Goal: Task Accomplishment & Management: Manage account settings

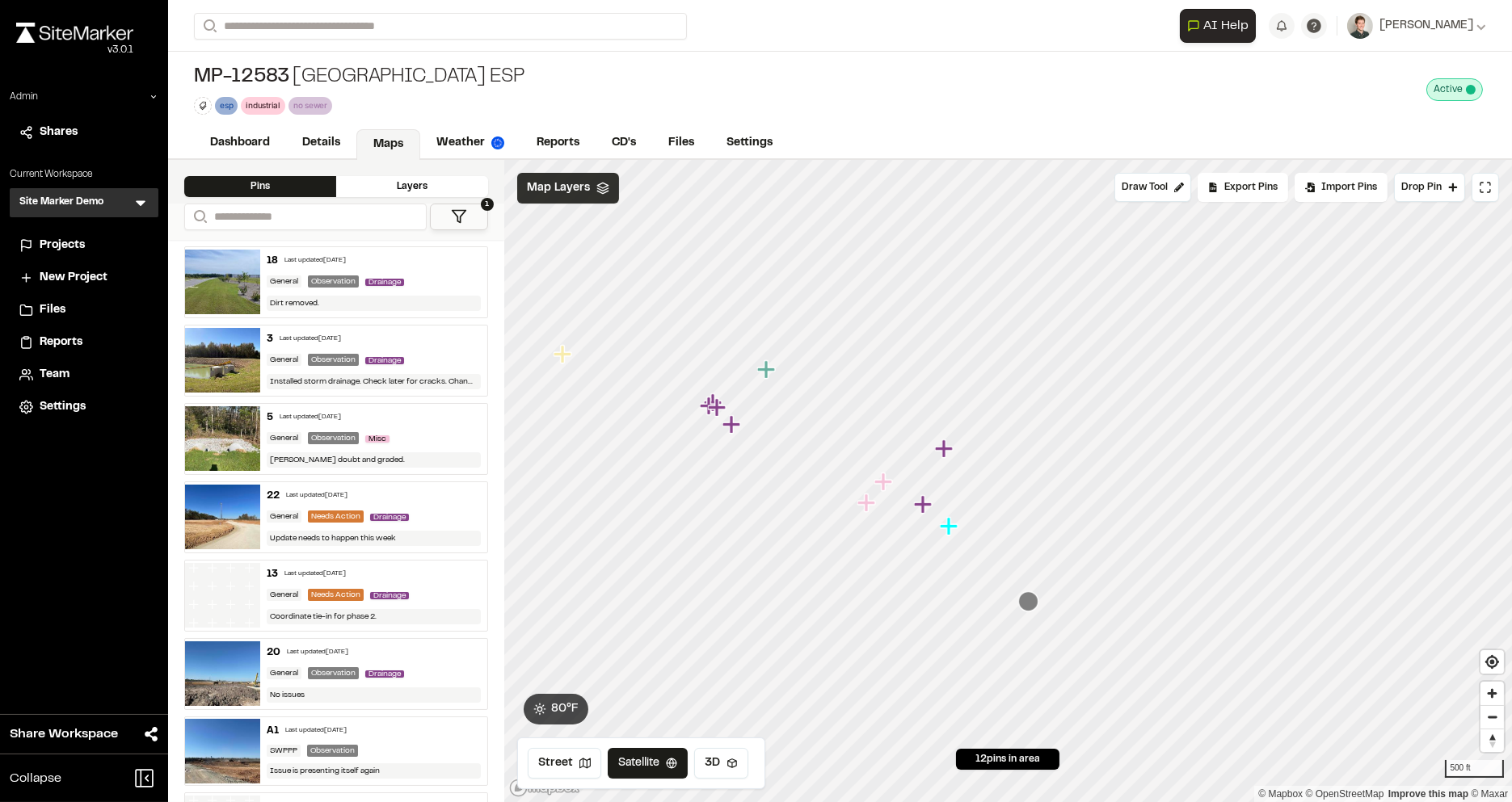
click at [572, 184] on span "Map Layers" at bounding box center [559, 188] width 63 height 18
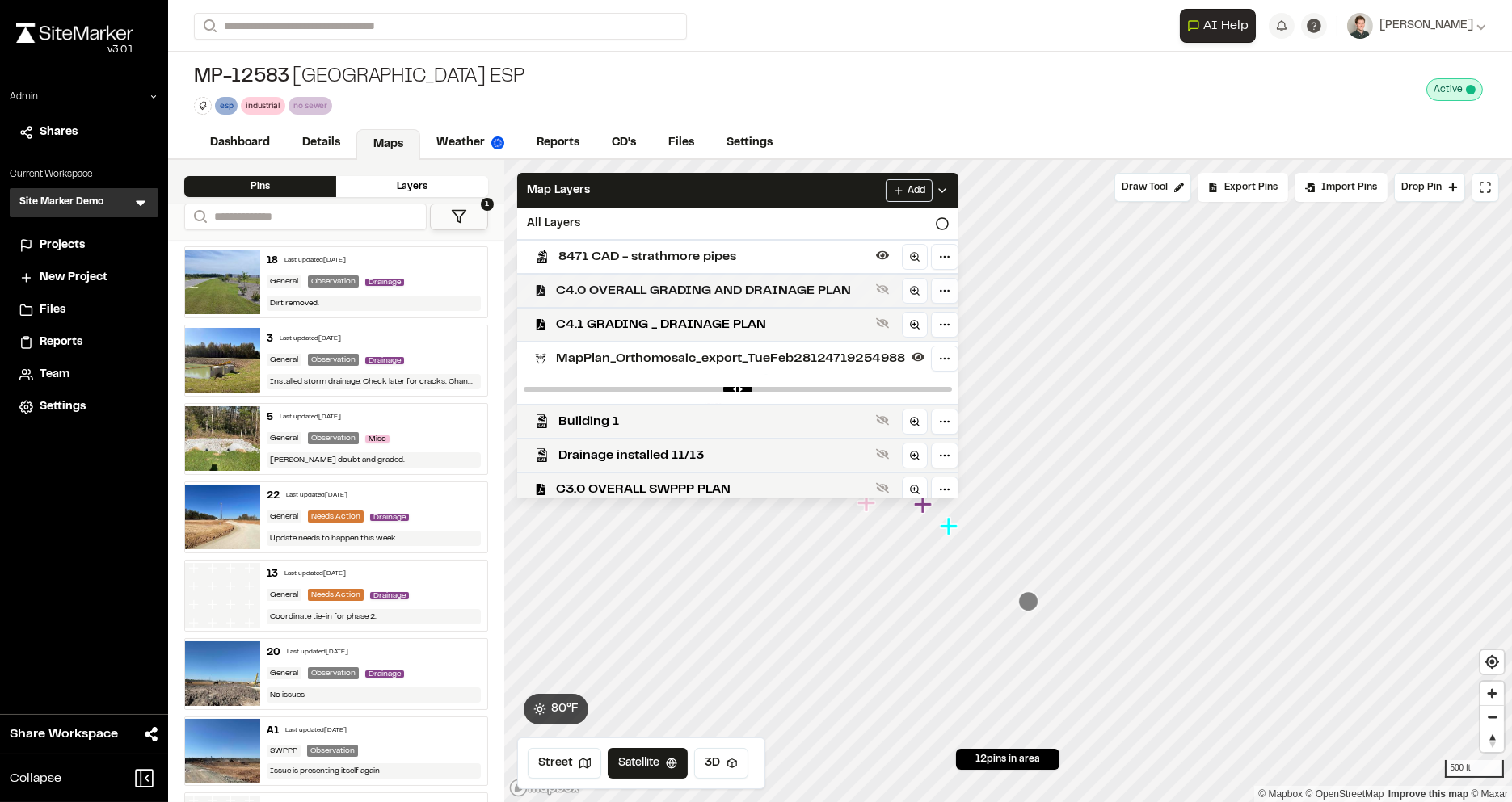
click at [587, 281] on span "C4.0 OVERALL GRADING AND DRAINAGE PLAN" at bounding box center [713, 291] width 313 height 19
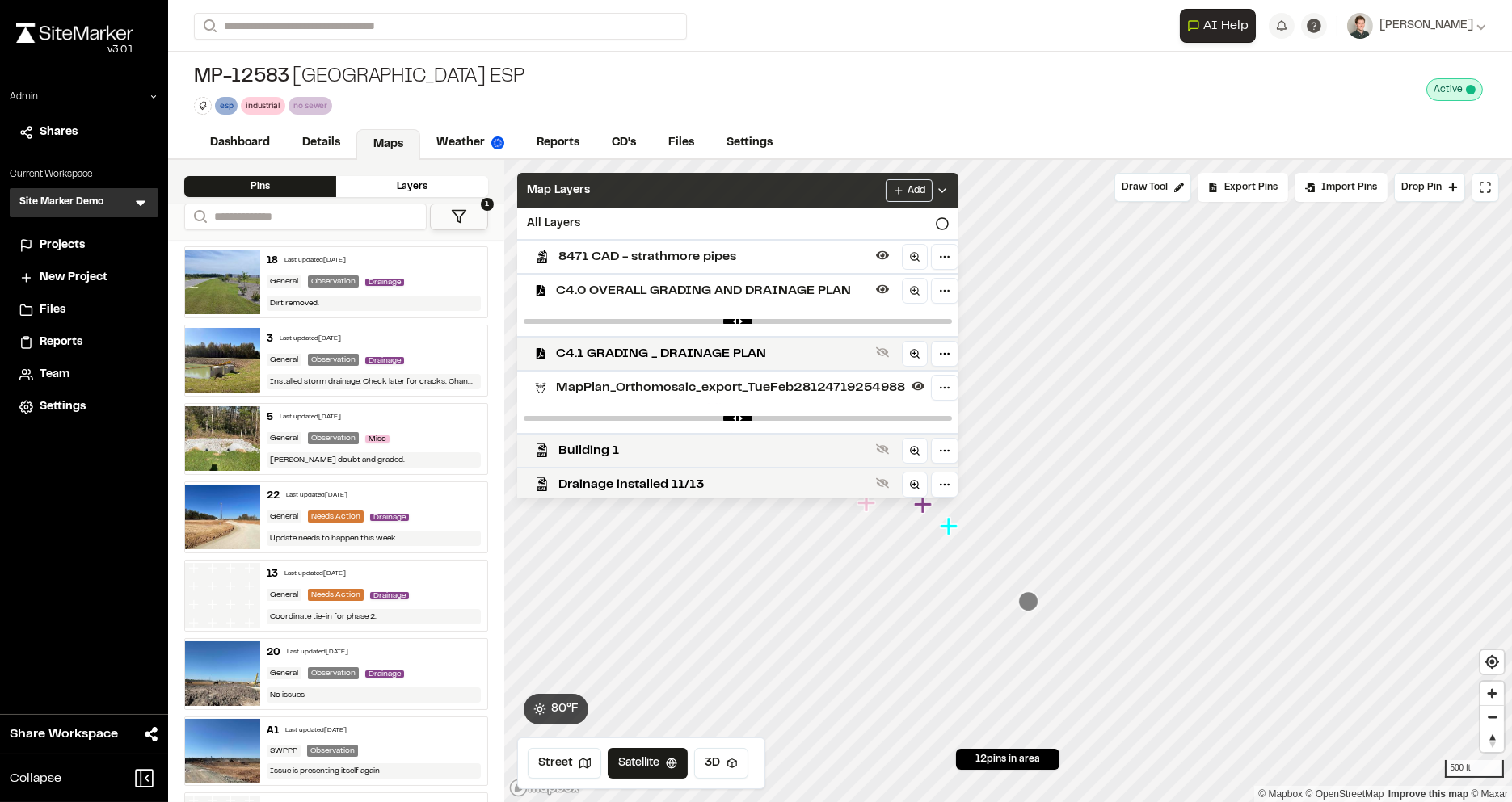
click at [611, 191] on div "Map Layers Add" at bounding box center [737, 190] width 441 height 36
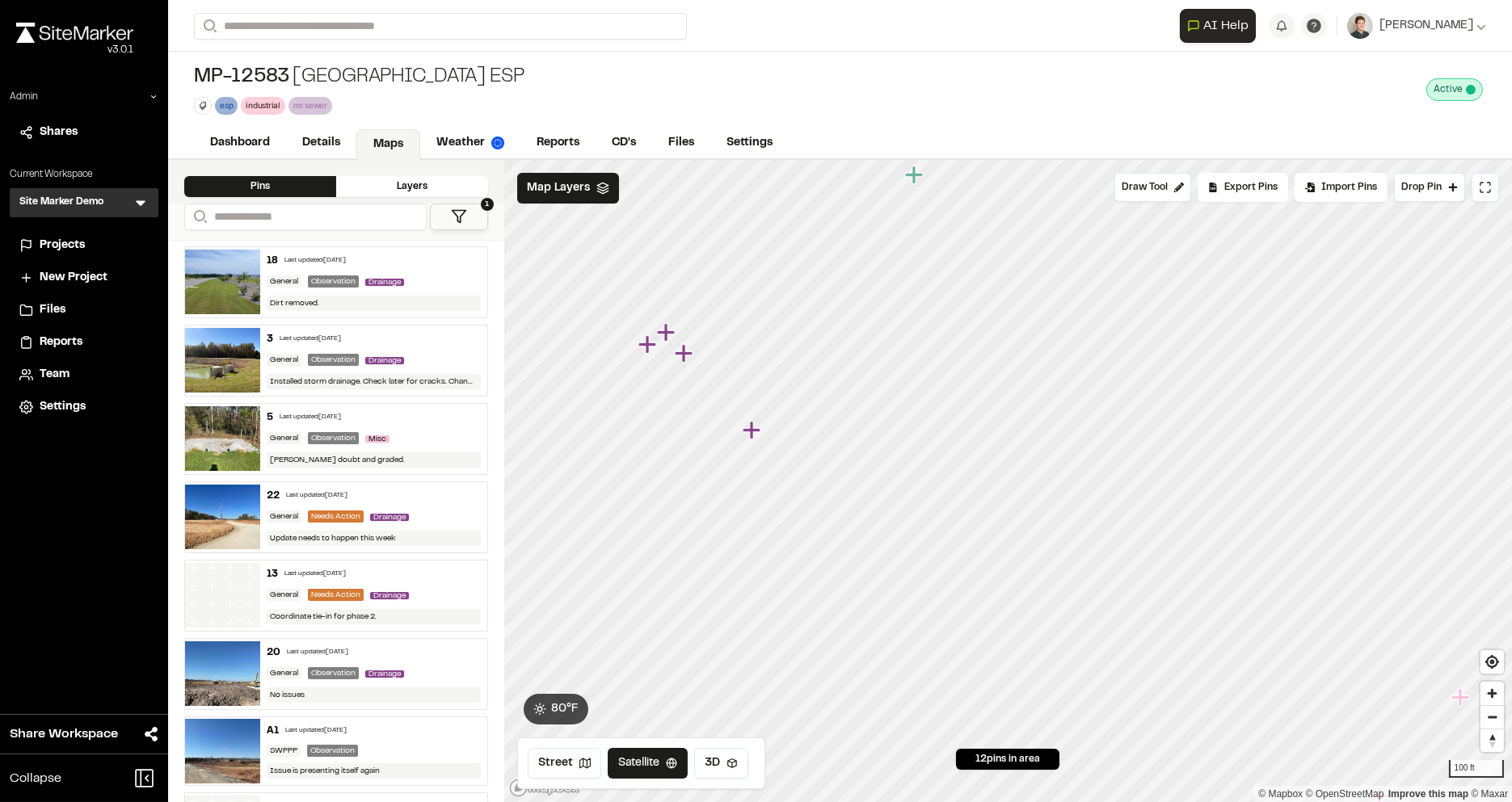
click at [471, 220] on button "1" at bounding box center [459, 217] width 59 height 27
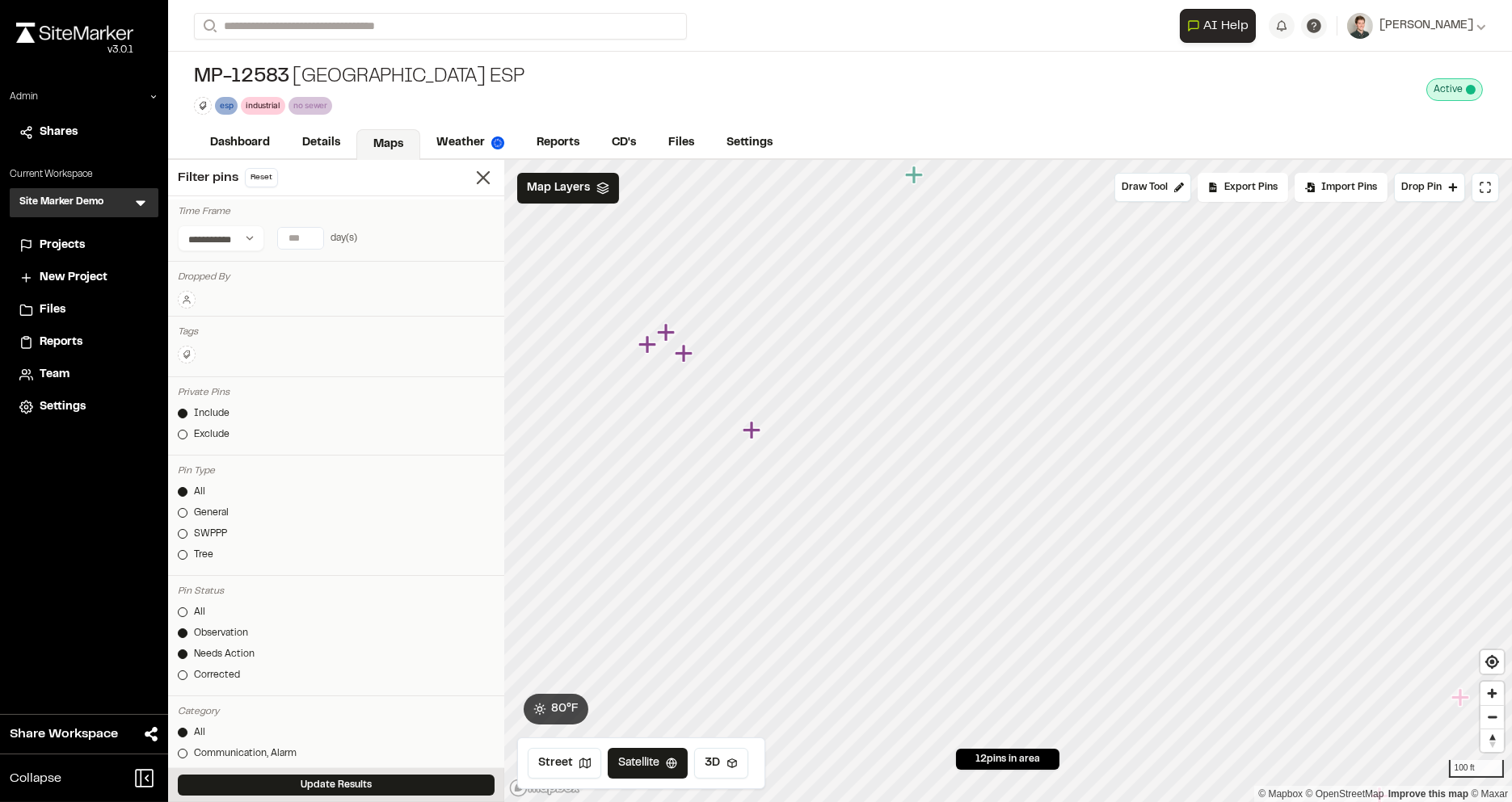
click at [186, 629] on div at bounding box center [183, 634] width 10 height 10
click at [252, 784] on button "Update Results" at bounding box center [336, 786] width 317 height 21
click at [480, 177] on icon at bounding box center [483, 178] width 23 height 23
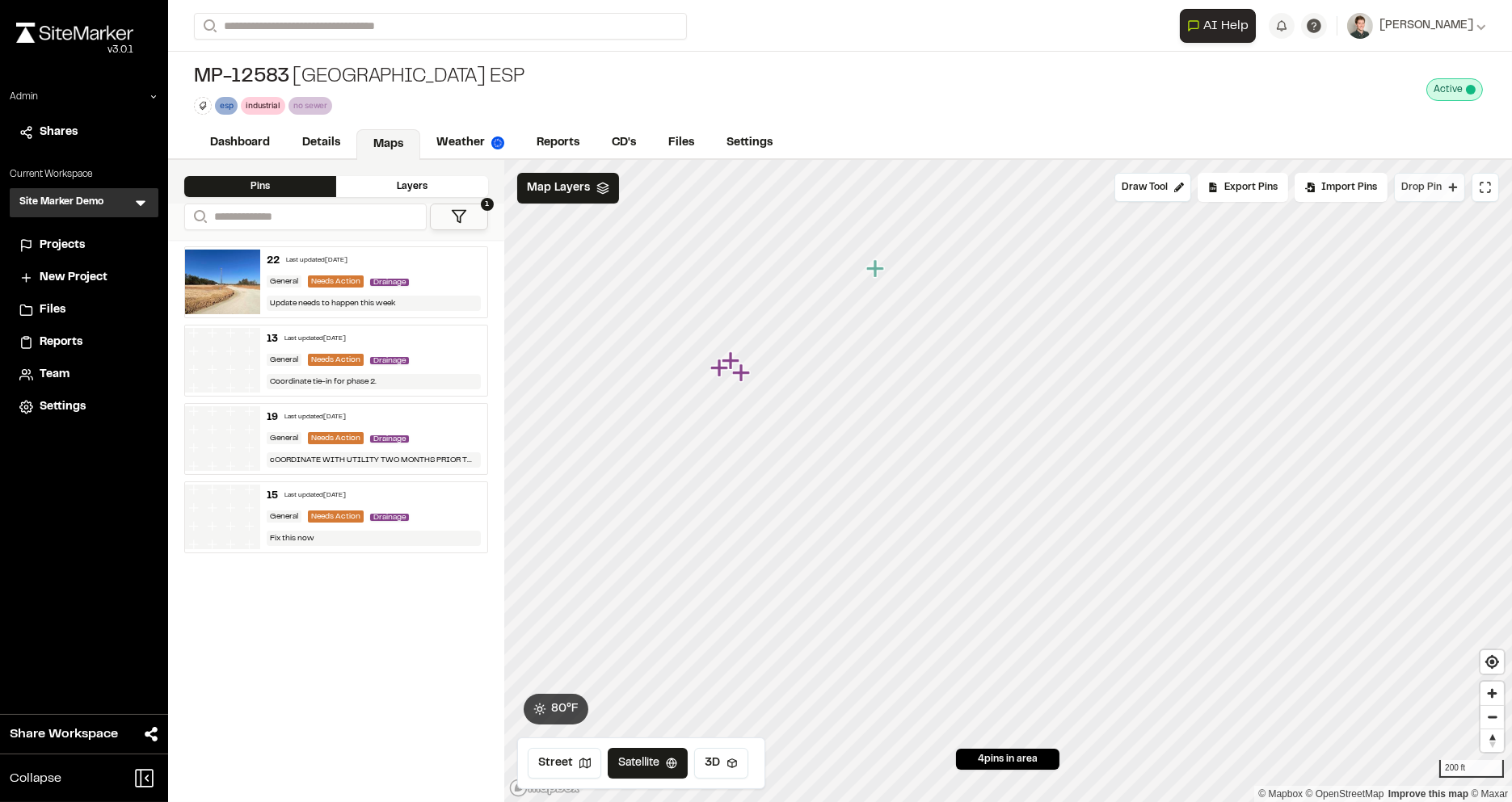
click at [1428, 181] on span "Drop Pin" at bounding box center [1422, 187] width 40 height 14
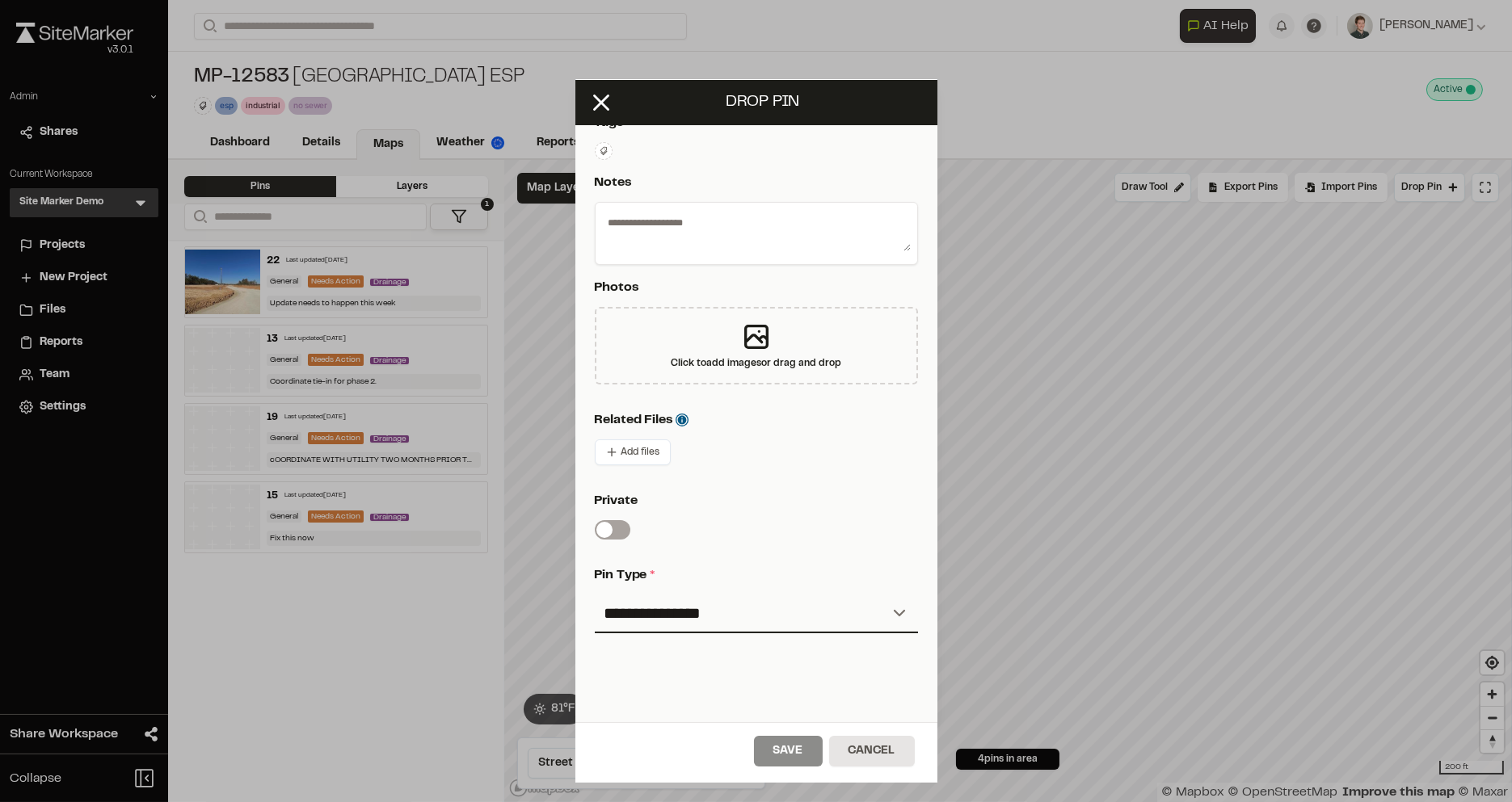
scroll to position [234, 0]
click at [744, 615] on select "**********" at bounding box center [756, 612] width 324 height 38
select select "***"
click at [595, 593] on select "**********" at bounding box center [756, 612] width 324 height 38
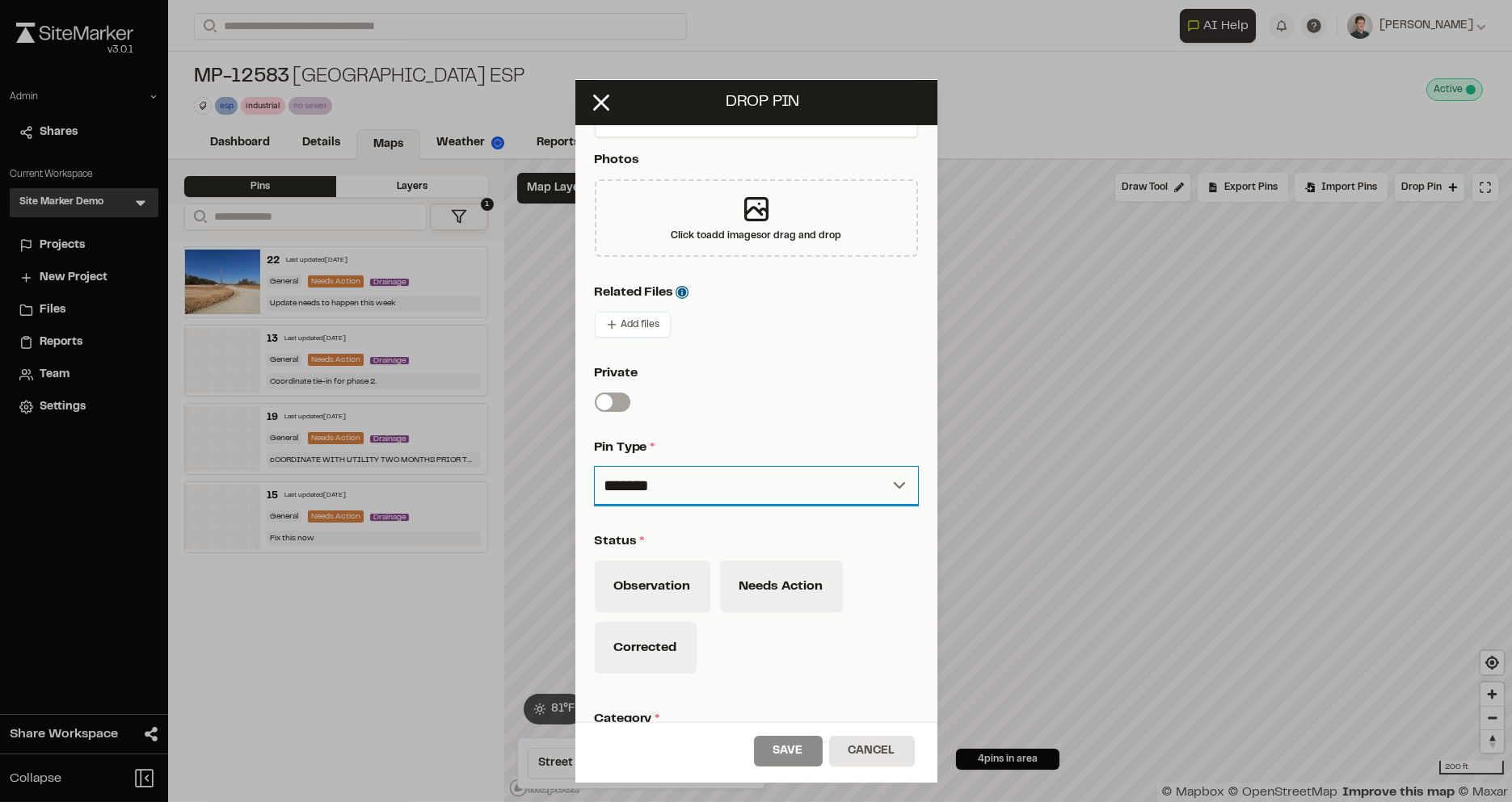
scroll to position [409, 0]
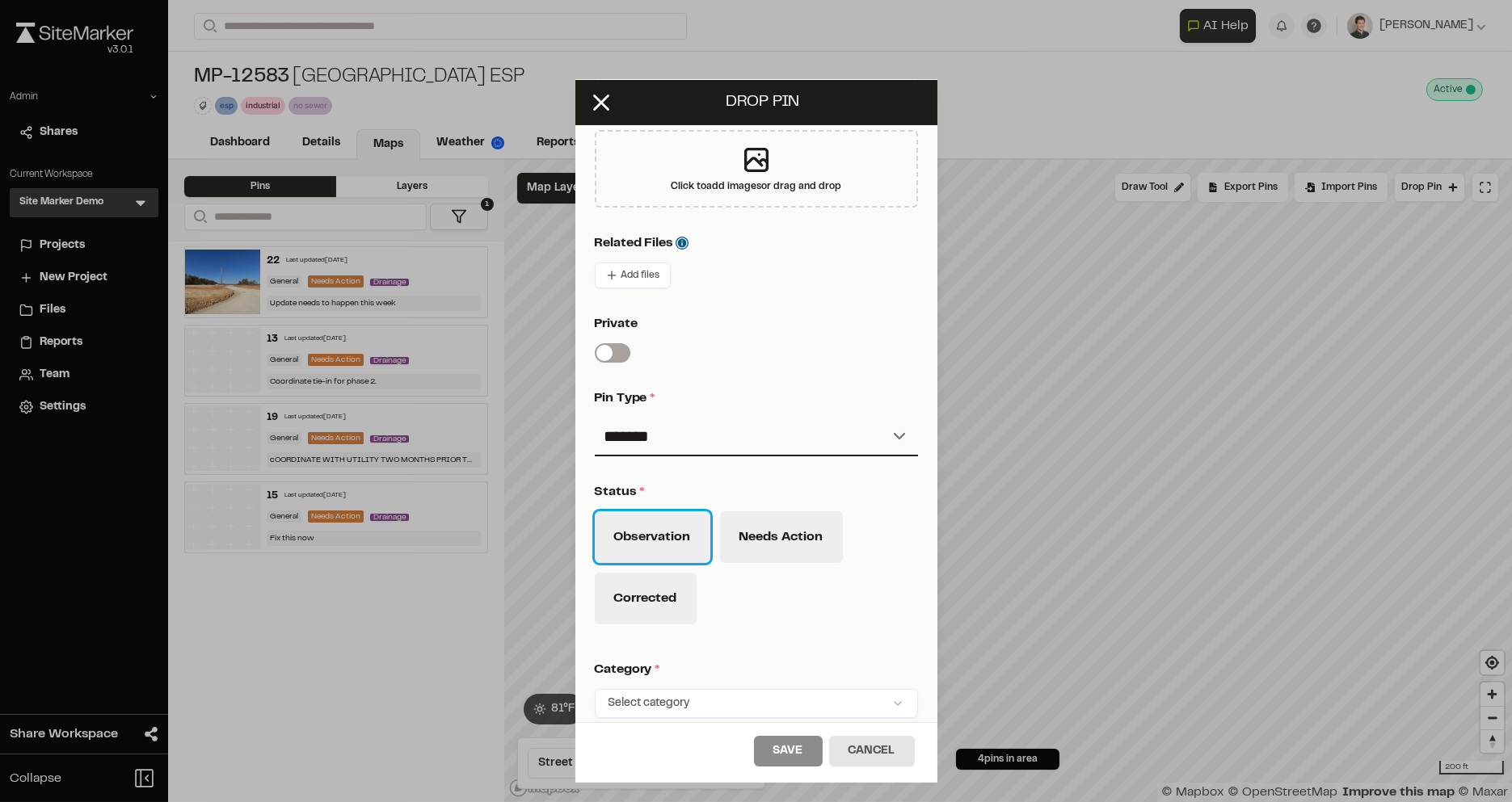
click at [691, 543] on button "Observation" at bounding box center [652, 538] width 115 height 52
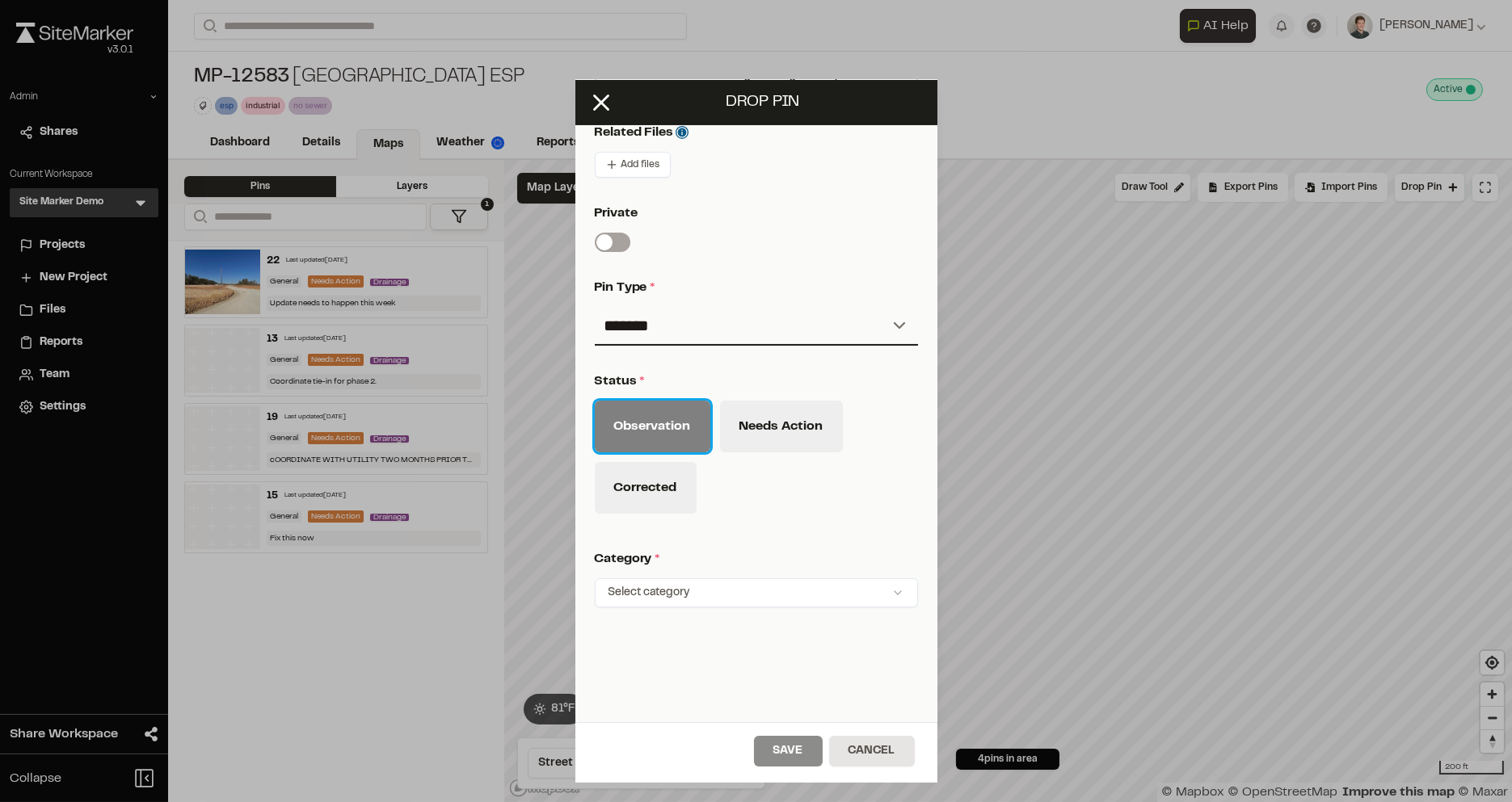
scroll to position [527, 0]
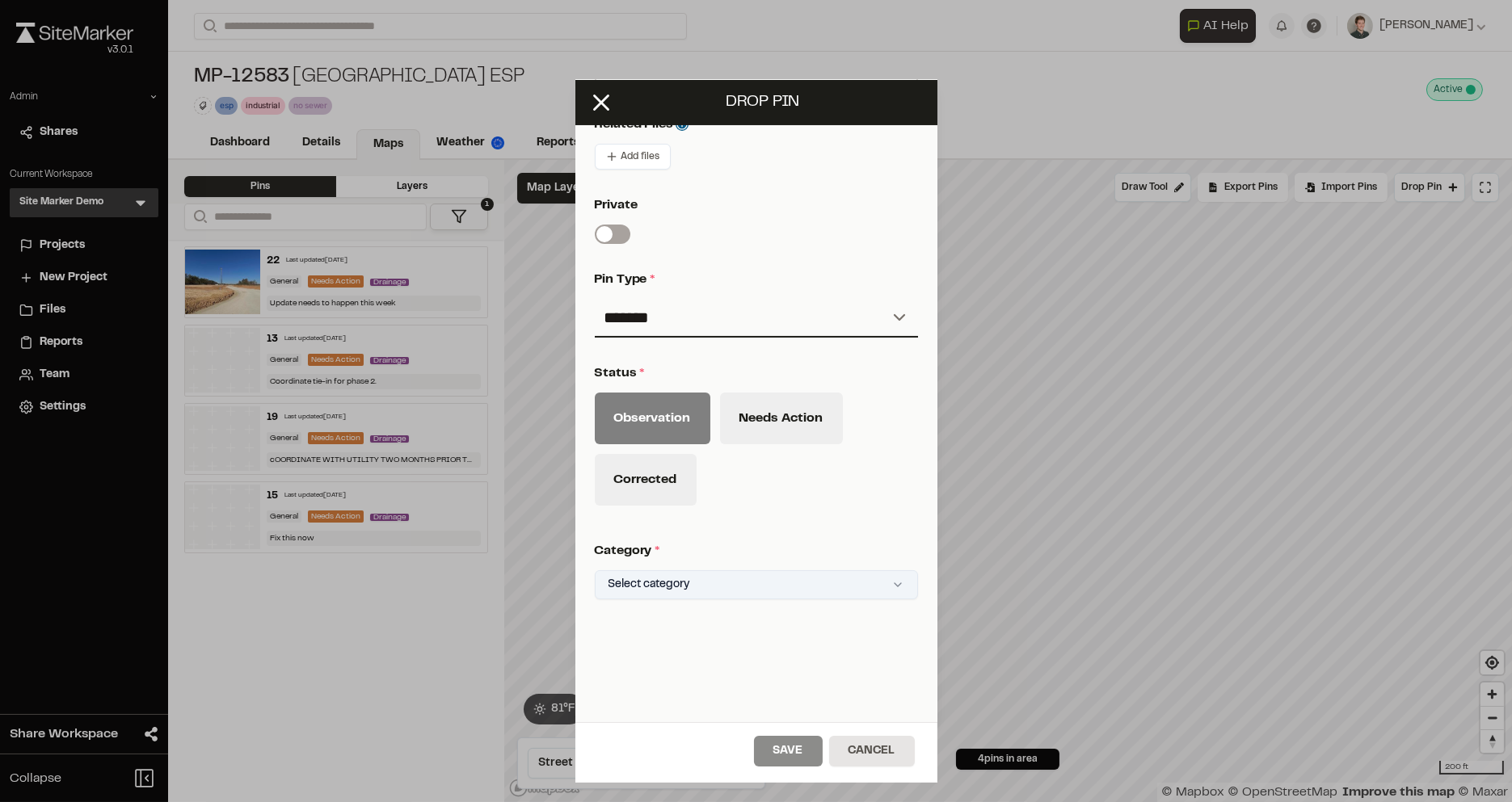
click at [766, 585] on html "Close sidebar v 3.0.1 Admin Shares Current Workspace Site Marker Demo SM Menu *…" at bounding box center [756, 401] width 1512 height 802
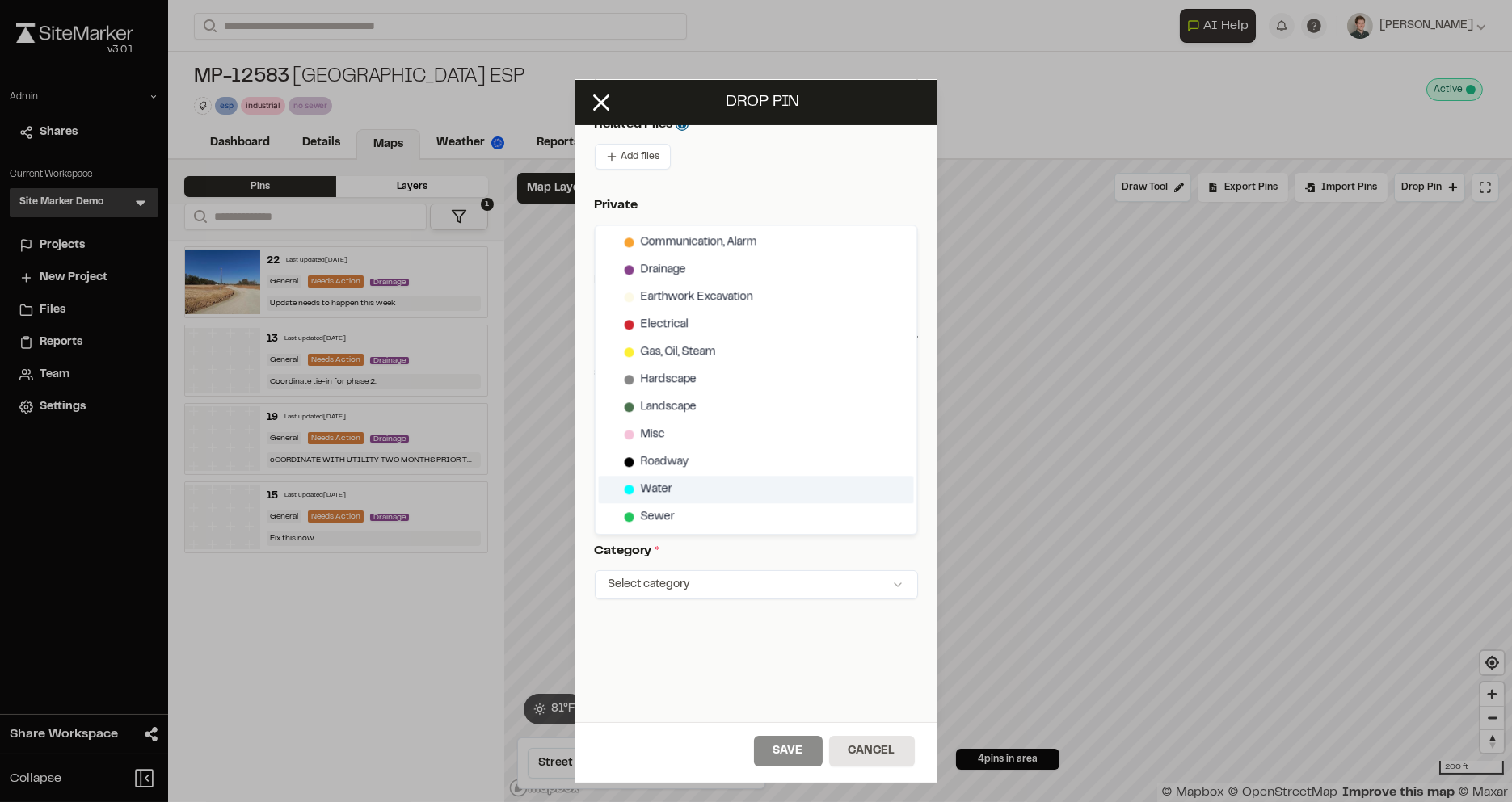
click at [717, 494] on div "Water" at bounding box center [756, 490] width 315 height 28
click at [777, 652] on html "Close sidebar v 3.0.1 Admin Shares Current Workspace Site Marker Demo SM Menu *…" at bounding box center [756, 401] width 1512 height 802
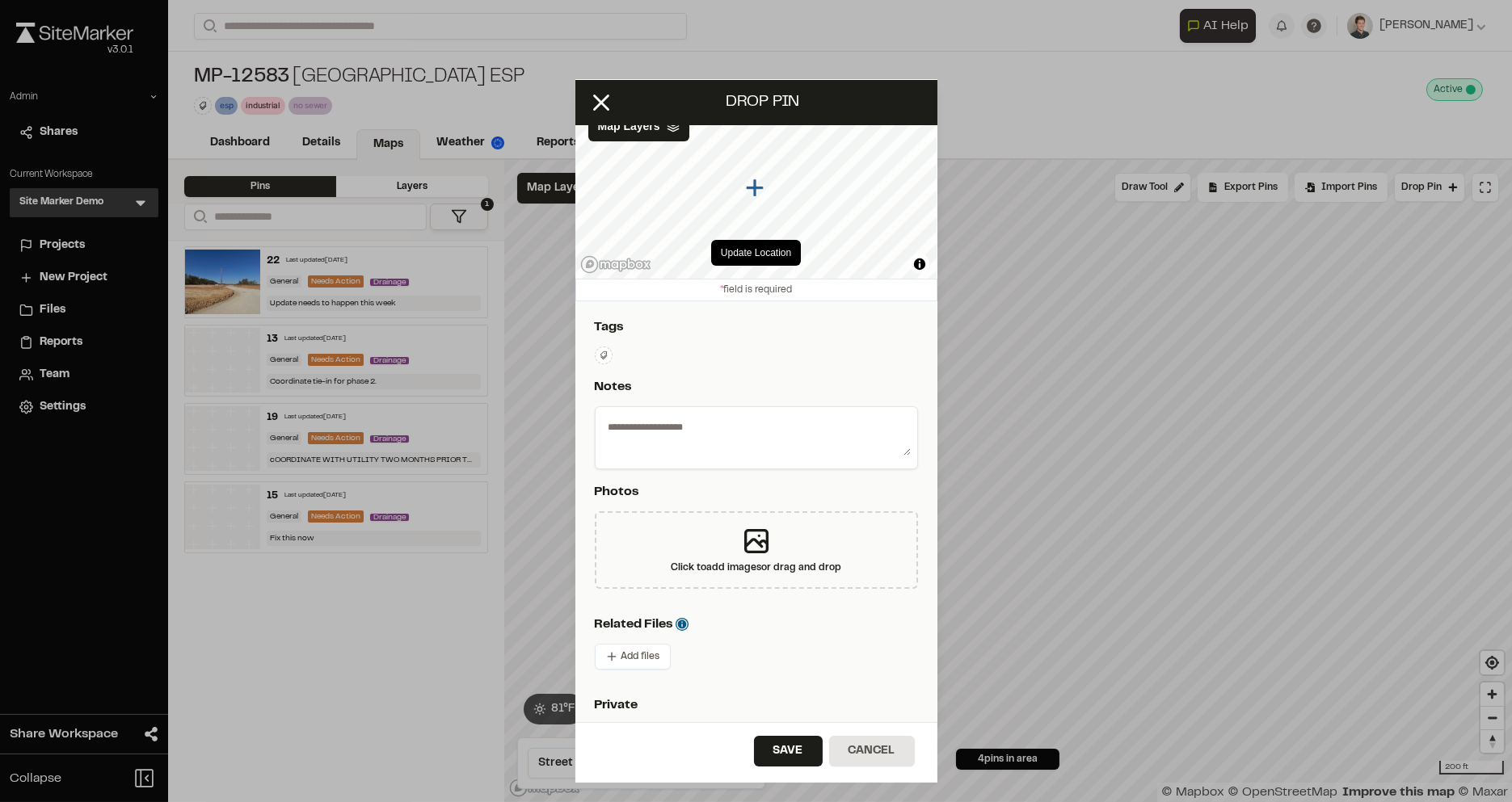
scroll to position [0, 0]
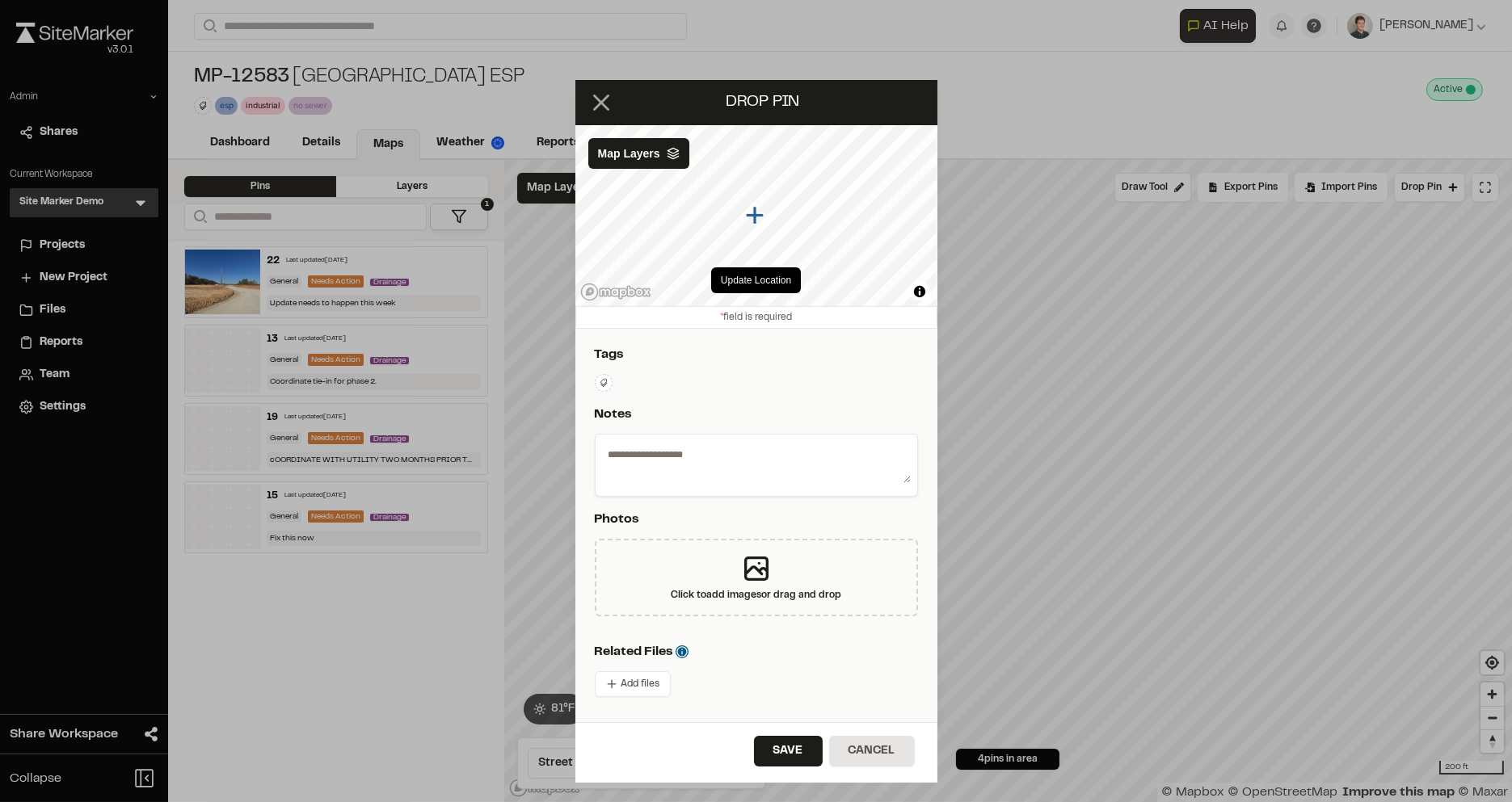
click at [602, 112] on icon at bounding box center [601, 103] width 28 height 28
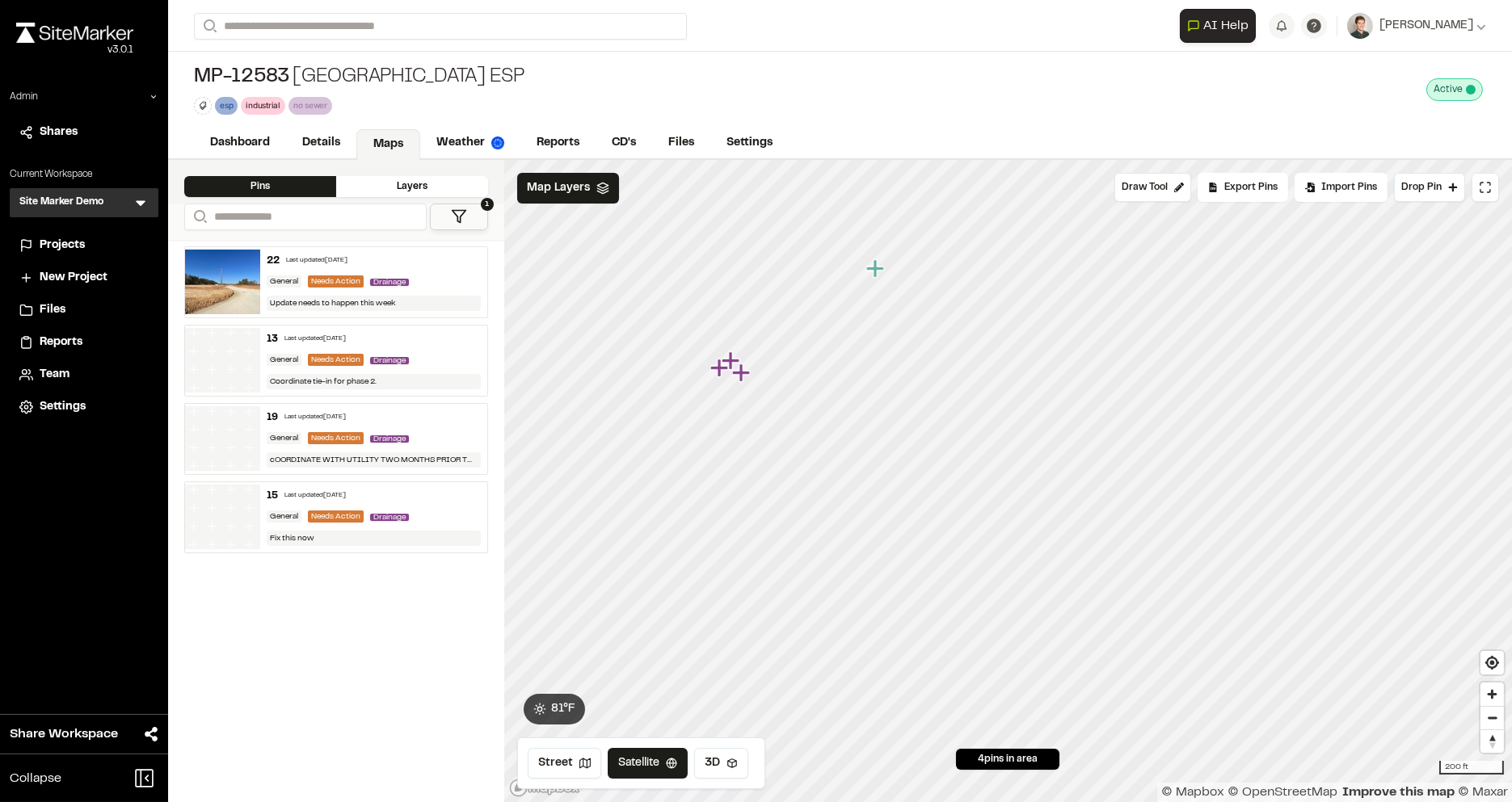
click at [426, 276] on div "General Needs Action Drainage" at bounding box center [374, 281] width 213 height 14
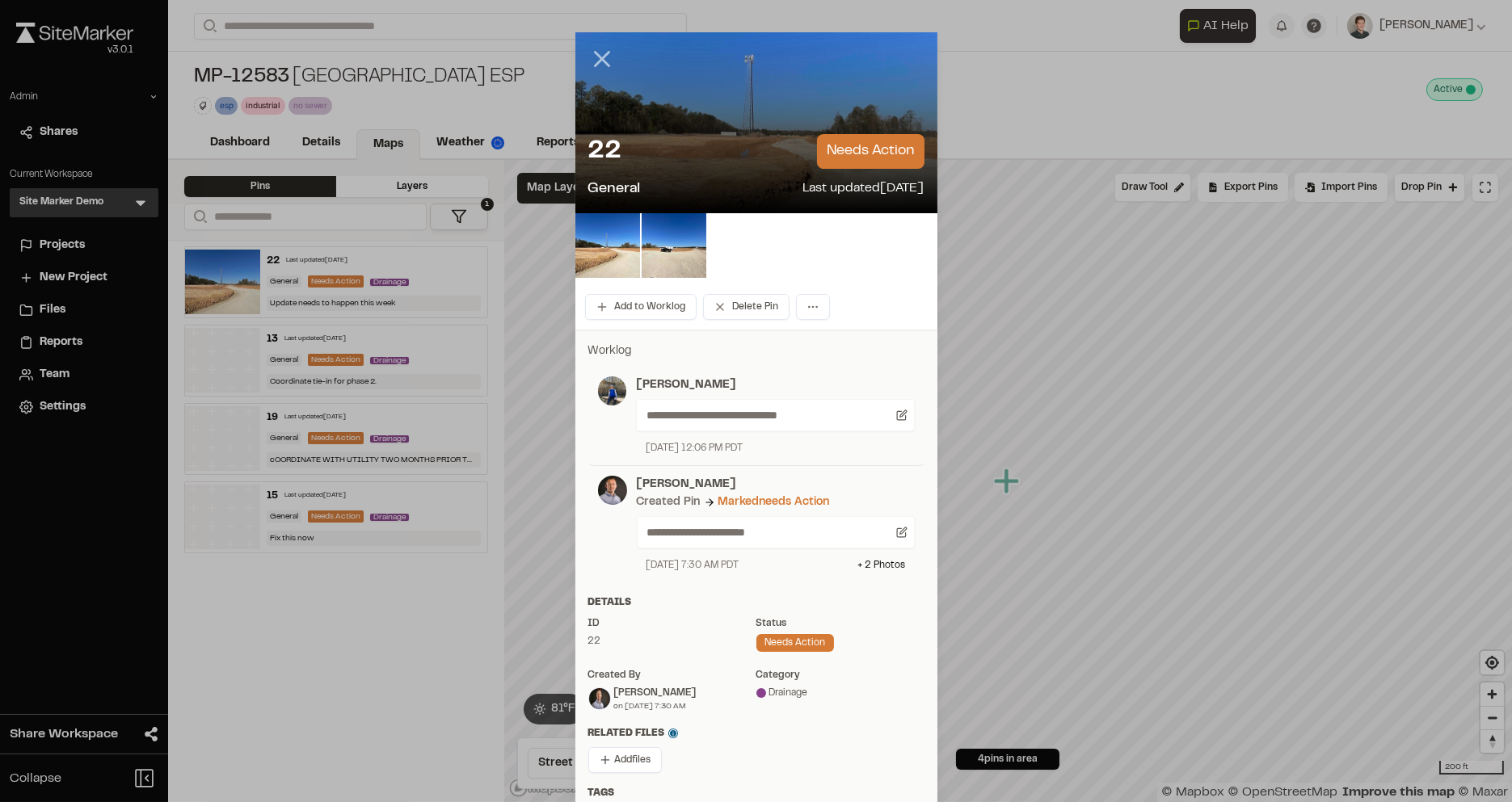
click at [598, 65] on icon at bounding box center [602, 59] width 28 height 28
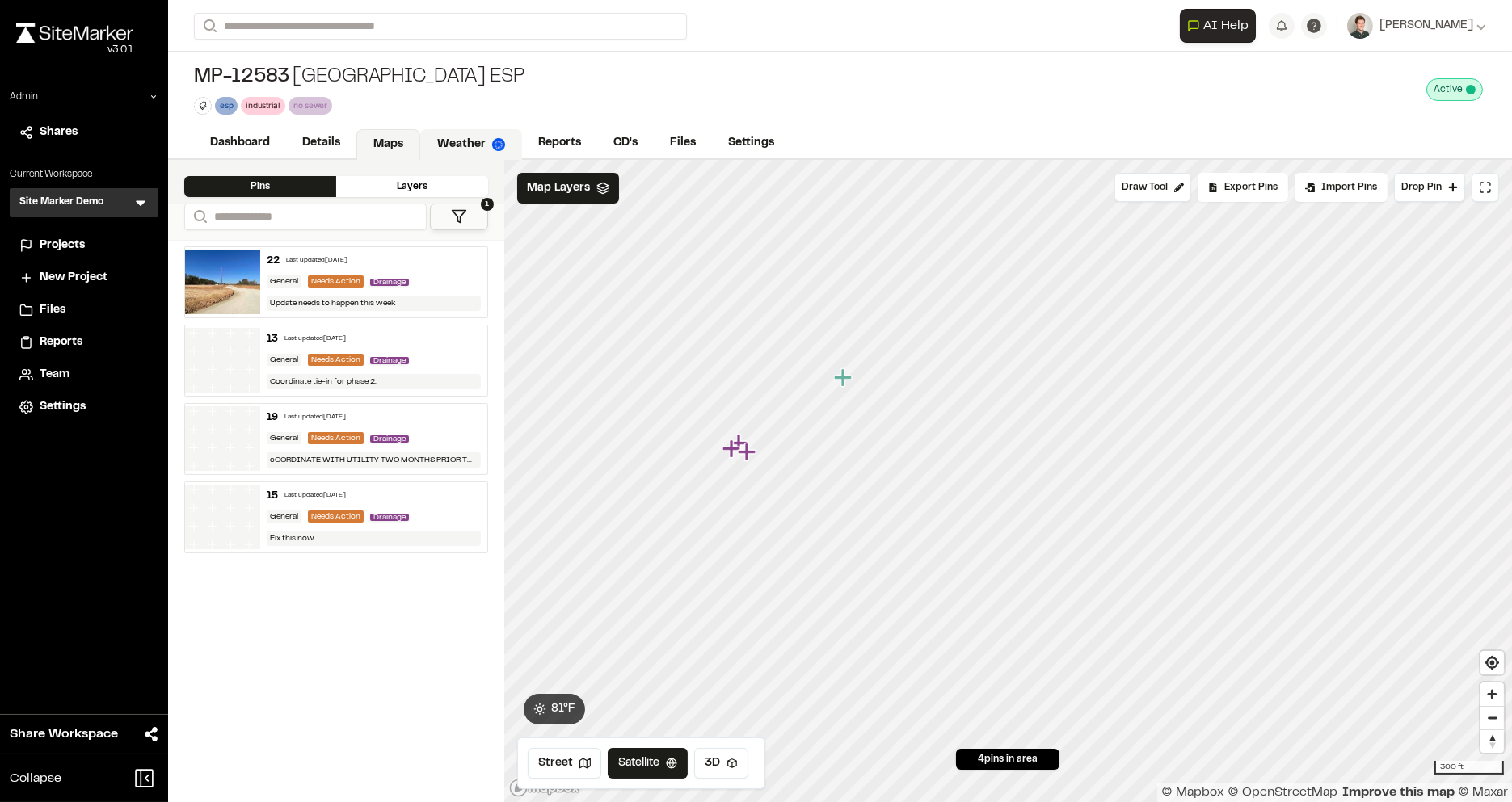
click at [460, 140] on link "Weather" at bounding box center [472, 145] width 102 height 31
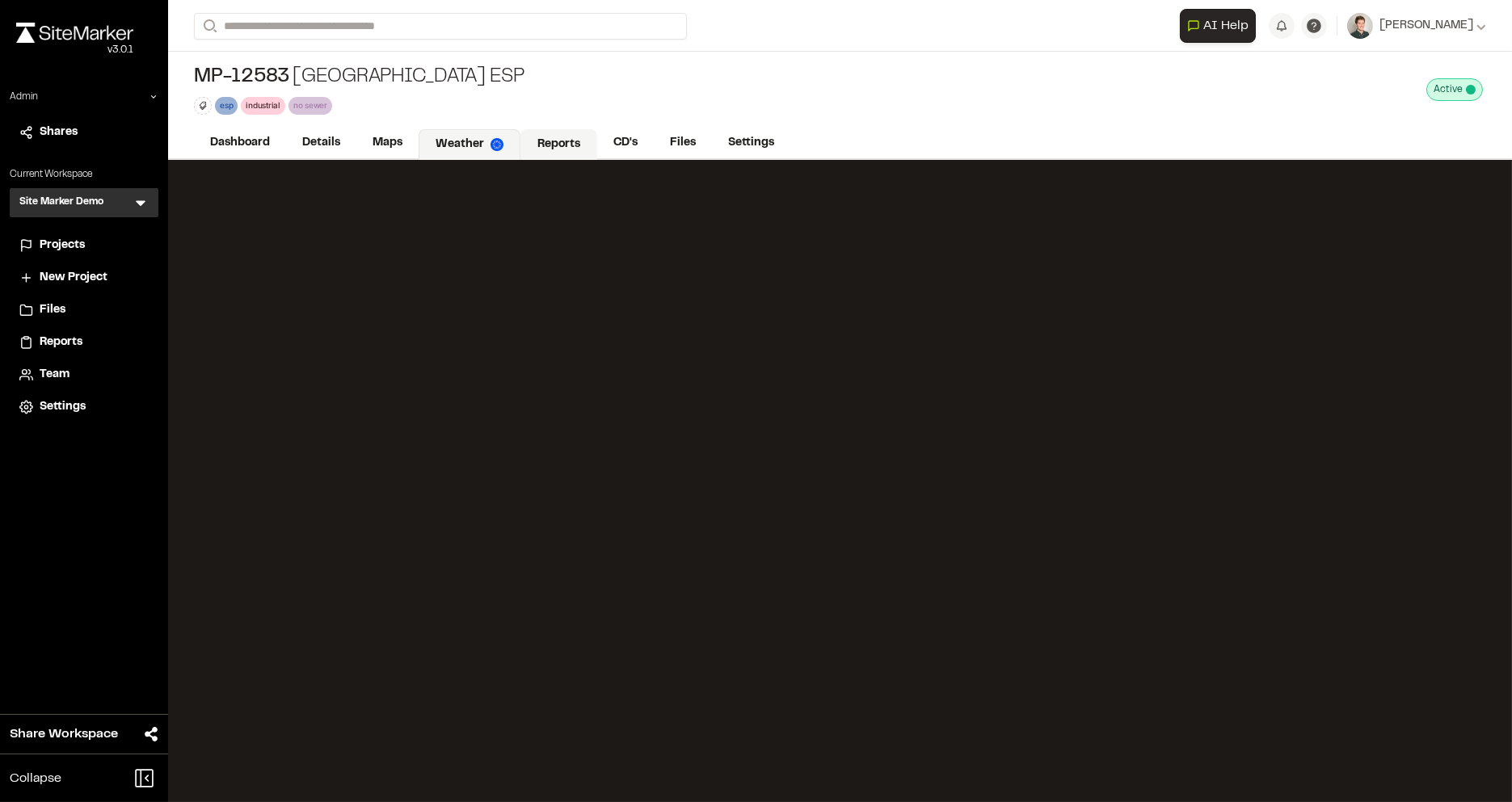
click at [548, 148] on link "Reports" at bounding box center [559, 145] width 77 height 31
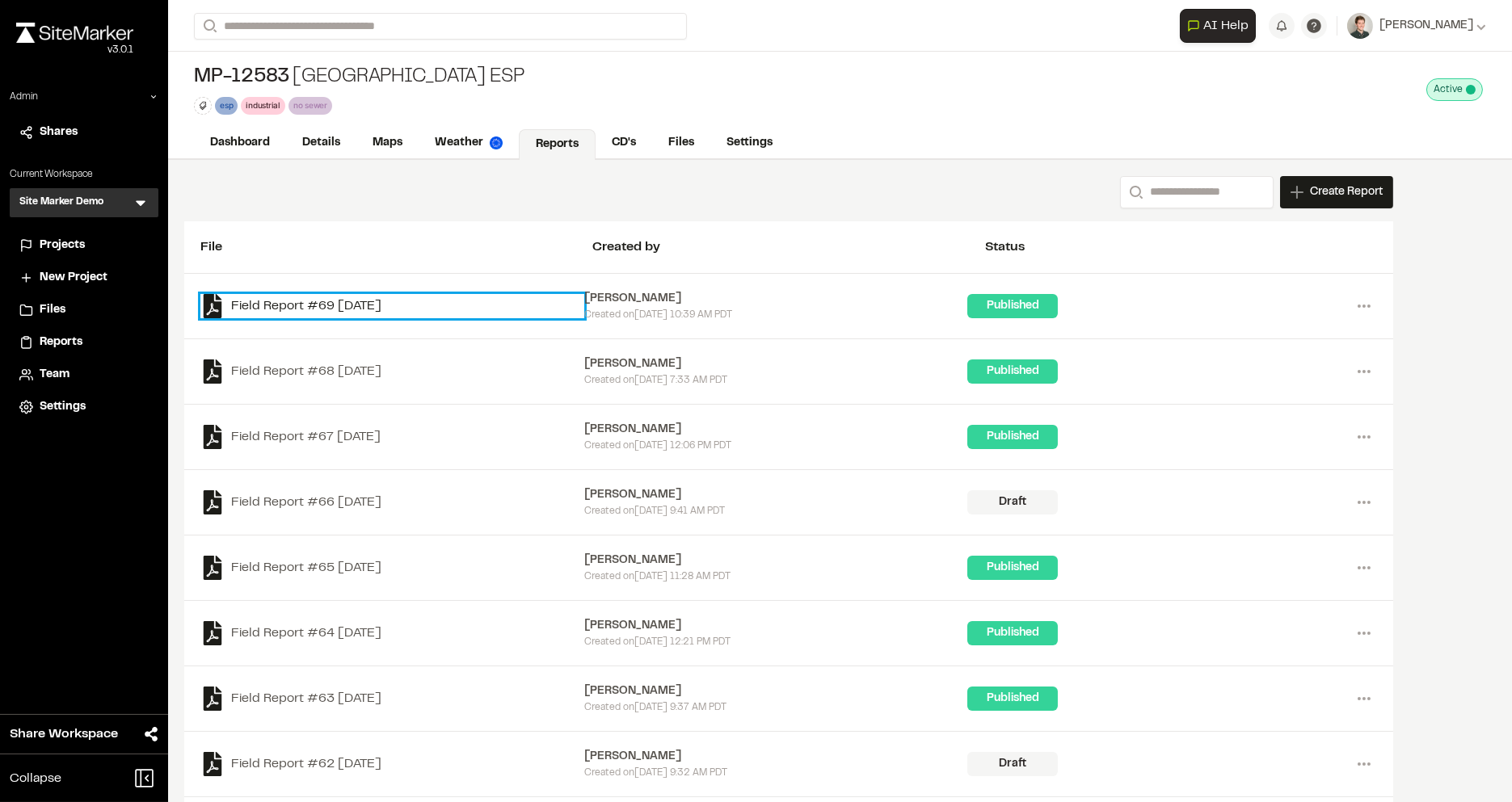
click at [380, 302] on link "Field Report #69 2025-07-24" at bounding box center [393, 305] width 384 height 24
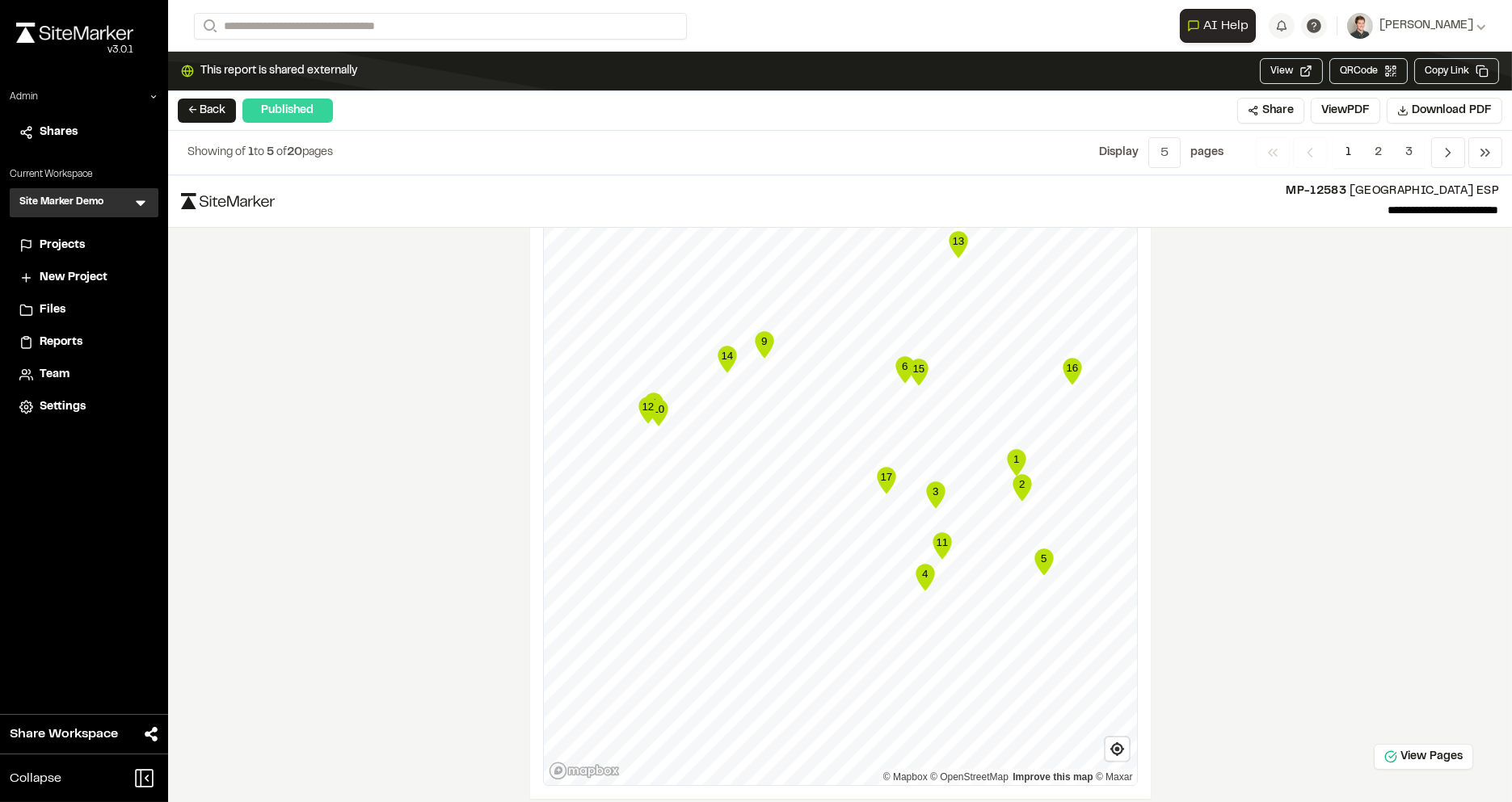
scroll to position [1133, 0]
click at [214, 114] on button "← Back" at bounding box center [207, 110] width 59 height 24
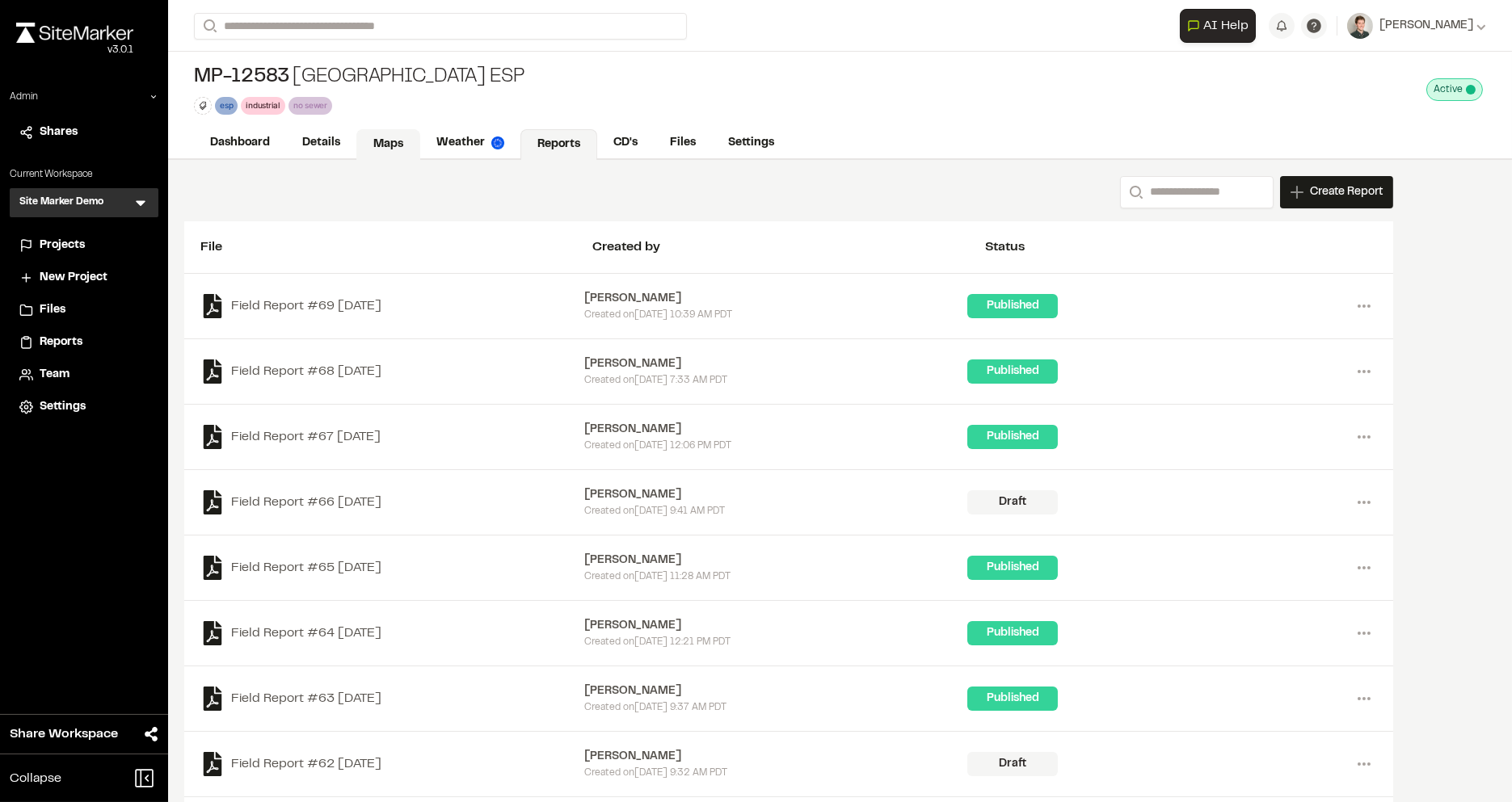
click at [390, 140] on link "Maps" at bounding box center [388, 145] width 63 height 31
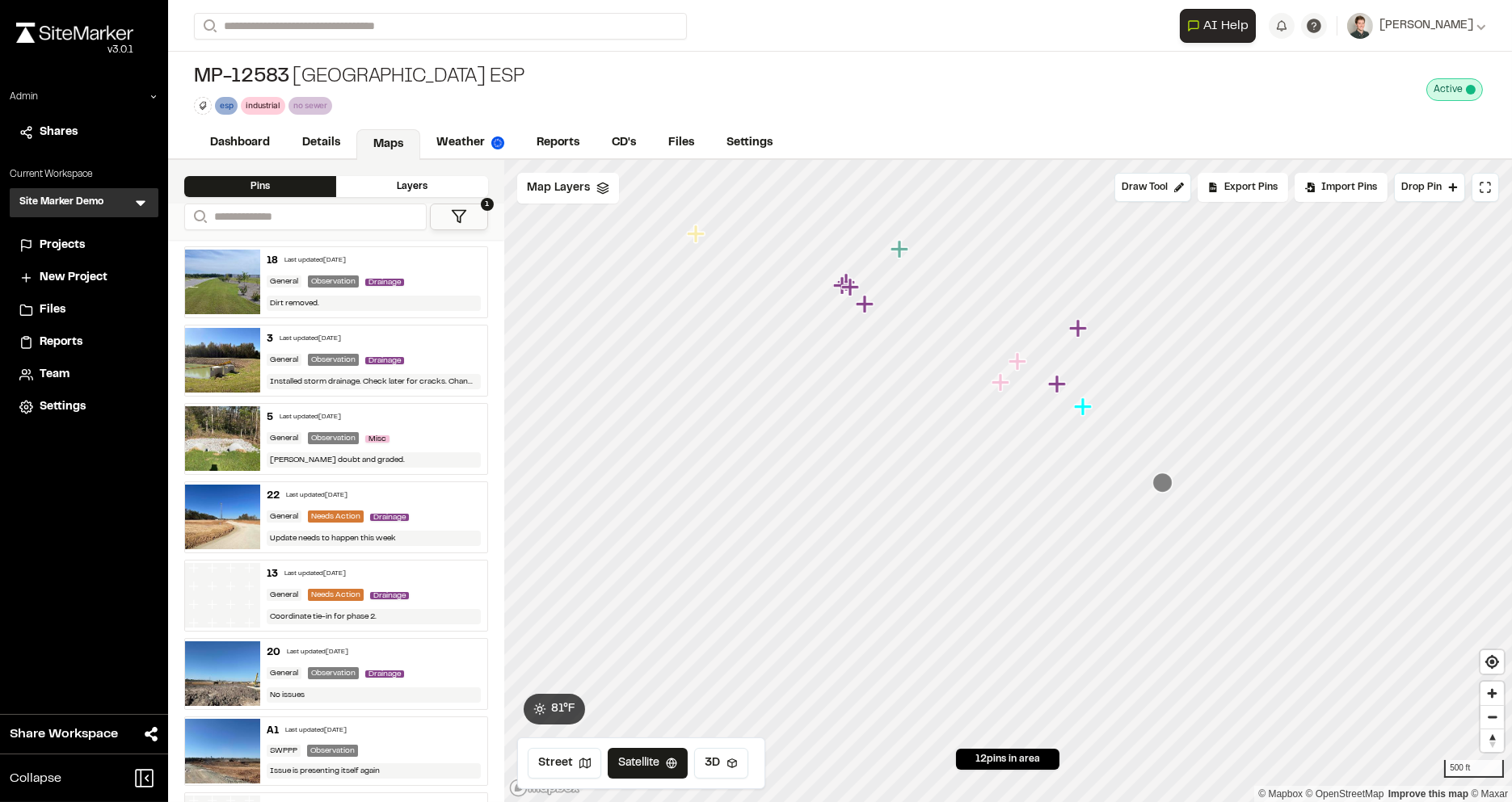
click at [471, 218] on button "1" at bounding box center [459, 217] width 59 height 27
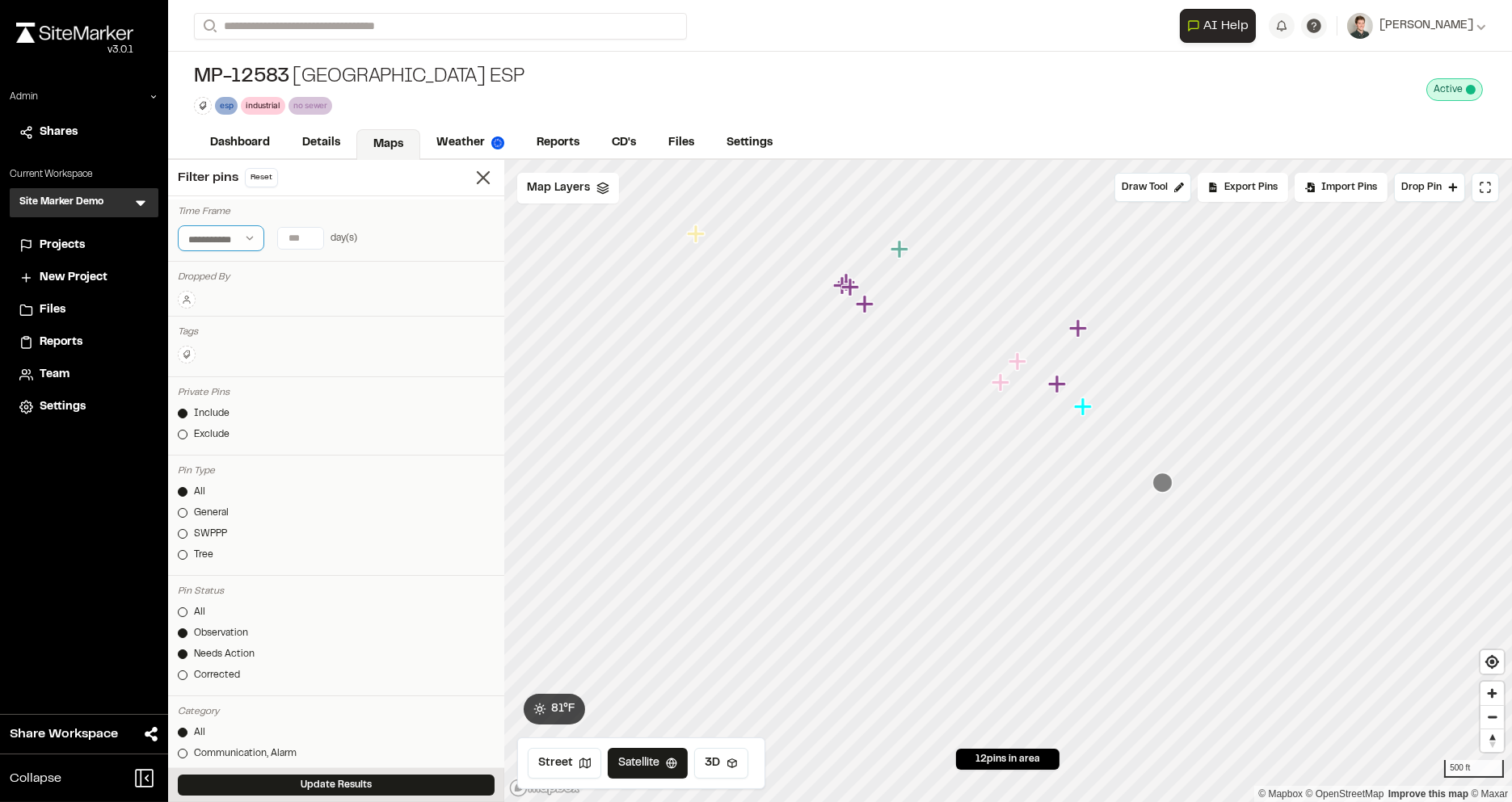
click at [242, 240] on select "**********" at bounding box center [221, 238] width 86 height 26
click at [178, 226] on select "**********" at bounding box center [221, 238] width 86 height 26
click at [332, 237] on input "text" at bounding box center [327, 238] width 111 height 23
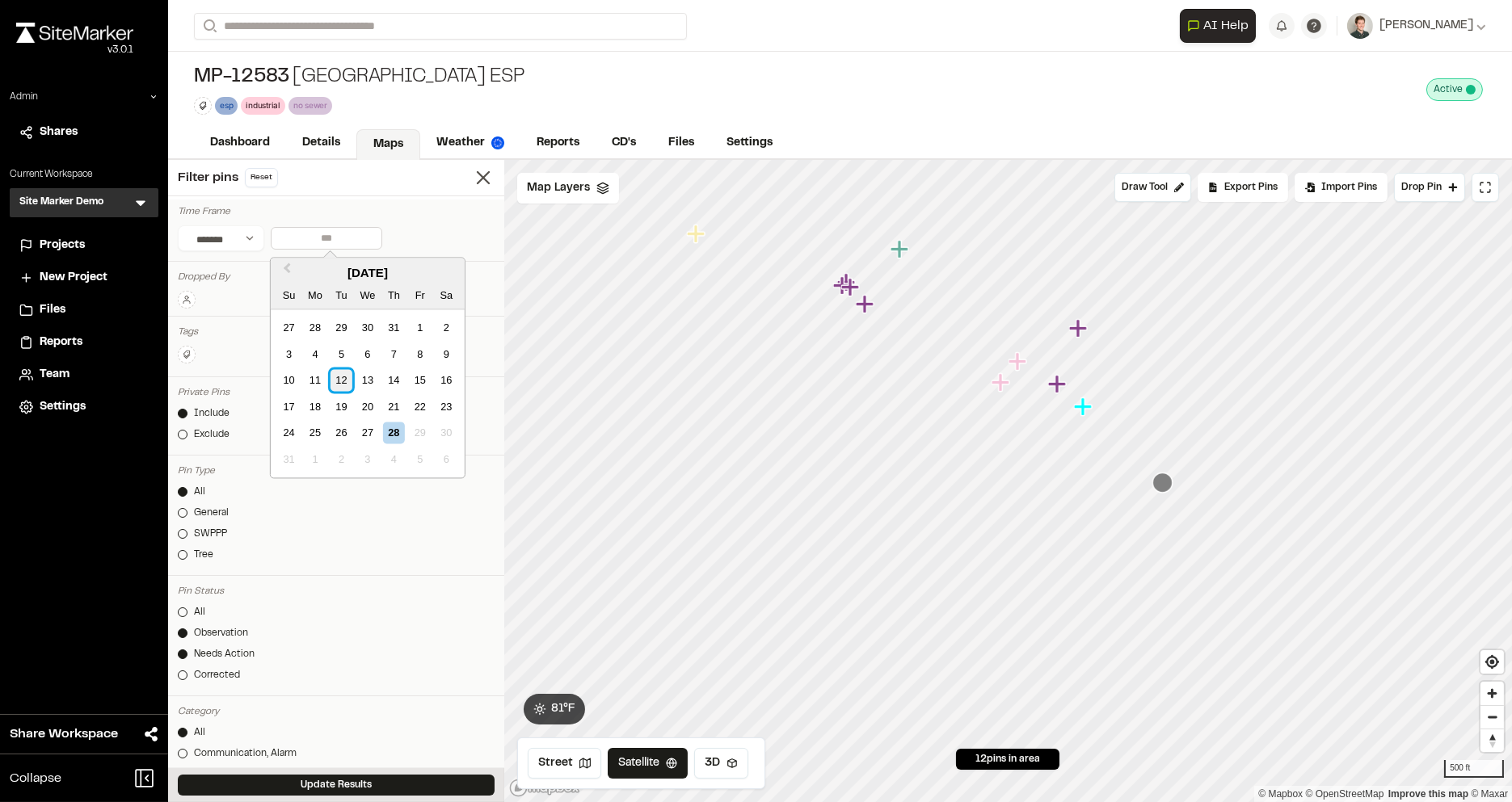
click at [336, 373] on div "12" at bounding box center [341, 379] width 22 height 22
click at [415, 401] on div "22" at bounding box center [420, 406] width 22 height 22
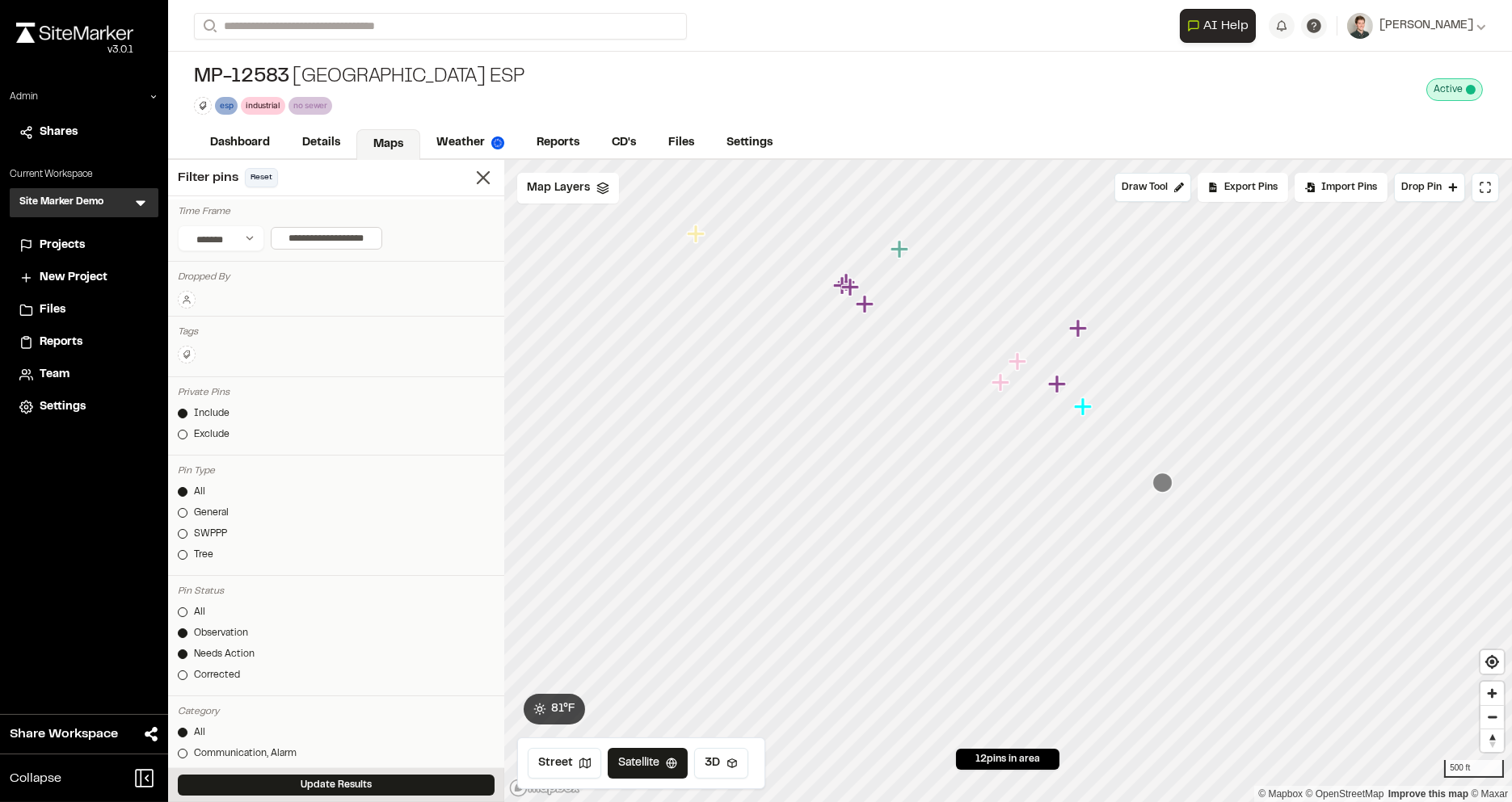
click at [257, 182] on button "Reset" at bounding box center [261, 178] width 33 height 19
select select "****"
click at [478, 172] on line at bounding box center [483, 178] width 12 height 12
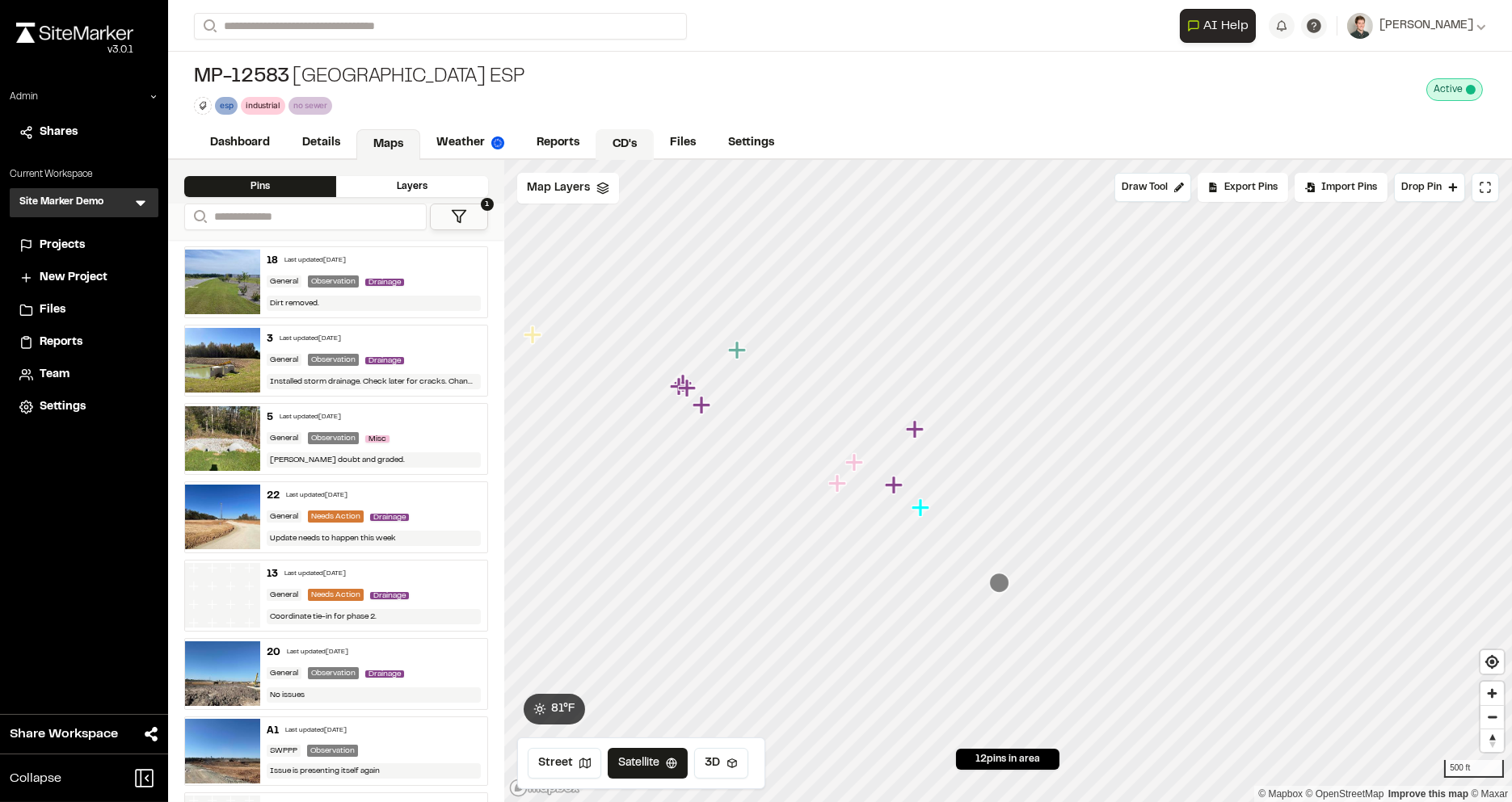
click at [621, 140] on link "CD's" at bounding box center [624, 145] width 59 height 31
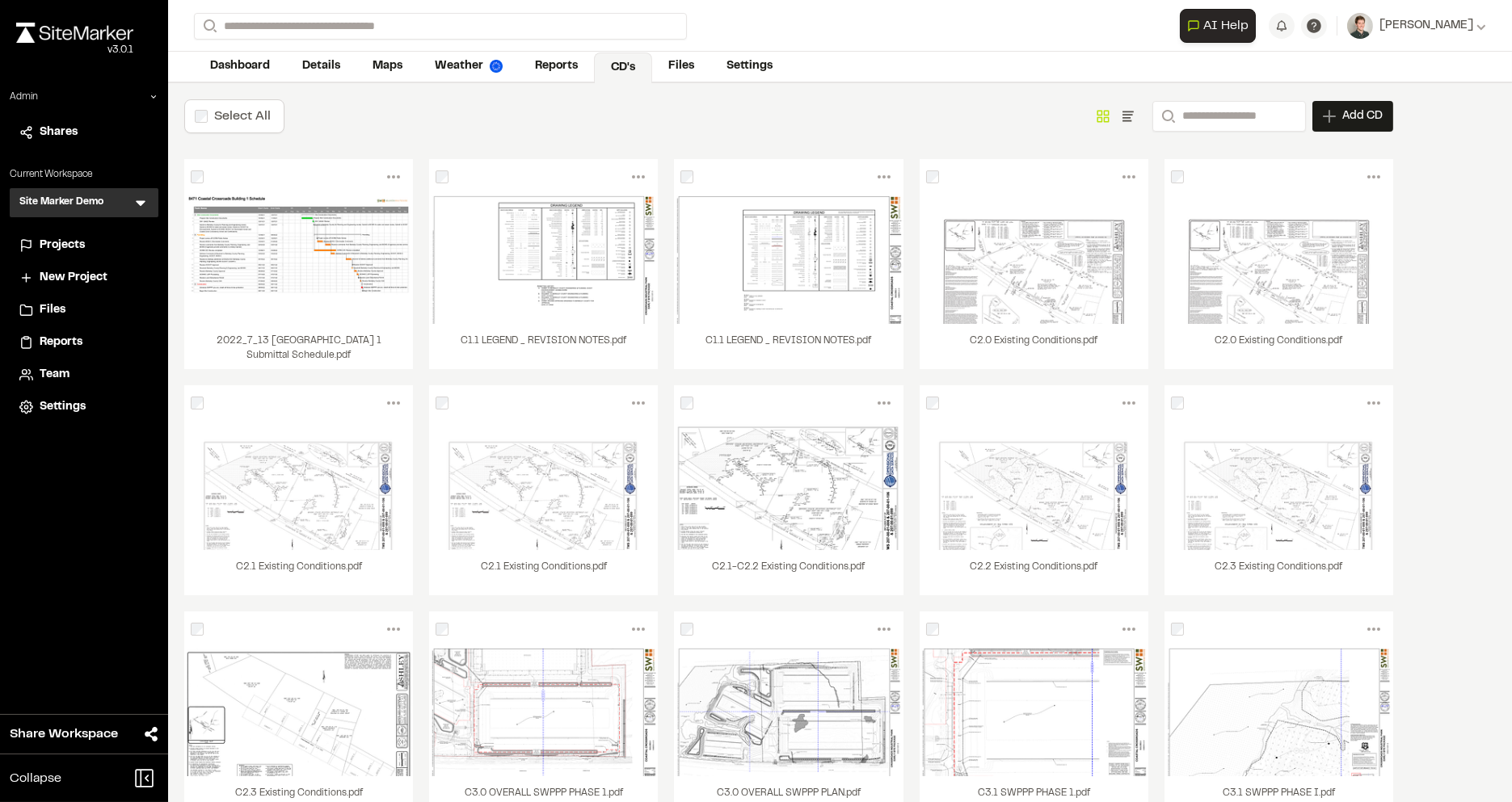
scroll to position [35, 0]
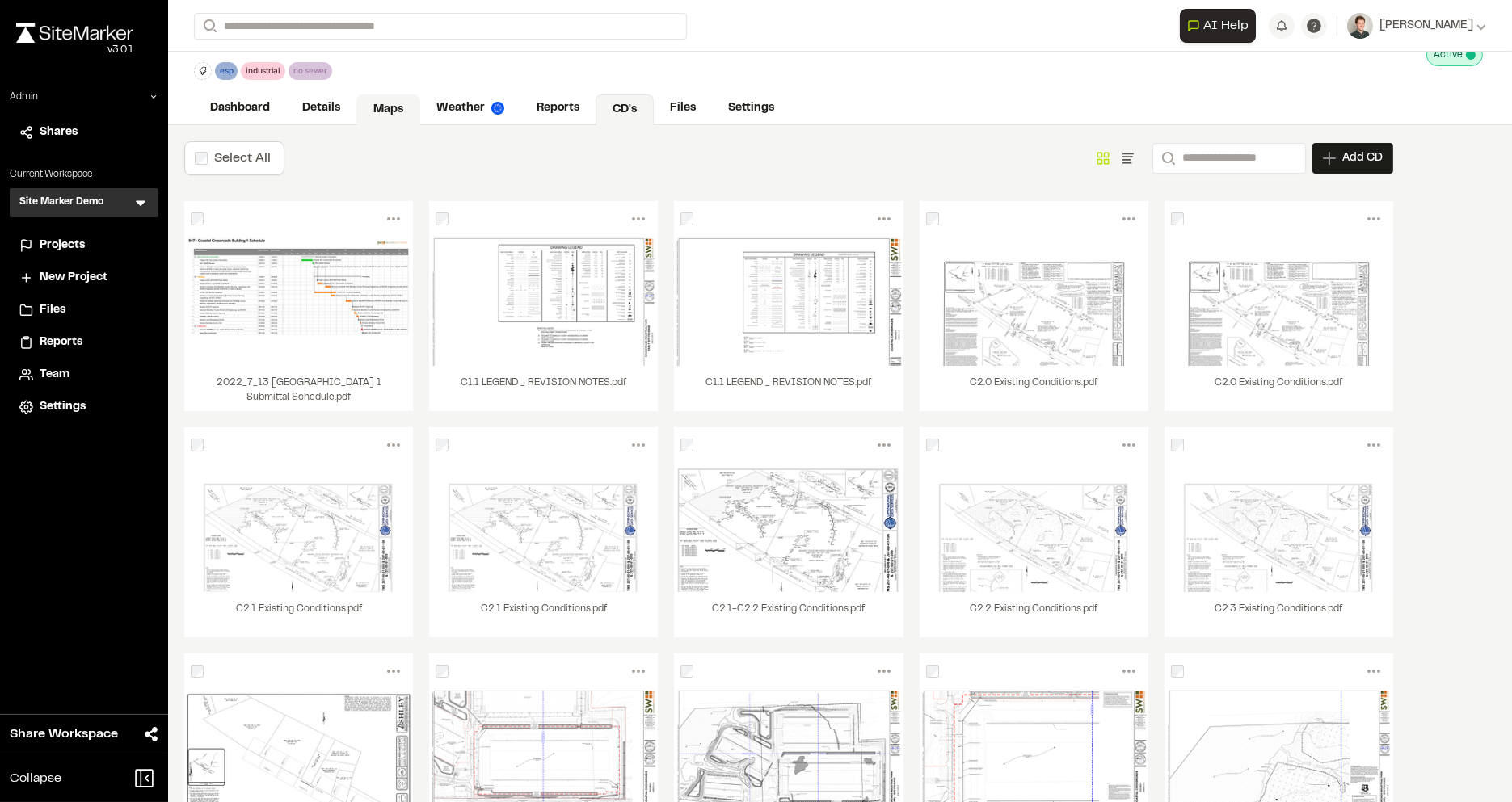
click at [379, 108] on link "Maps" at bounding box center [388, 109] width 63 height 31
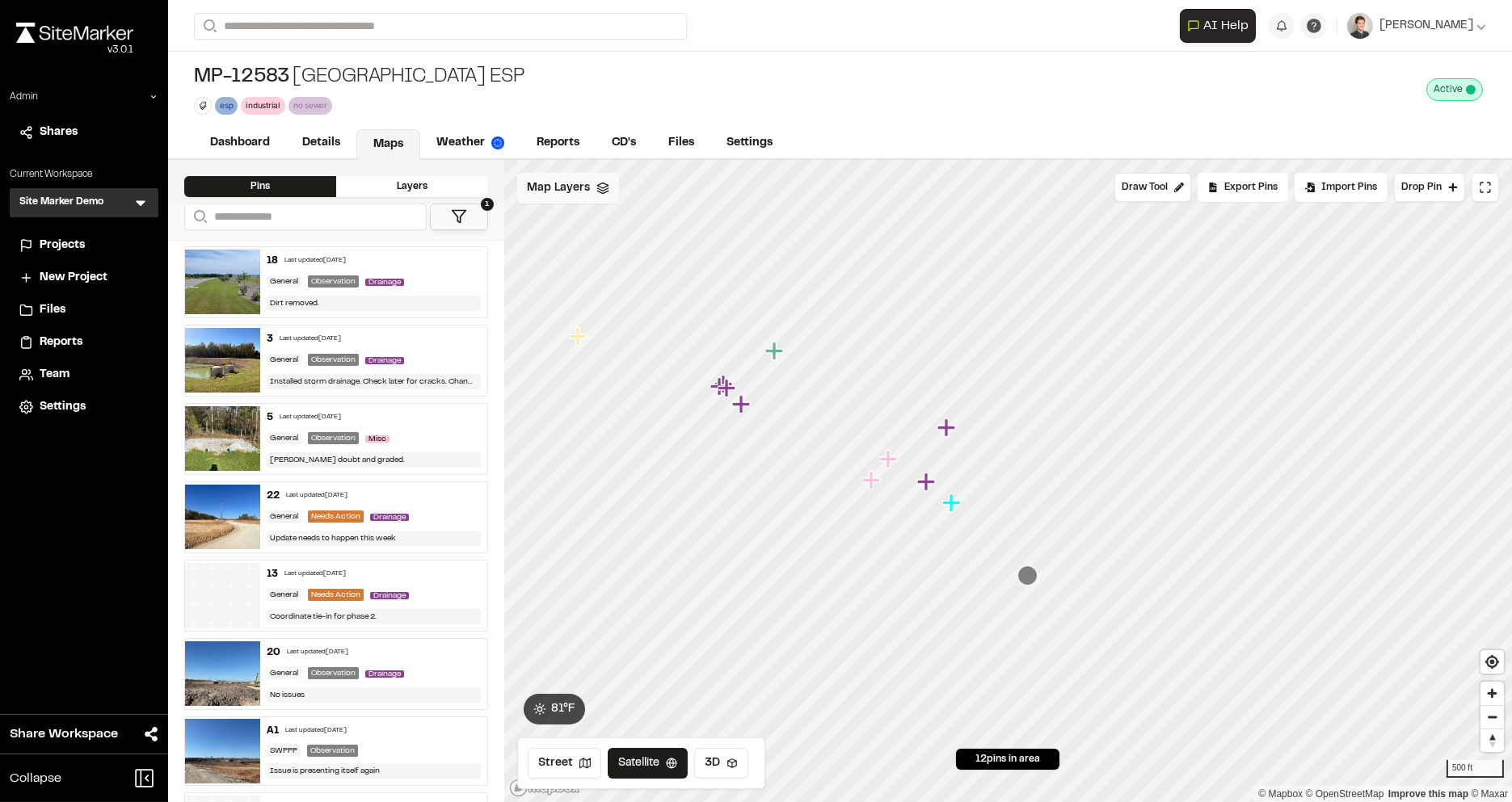
click at [547, 193] on span "Map Layers" at bounding box center [559, 188] width 63 height 18
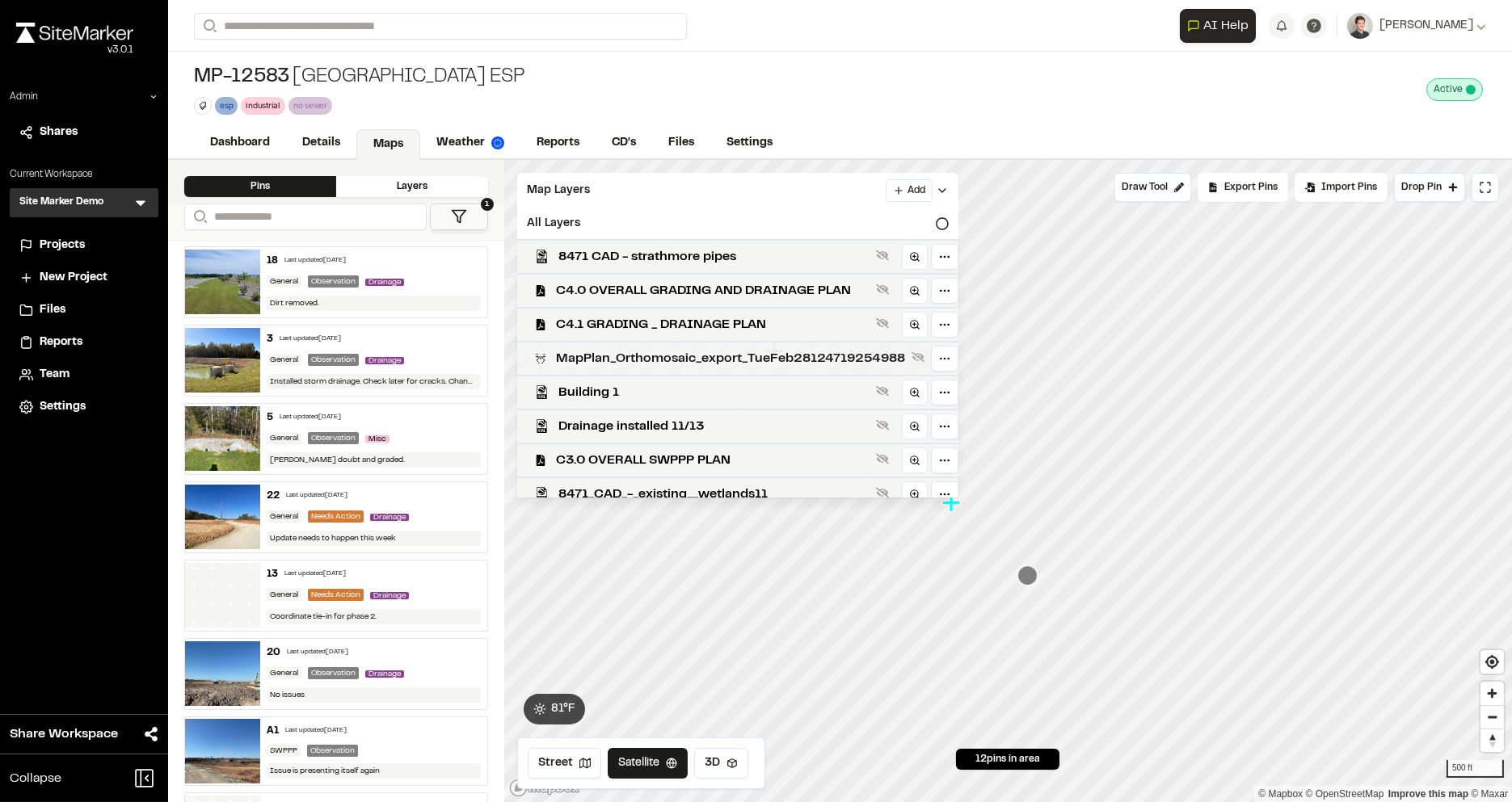
click at [594, 357] on span "MapPlan_Orthomosaic_export_TueFeb28124719254988" at bounding box center [730, 358] width 349 height 19
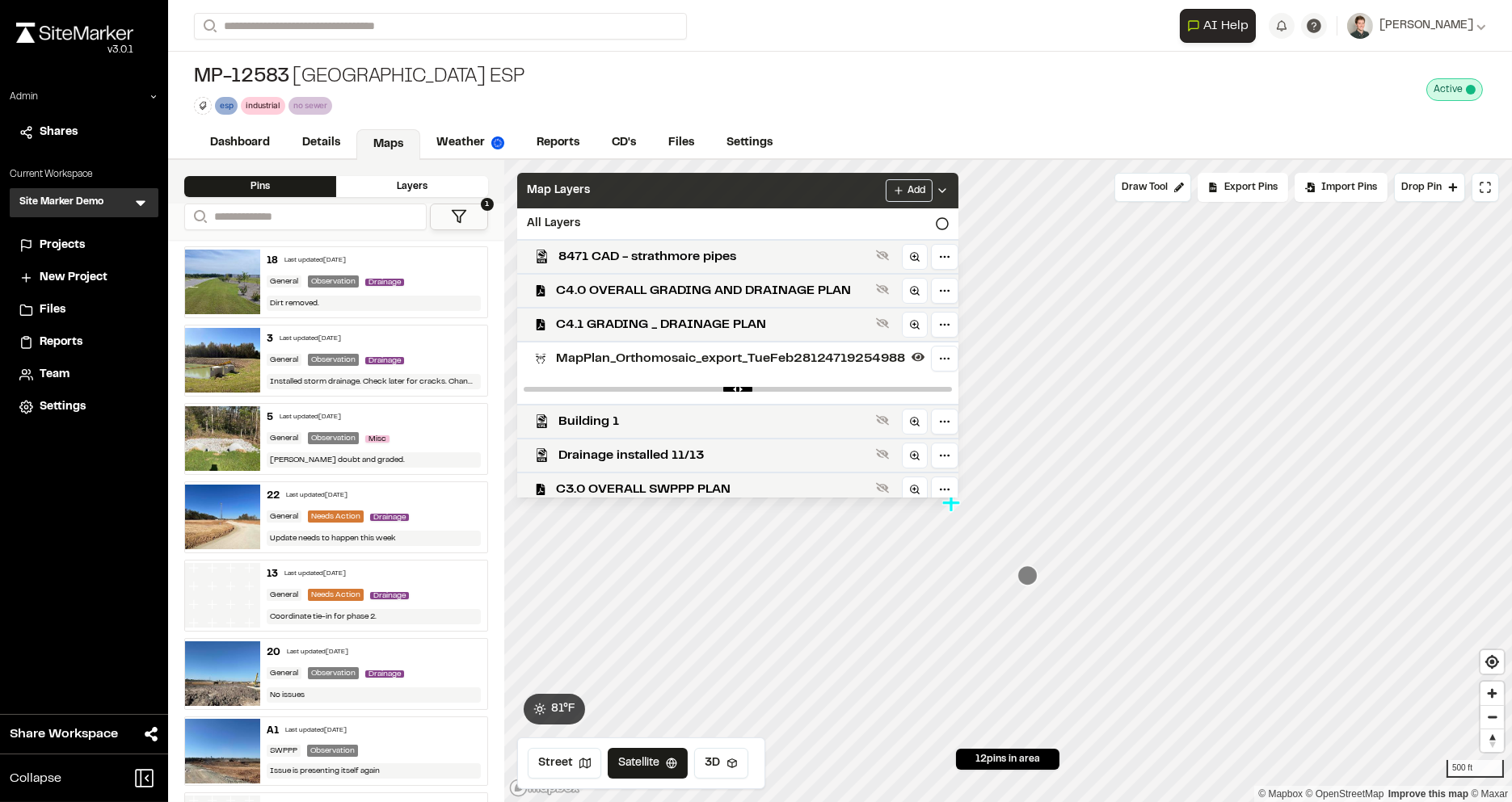
click at [670, 189] on div "Map Layers Add" at bounding box center [737, 190] width 441 height 36
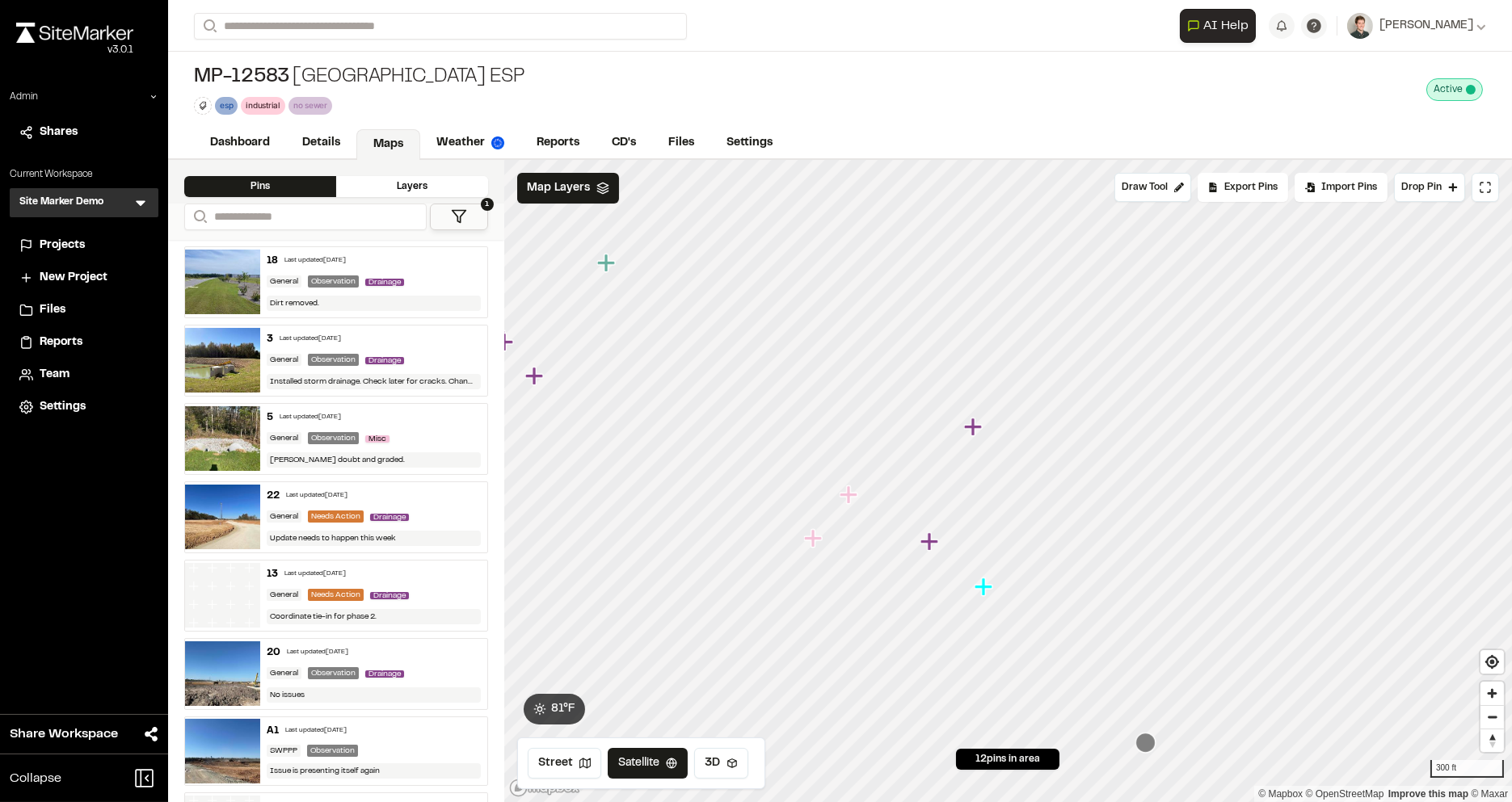
click at [137, 207] on icon at bounding box center [140, 203] width 16 height 16
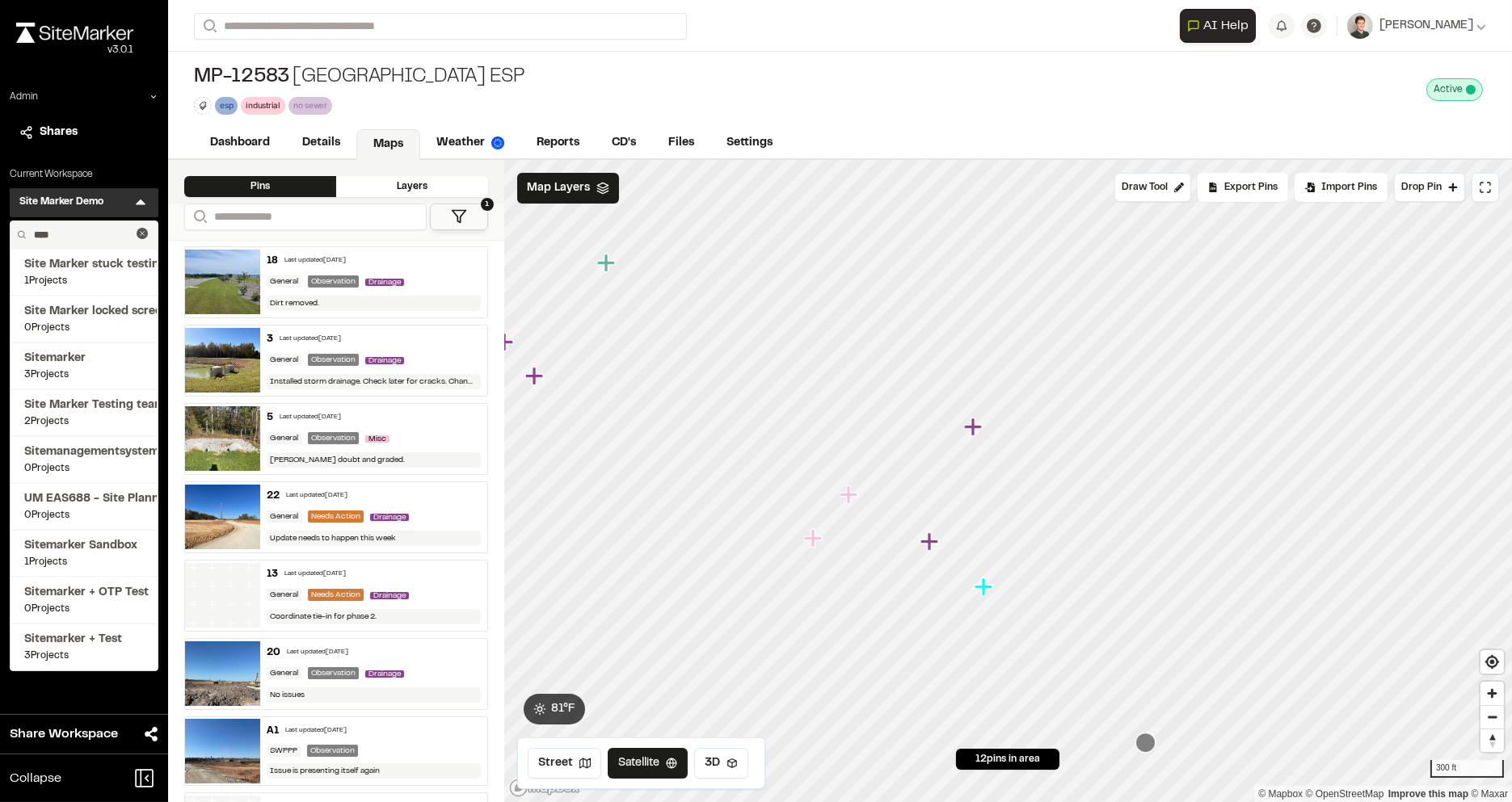
click at [72, 236] on input "****" at bounding box center [83, 235] width 110 height 28
type input "*"
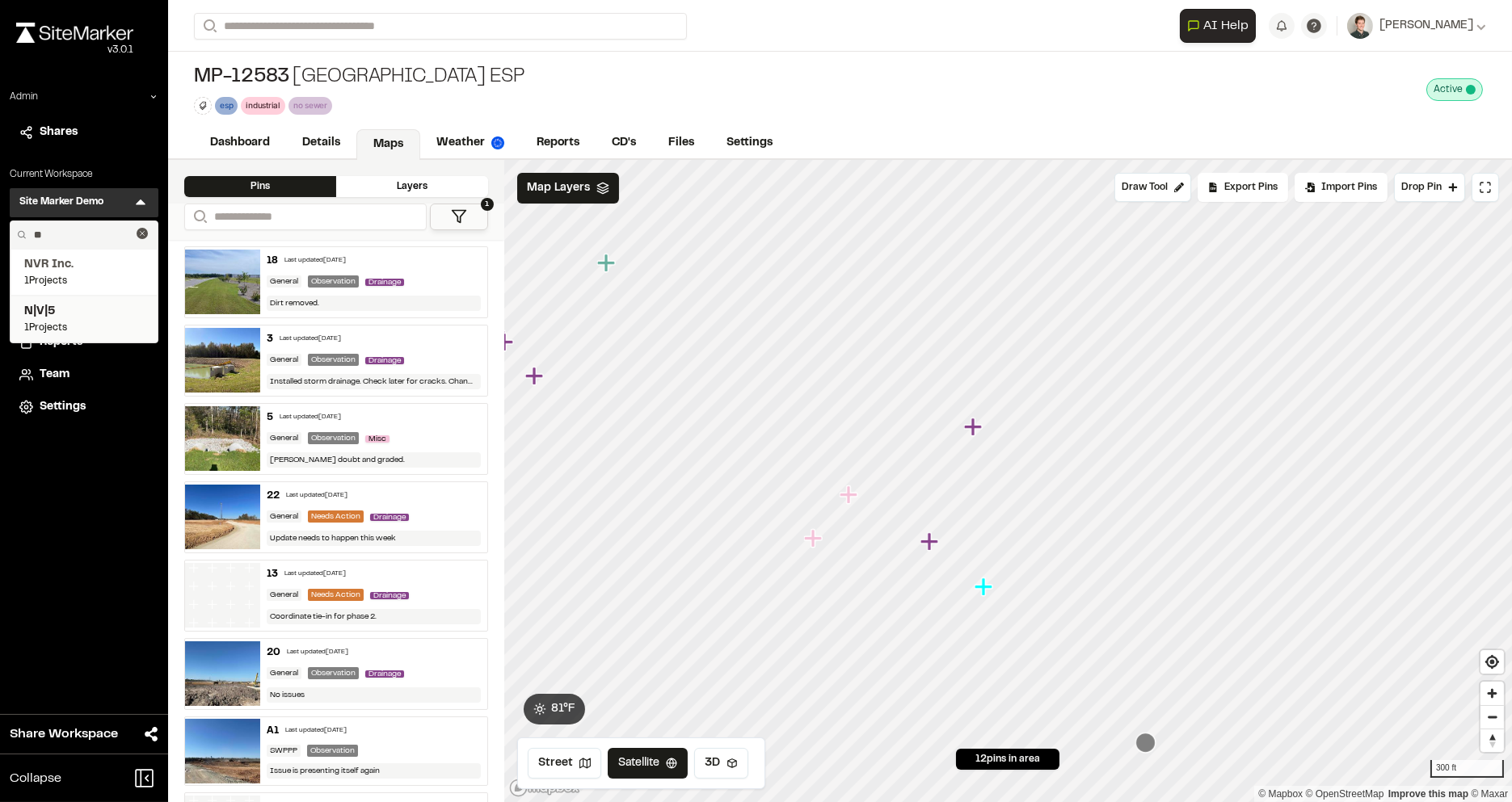
type input "**"
click at [52, 313] on span "N|V|5" at bounding box center [84, 312] width 120 height 18
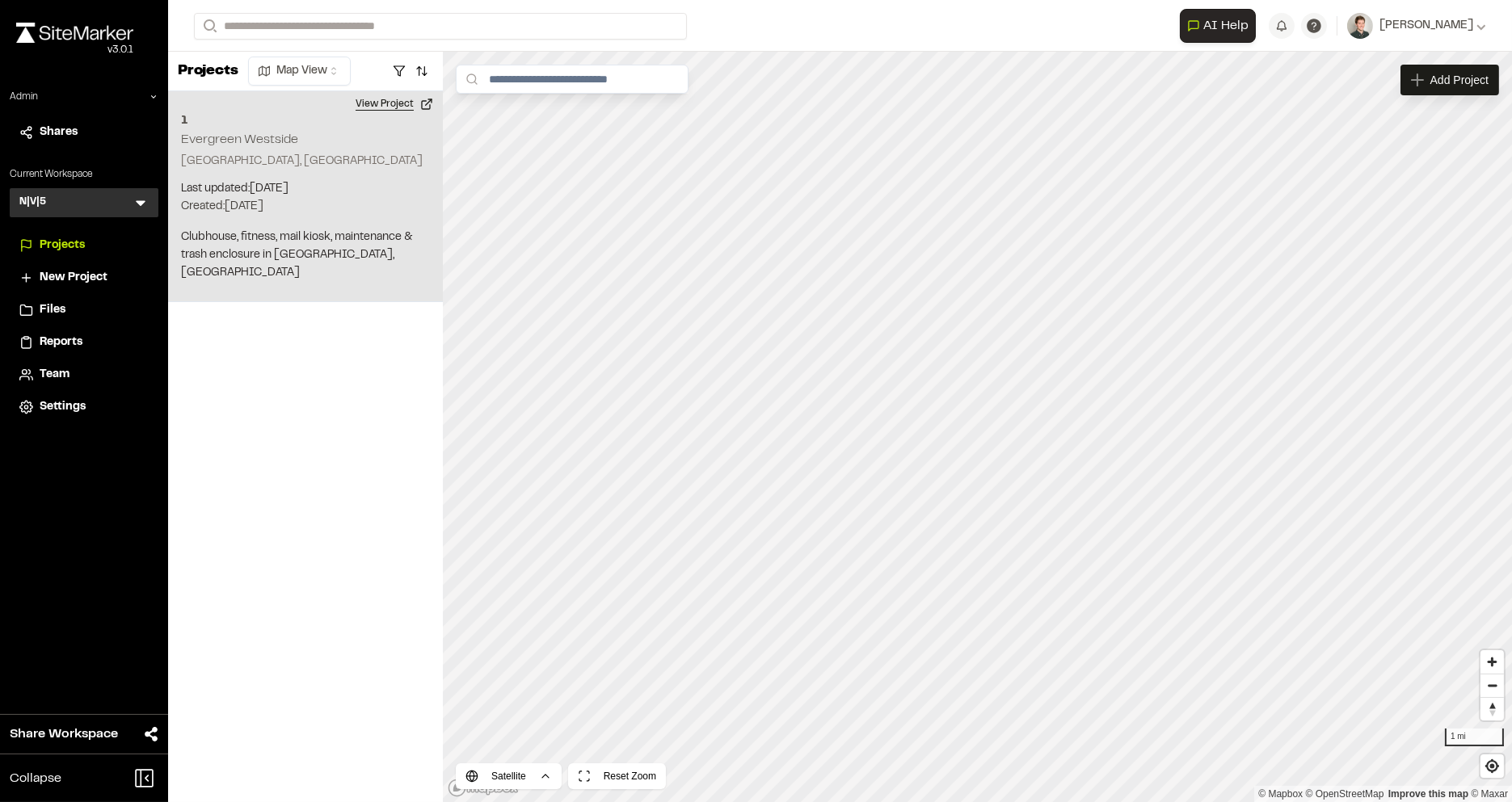
click at [379, 105] on button "View Project" at bounding box center [394, 104] width 97 height 26
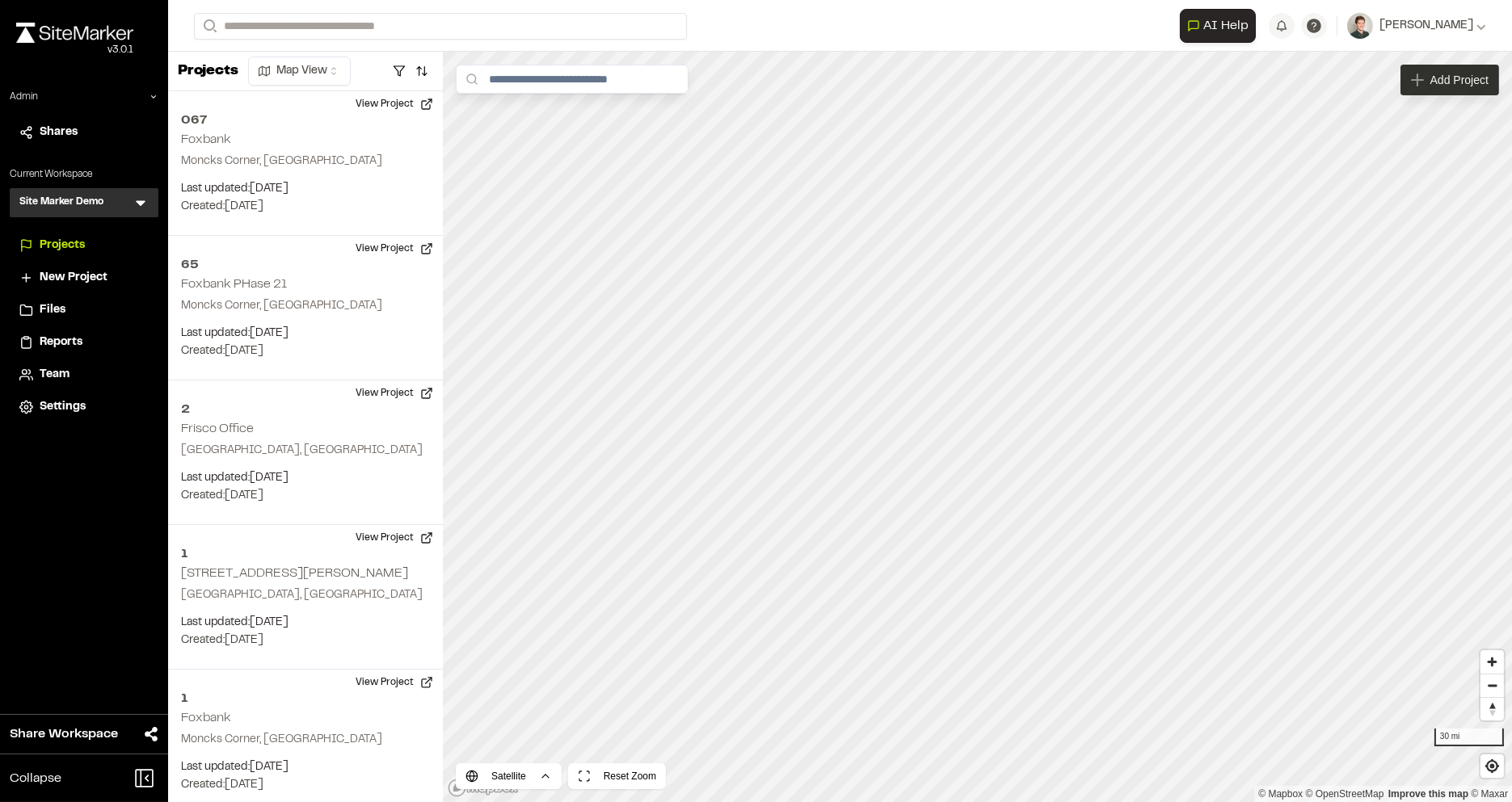
click at [1425, 78] on div "Add Project" at bounding box center [1450, 80] width 99 height 31
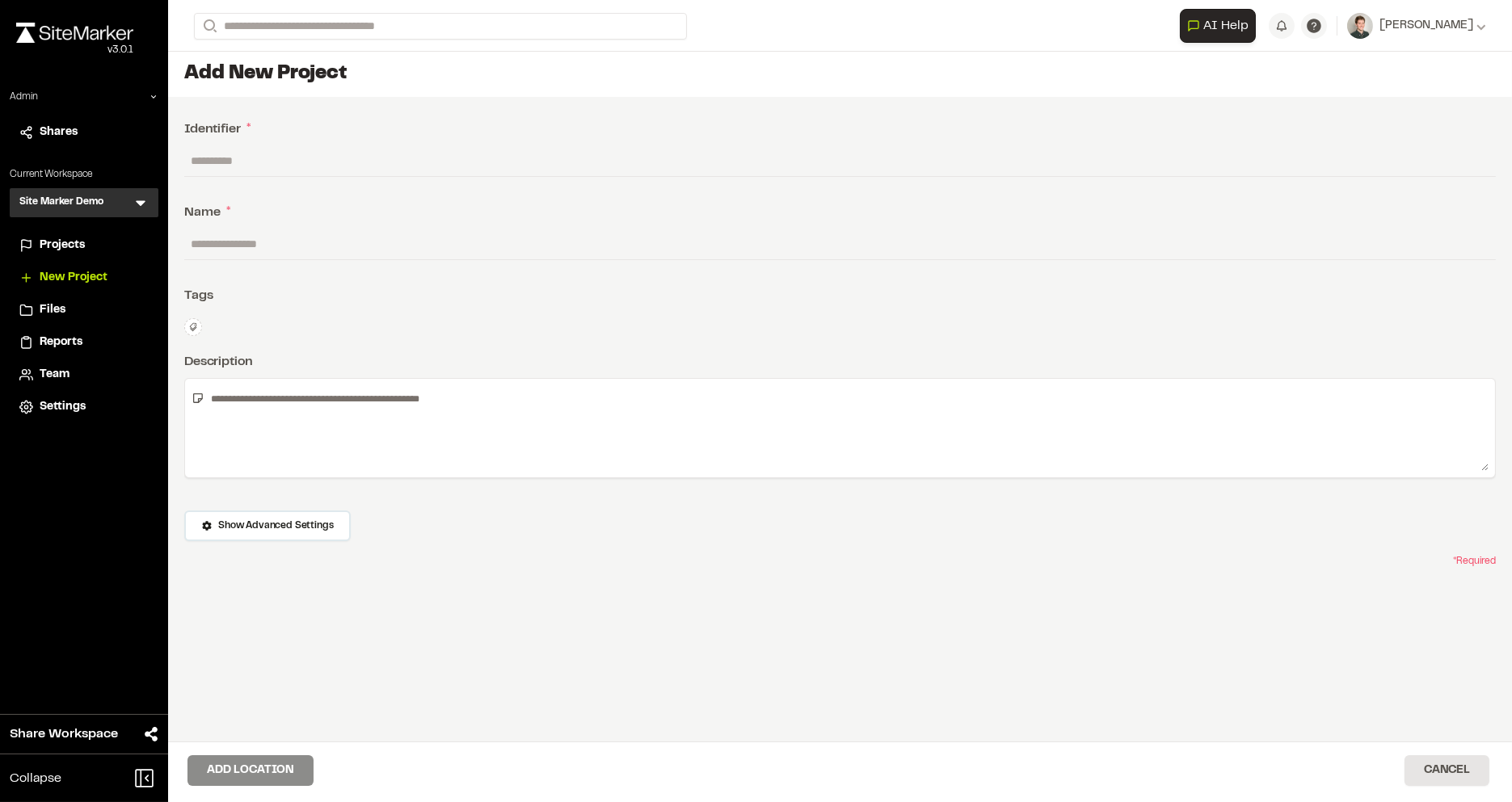
click at [959, 152] on input "text" at bounding box center [841, 160] width 1312 height 31
type input "*******"
click at [289, 246] on input "text" at bounding box center [841, 244] width 1312 height 31
type input "**********"
click at [234, 767] on button "Add Location" at bounding box center [250, 771] width 126 height 31
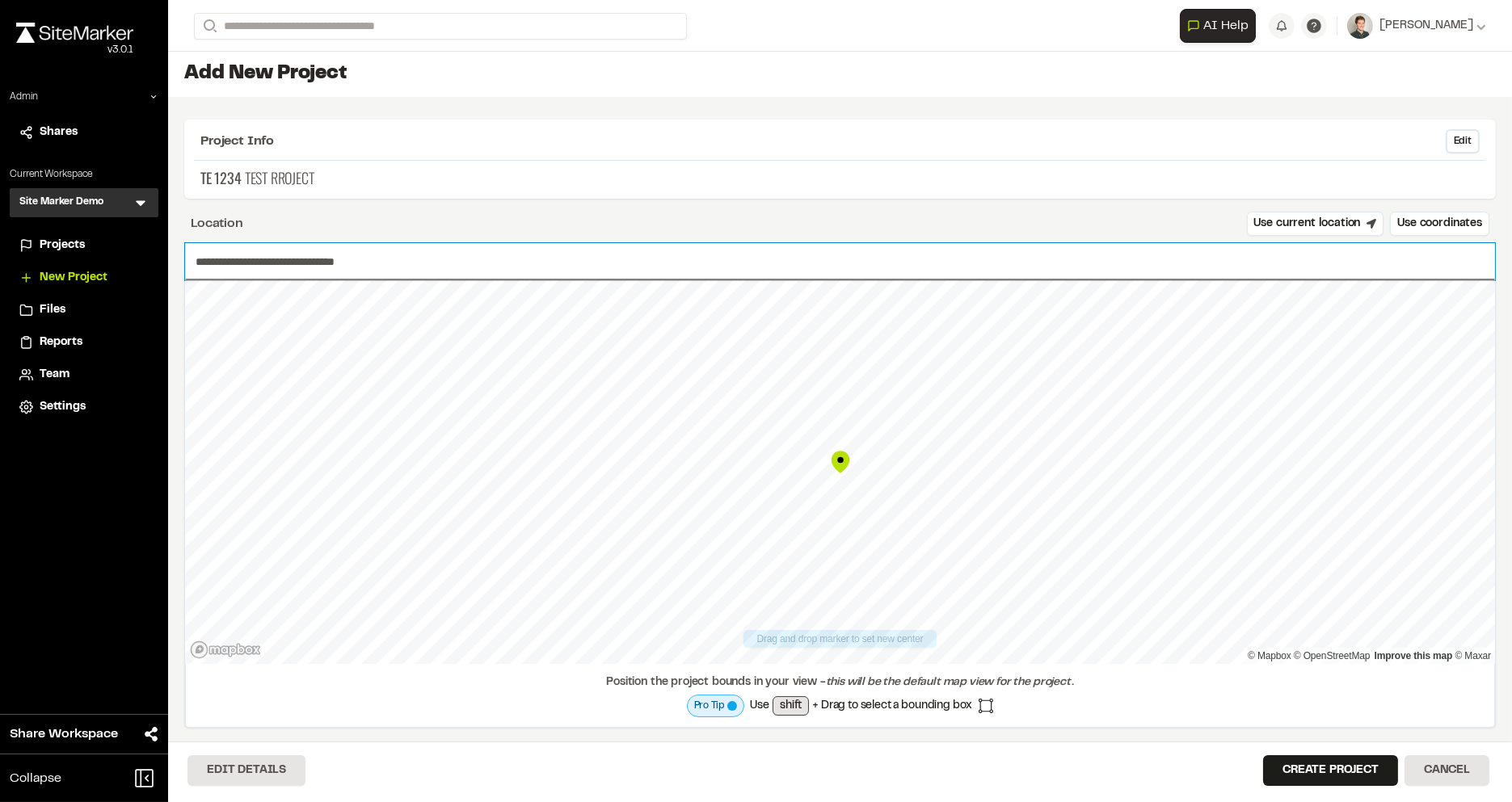
click at [538, 257] on input "**********" at bounding box center [841, 261] width 1310 height 37
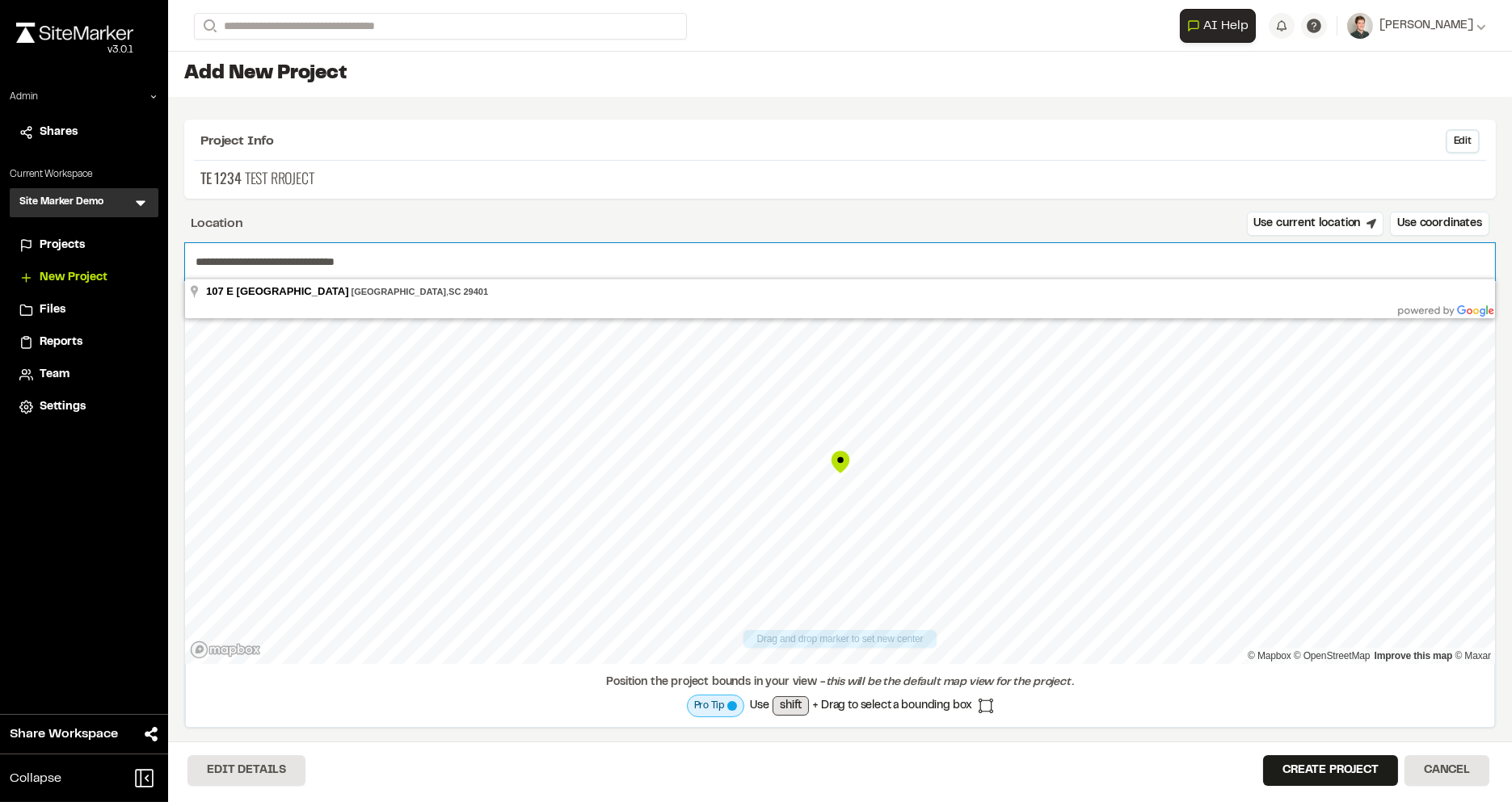
click at [538, 257] on input "**********" at bounding box center [841, 261] width 1310 height 37
paste input "*******"
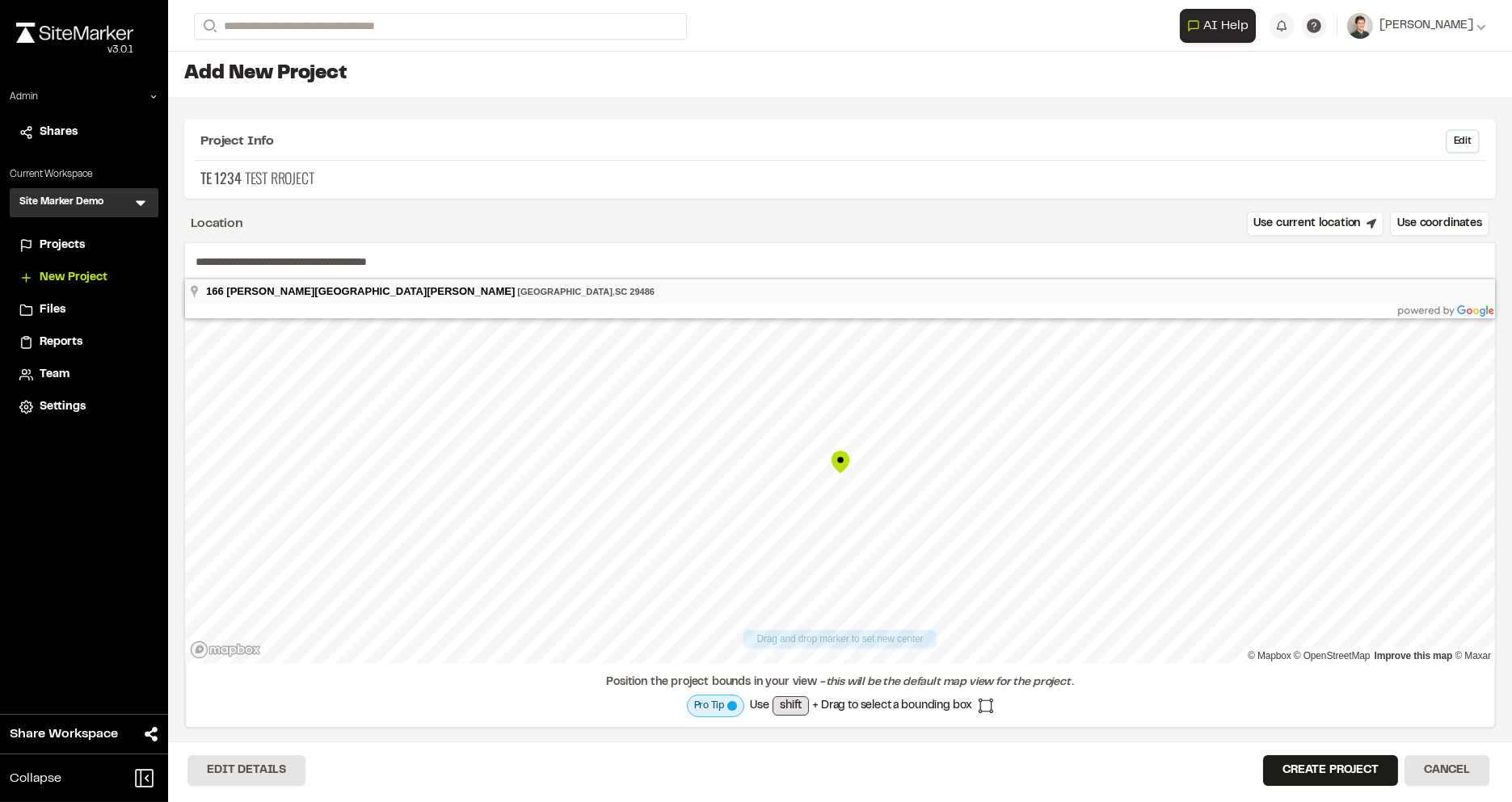
type input "**********"
click at [1286, 763] on button "Create Project" at bounding box center [1330, 771] width 135 height 31
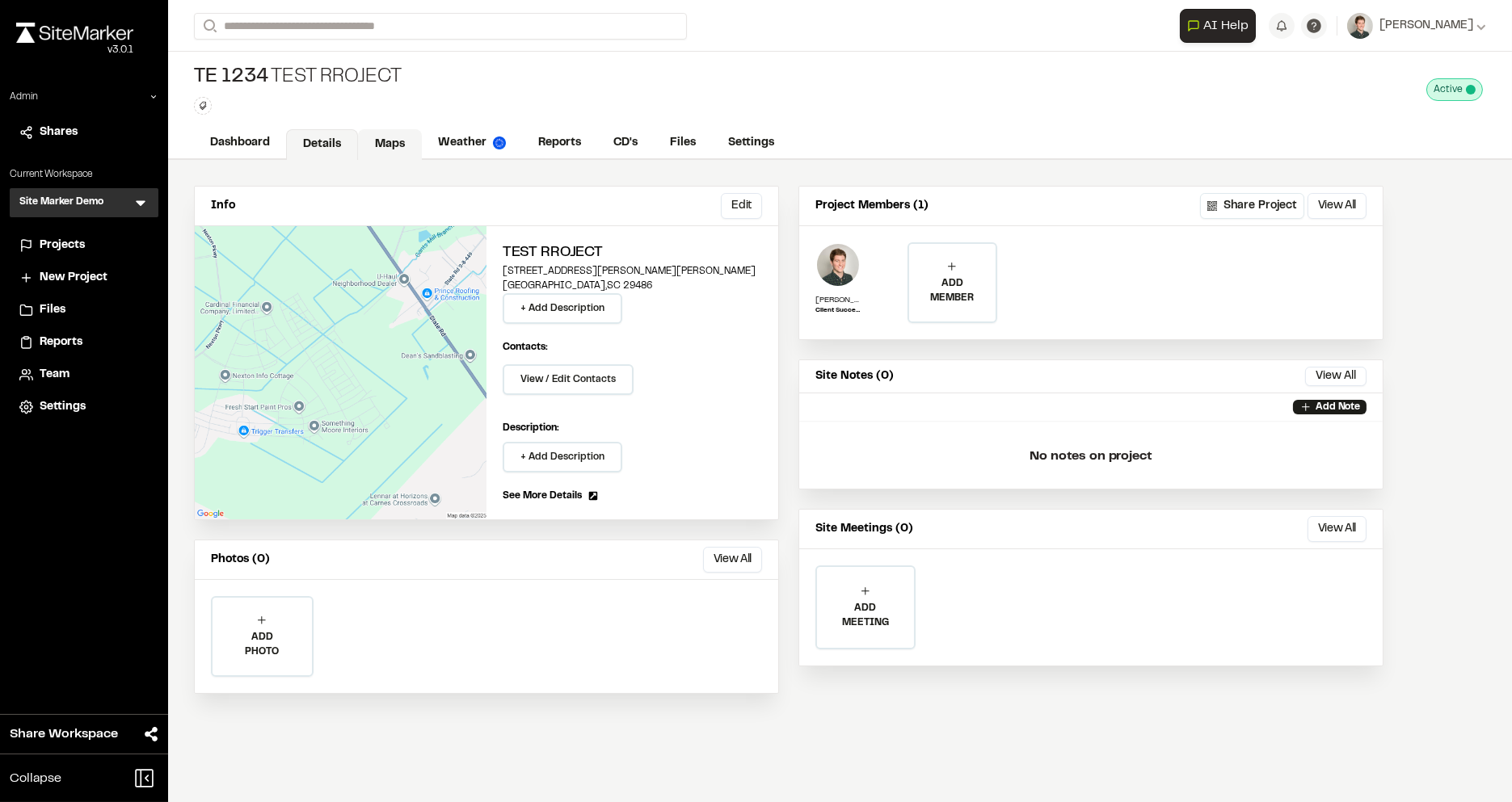
click at [391, 140] on link "Maps" at bounding box center [390, 145] width 63 height 31
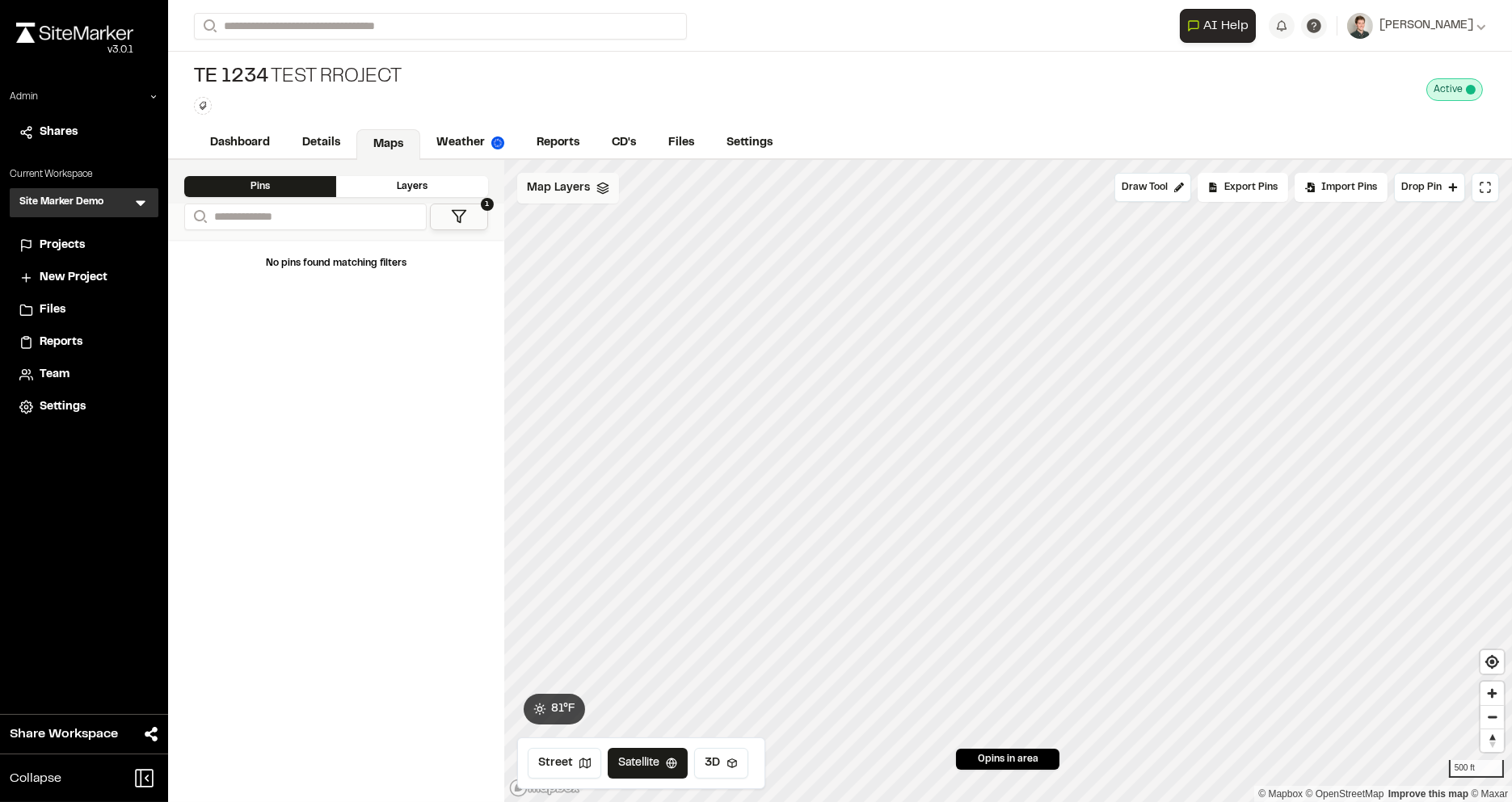
click at [591, 191] on div "Map Layers" at bounding box center [568, 188] width 102 height 31
click at [612, 188] on html "Close sidebar v 3.0.1 Admin Shares Current Workspace Site Marker Demo SM Menu P…" at bounding box center [756, 401] width 1512 height 802
click at [564, 221] on link "Add Layer" at bounding box center [576, 221] width 121 height 28
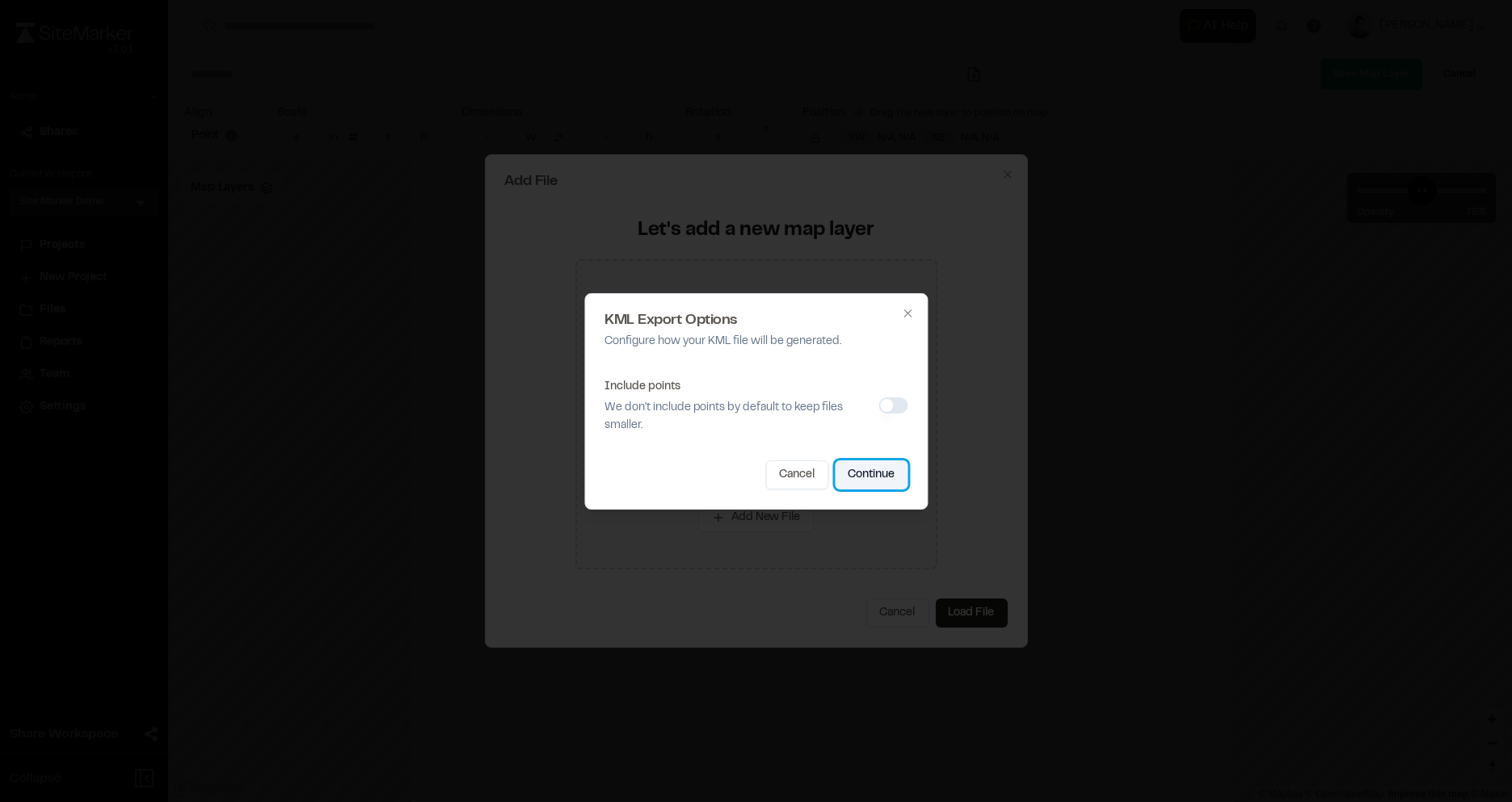
click at [882, 474] on button "Continue" at bounding box center [871, 475] width 73 height 29
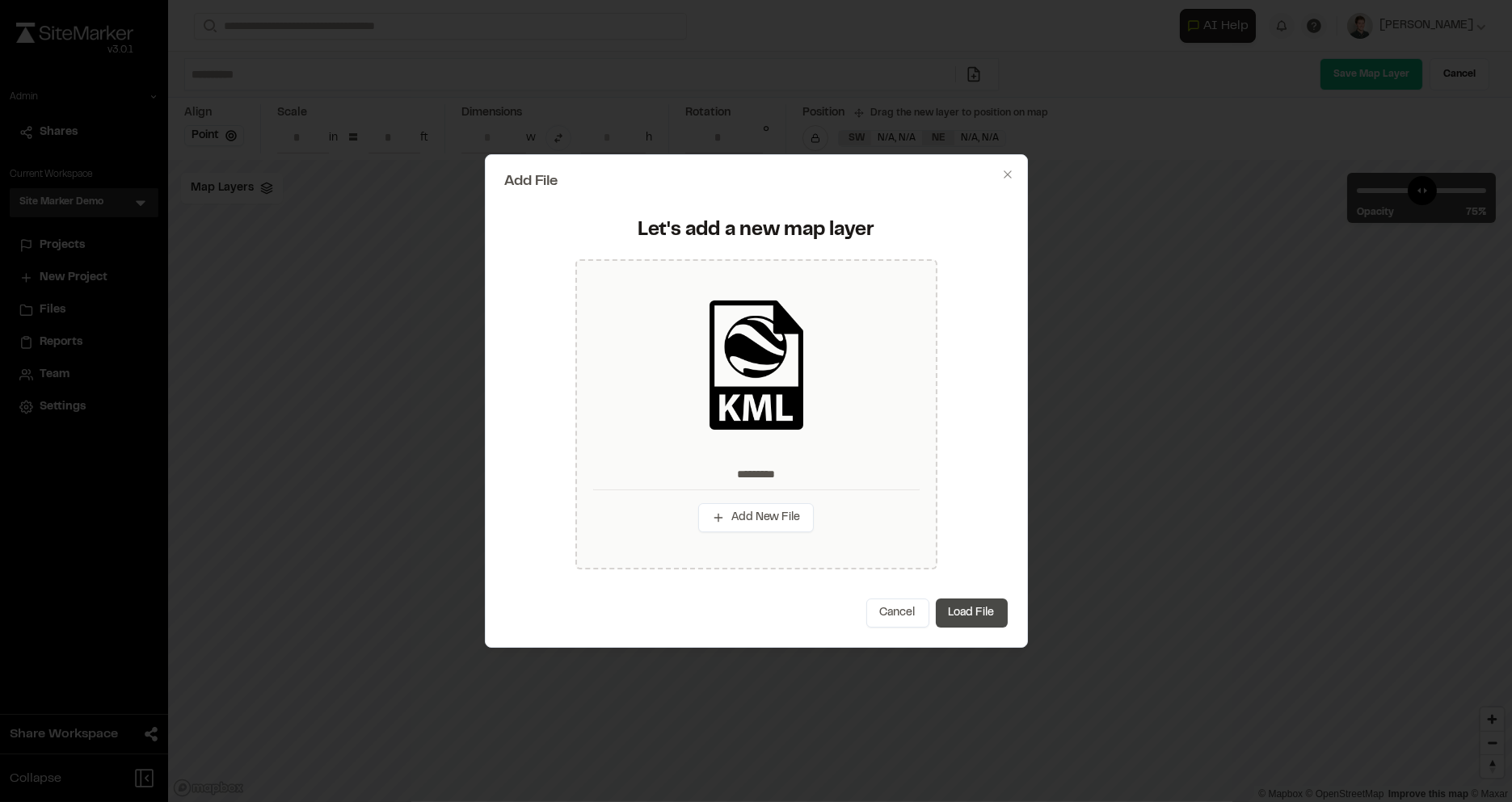
click at [965, 615] on button "Load File" at bounding box center [971, 613] width 72 height 29
type input "*********"
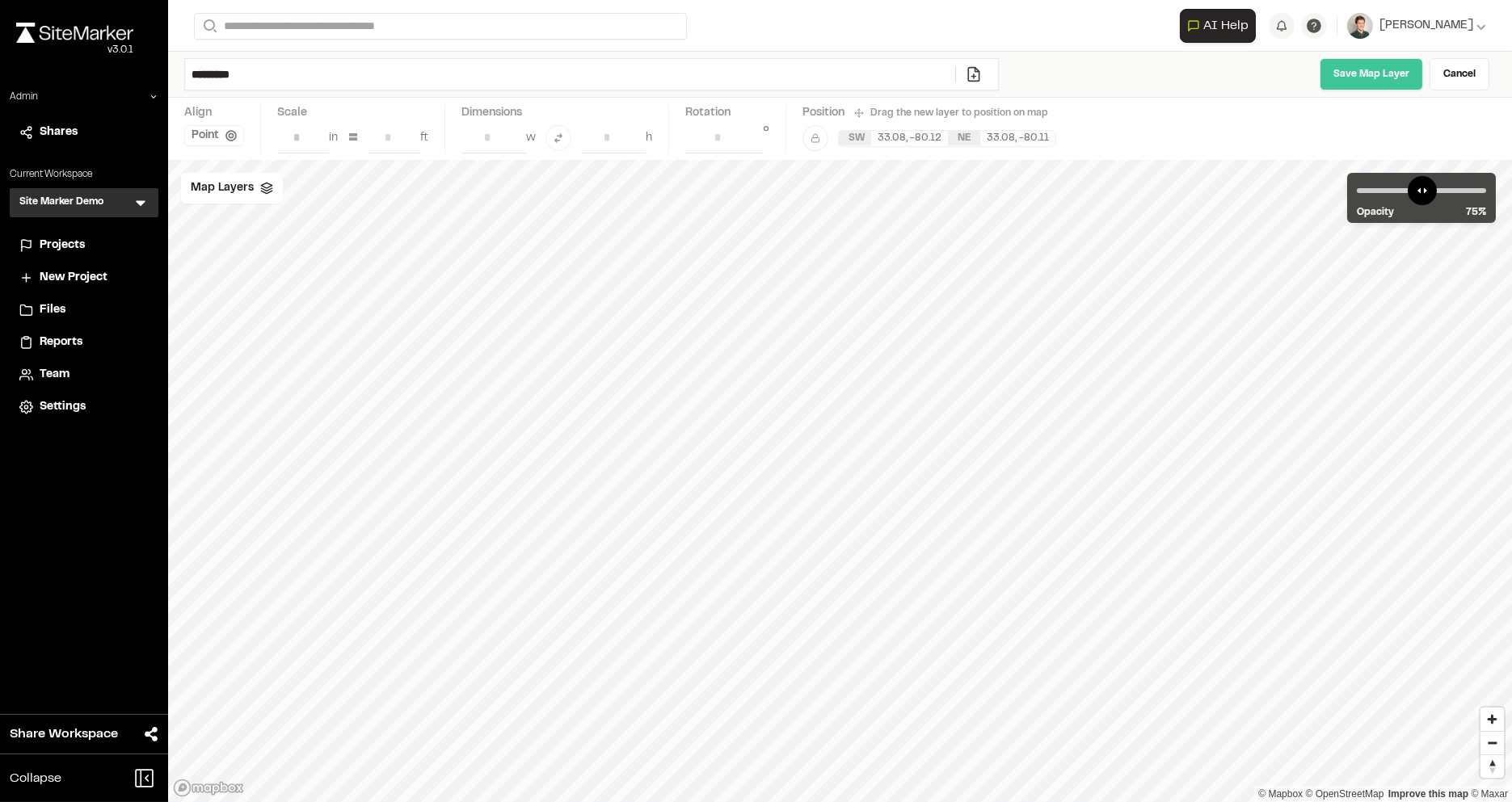
click at [1355, 73] on link "Save Map Layer" at bounding box center [1372, 75] width 104 height 33
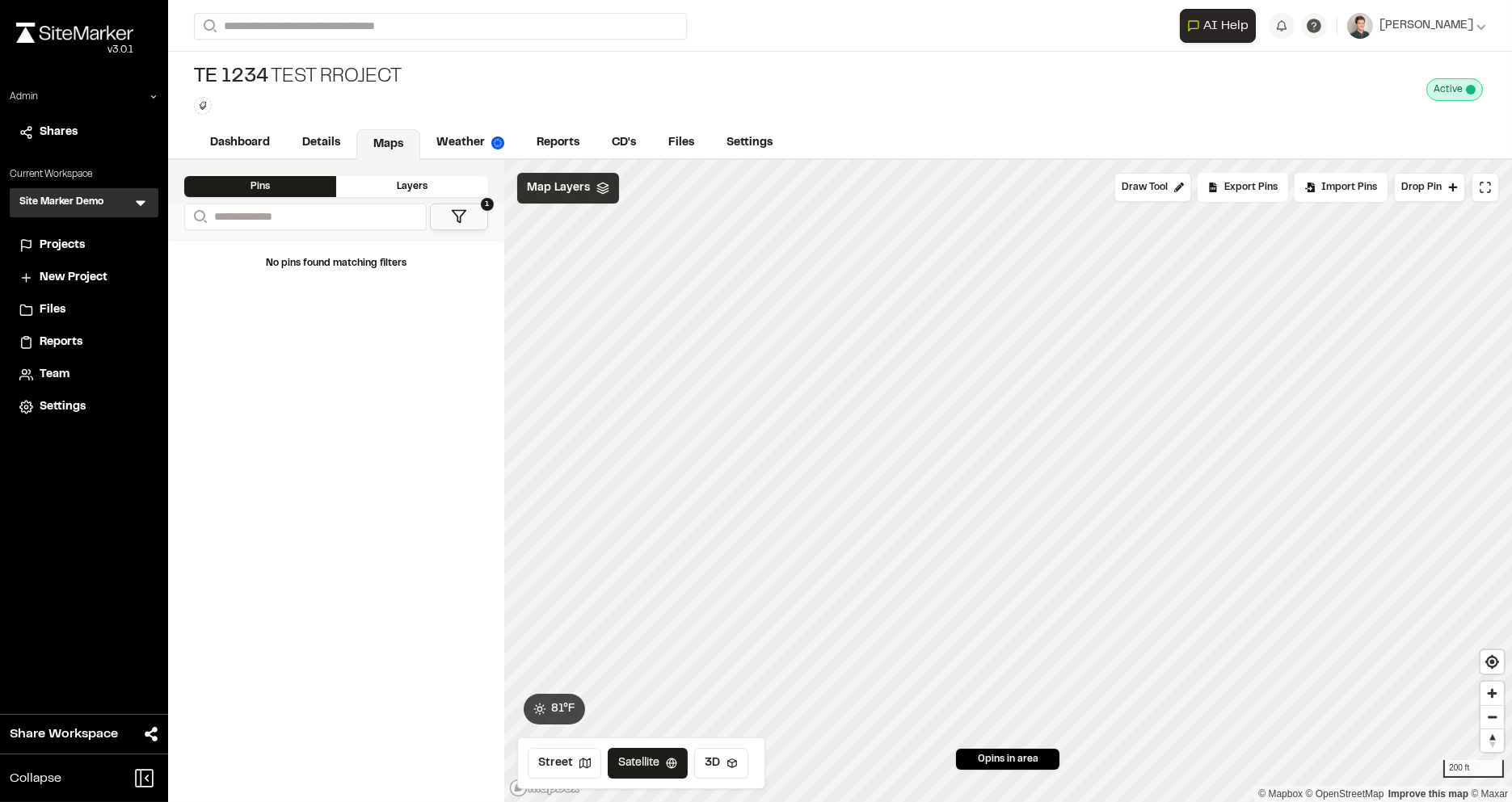
click at [592, 187] on div "Map Layers" at bounding box center [568, 188] width 102 height 31
click at [666, 190] on html "Close sidebar v 3.0.1 Admin Shares Current Workspace Site Marker Demo SM Menu P…" at bounding box center [756, 401] width 1512 height 802
click at [592, 222] on link "Add Layer" at bounding box center [615, 221] width 121 height 28
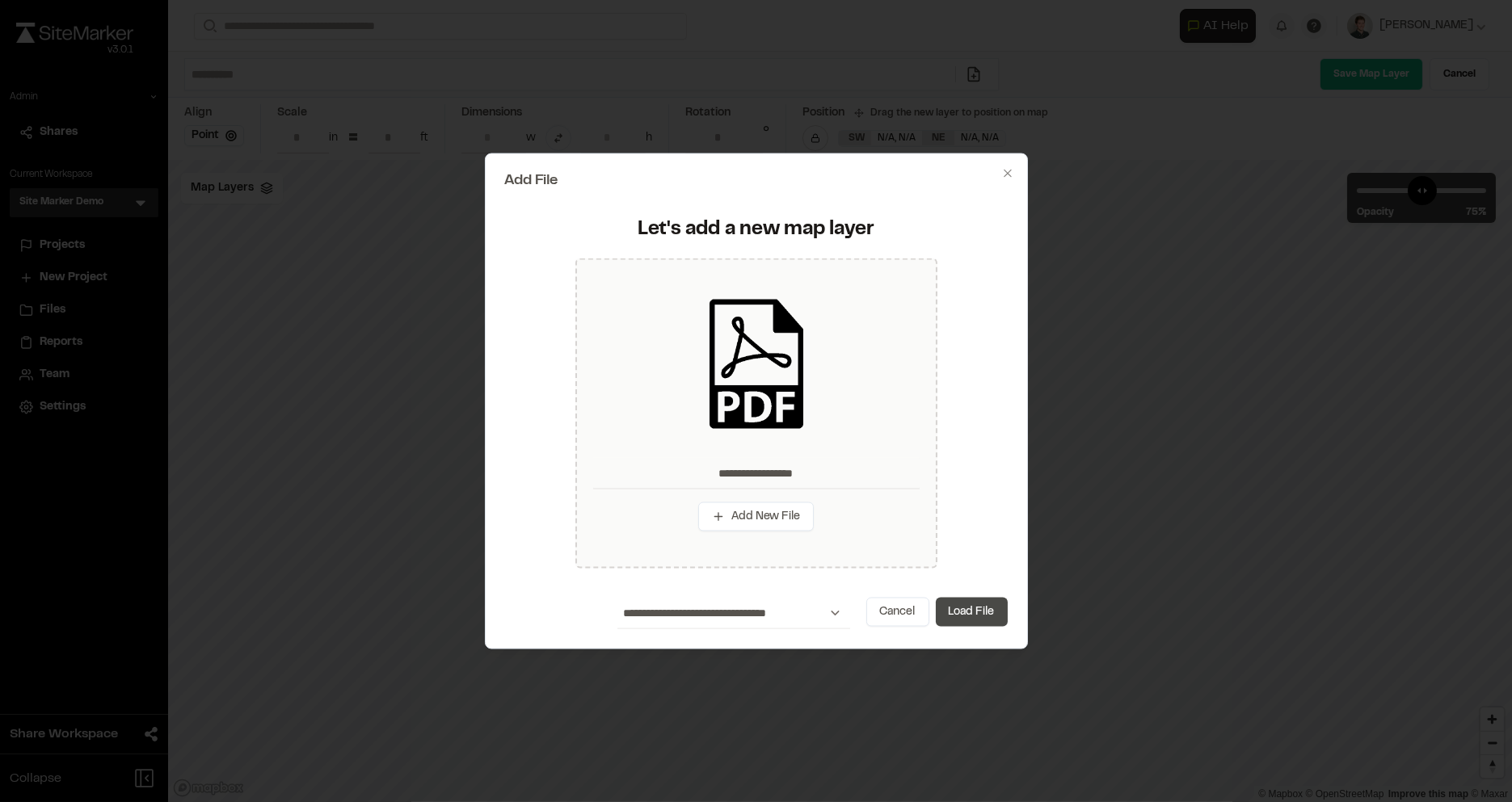
click at [984, 614] on button "Load File" at bounding box center [971, 613] width 72 height 29
type input "**********"
type input "****"
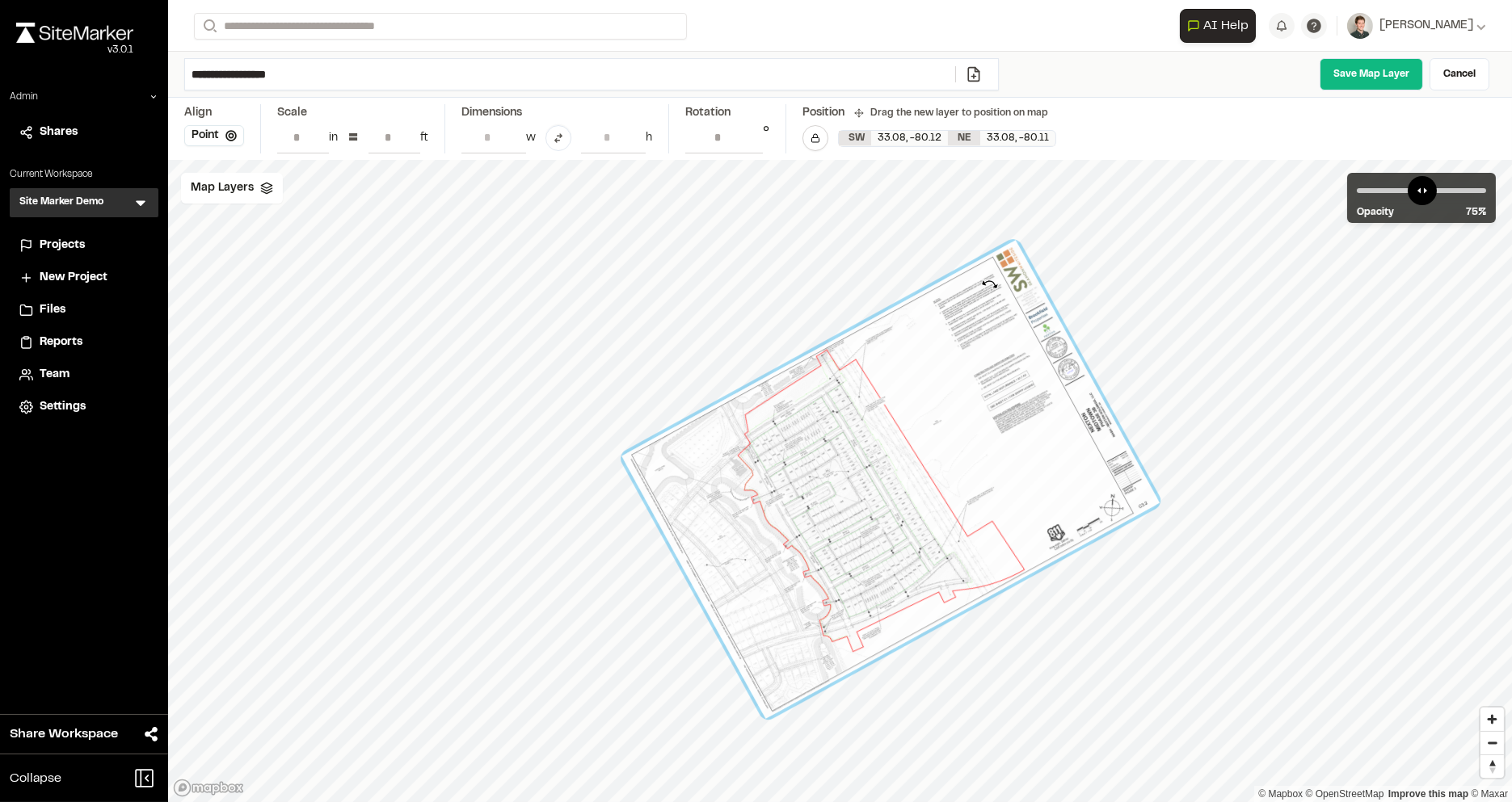
type input "**********"
drag, startPoint x: 1120, startPoint y: 323, endPoint x: 989, endPoint y: 283, distance: 137.0
click at [990, 283] on div at bounding box center [890, 479] width 538 height 479
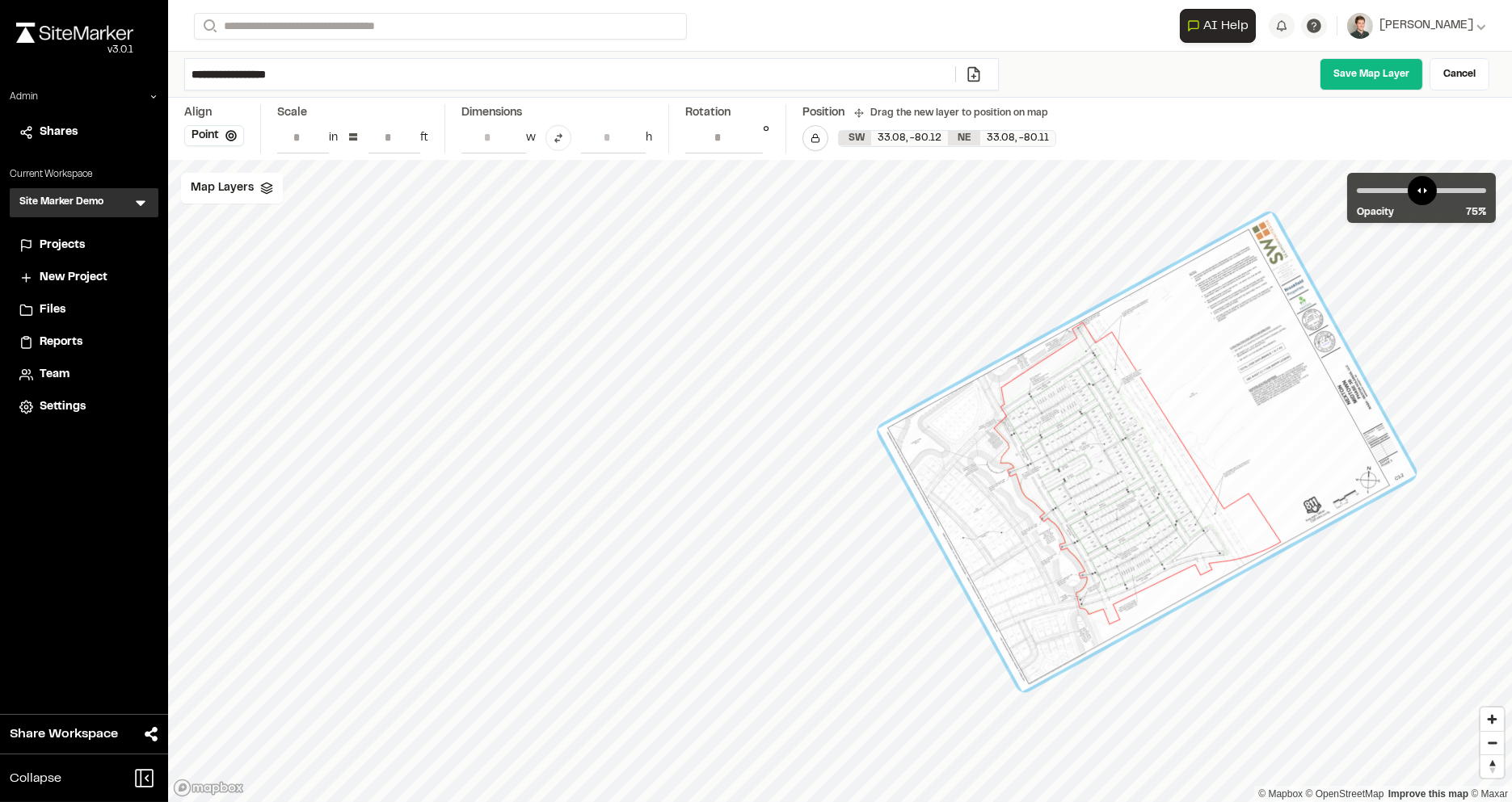
drag, startPoint x: 925, startPoint y: 435, endPoint x: 1217, endPoint y: 400, distance: 294.1
click at [1217, 400] on div at bounding box center [1147, 451] width 538 height 479
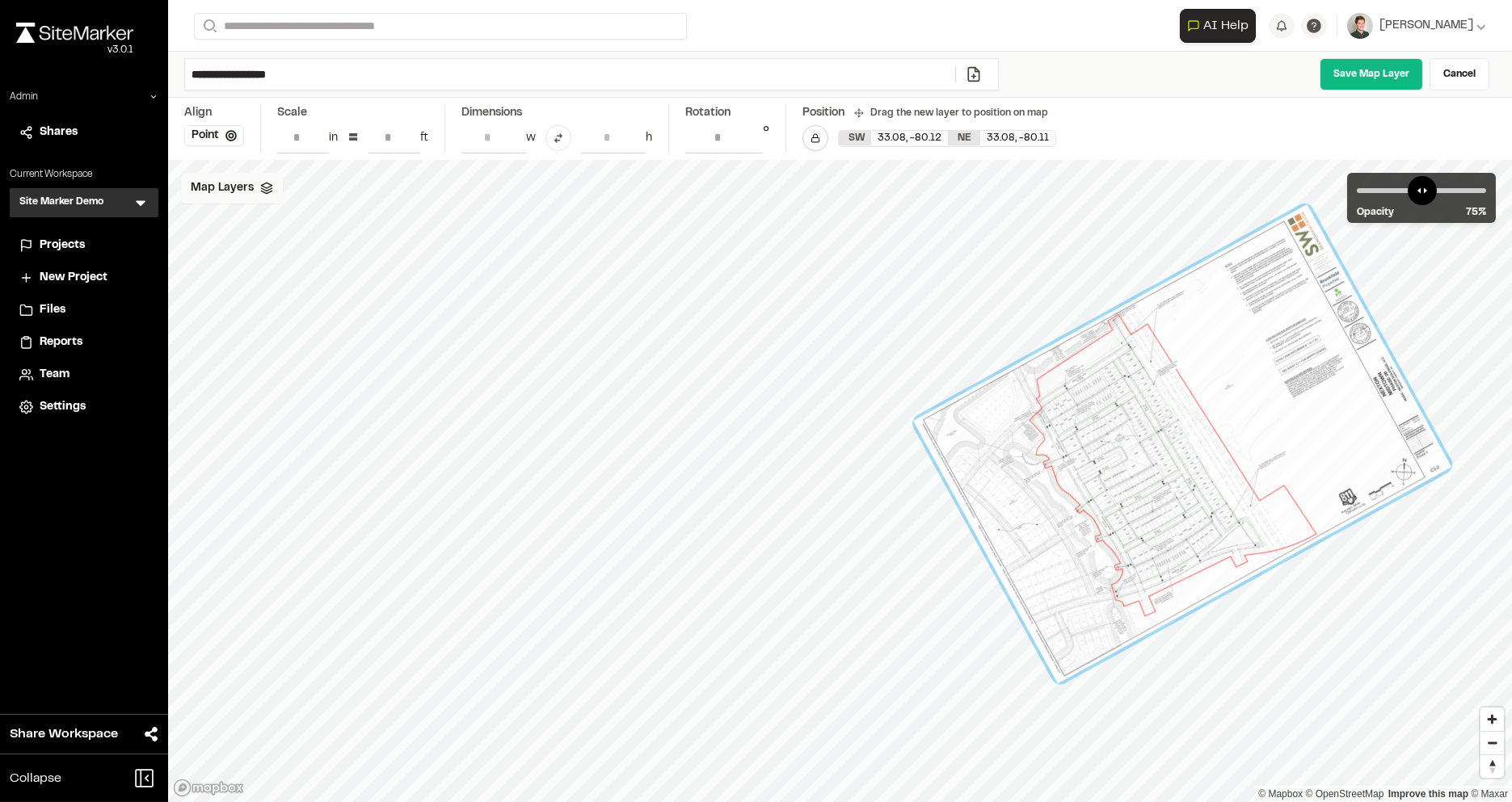
click at [238, 186] on span "Map Layers" at bounding box center [223, 188] width 63 height 18
click at [231, 247] on span "294 xSite" at bounding box center [252, 256] width 60 height 19
click at [247, 188] on span "Map Layers" at bounding box center [223, 190] width 63 height 18
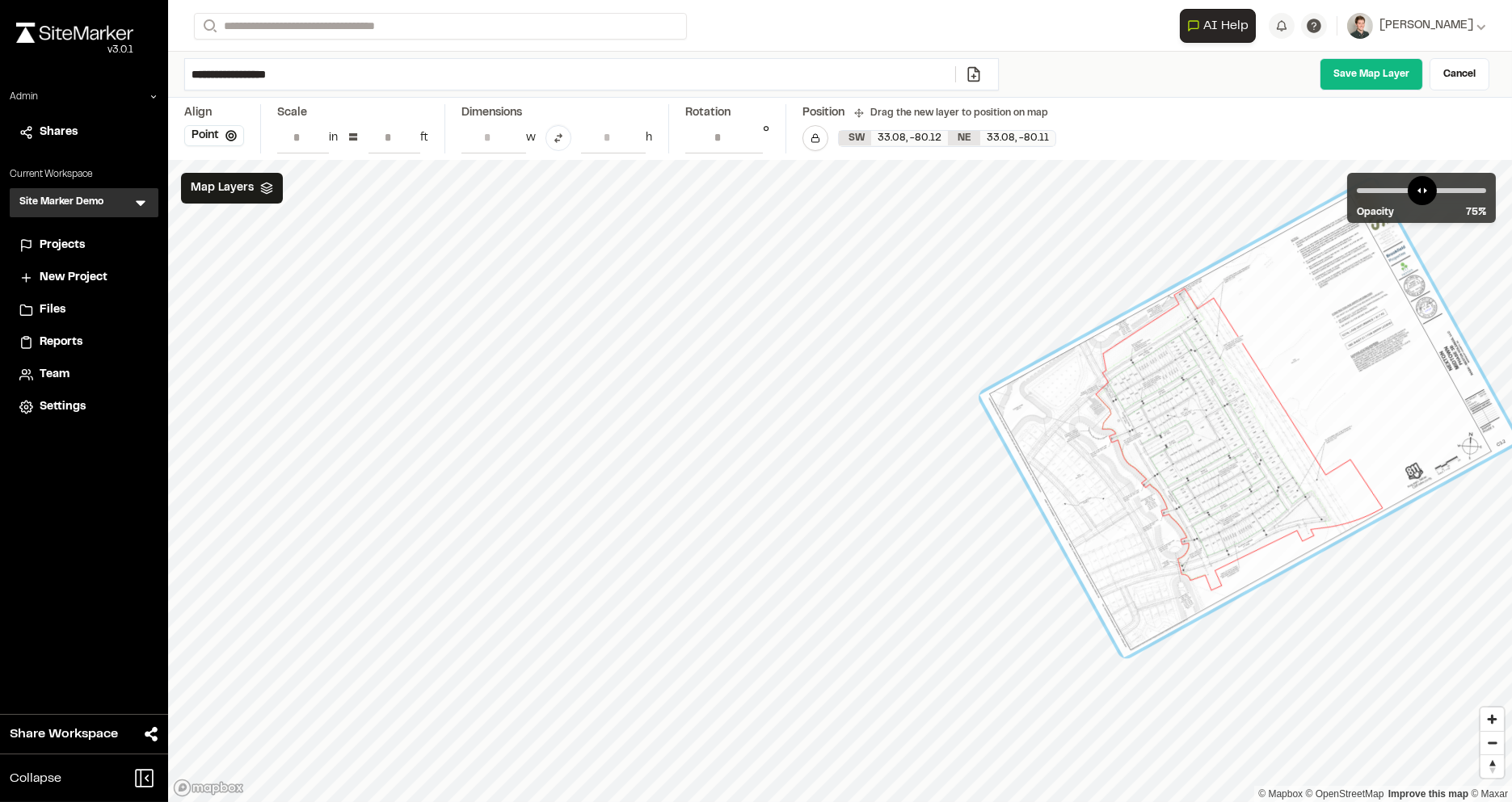
drag, startPoint x: 1064, startPoint y: 445, endPoint x: 1129, endPoint y: 419, distance: 70.0
click at [1129, 419] on div at bounding box center [1249, 418] width 538 height 479
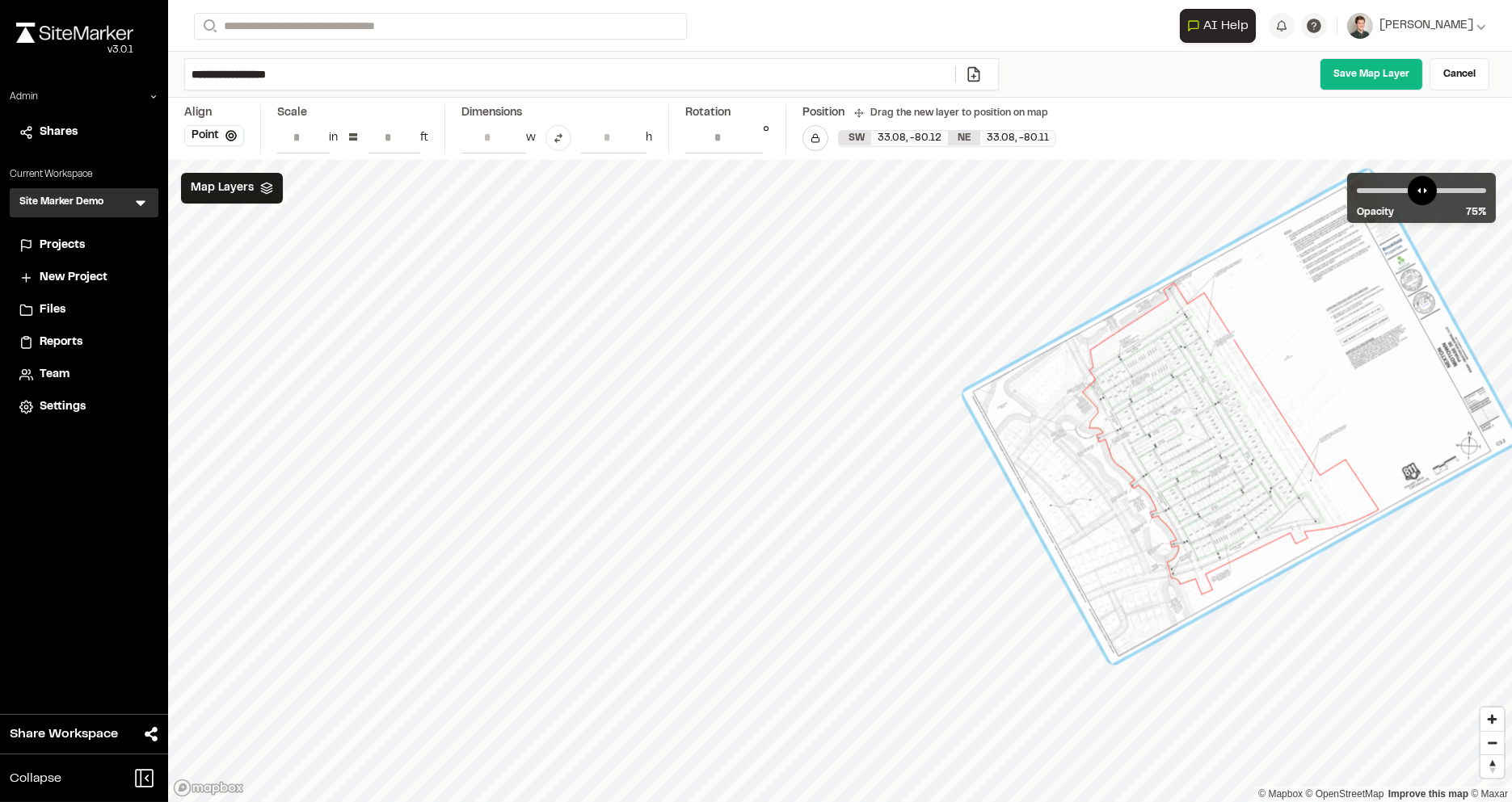
click at [392, 140] on input "**" at bounding box center [395, 137] width 52 height 31
click at [387, 137] on input "**" at bounding box center [395, 137] width 52 height 31
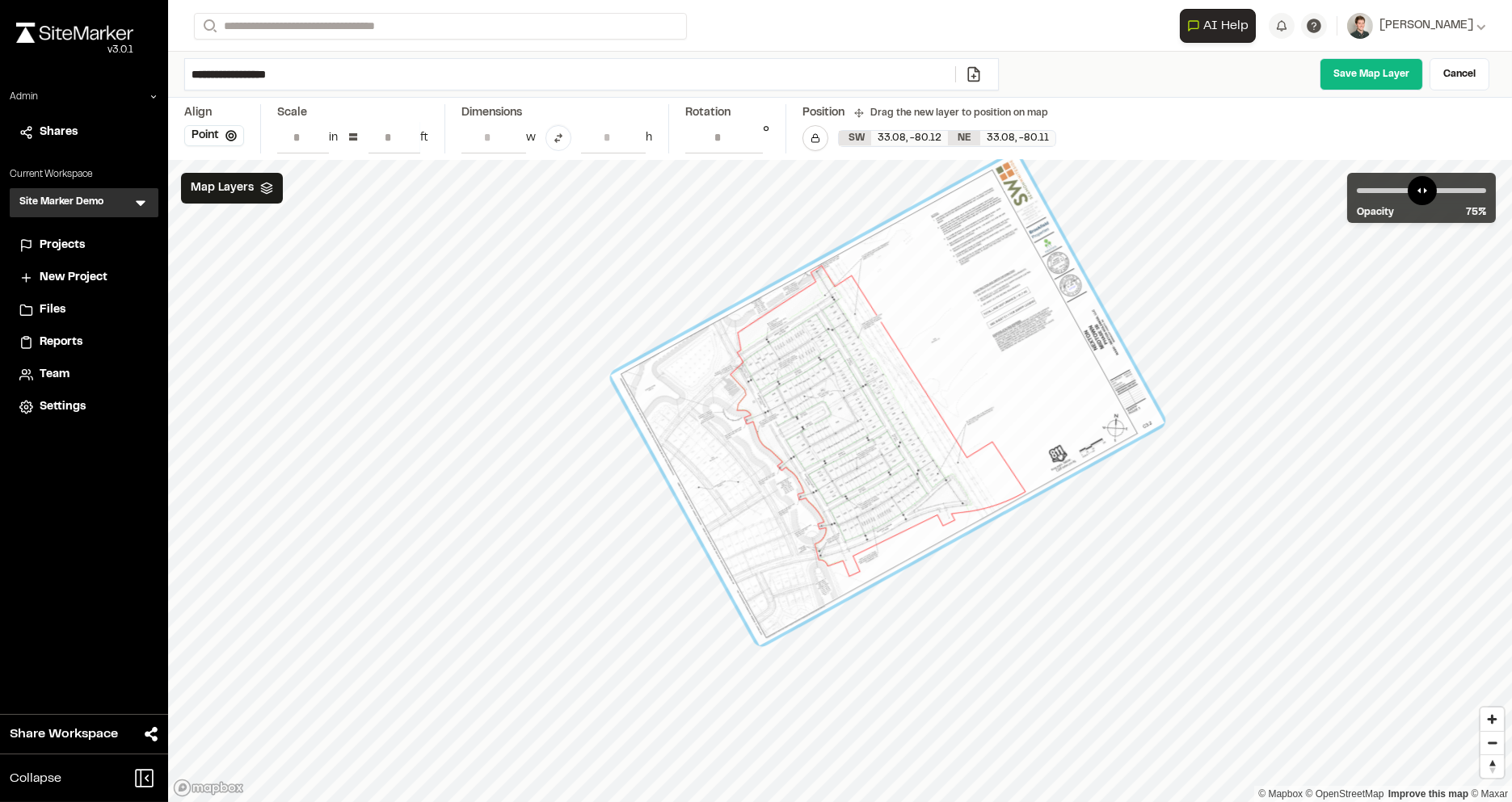
type input "***"
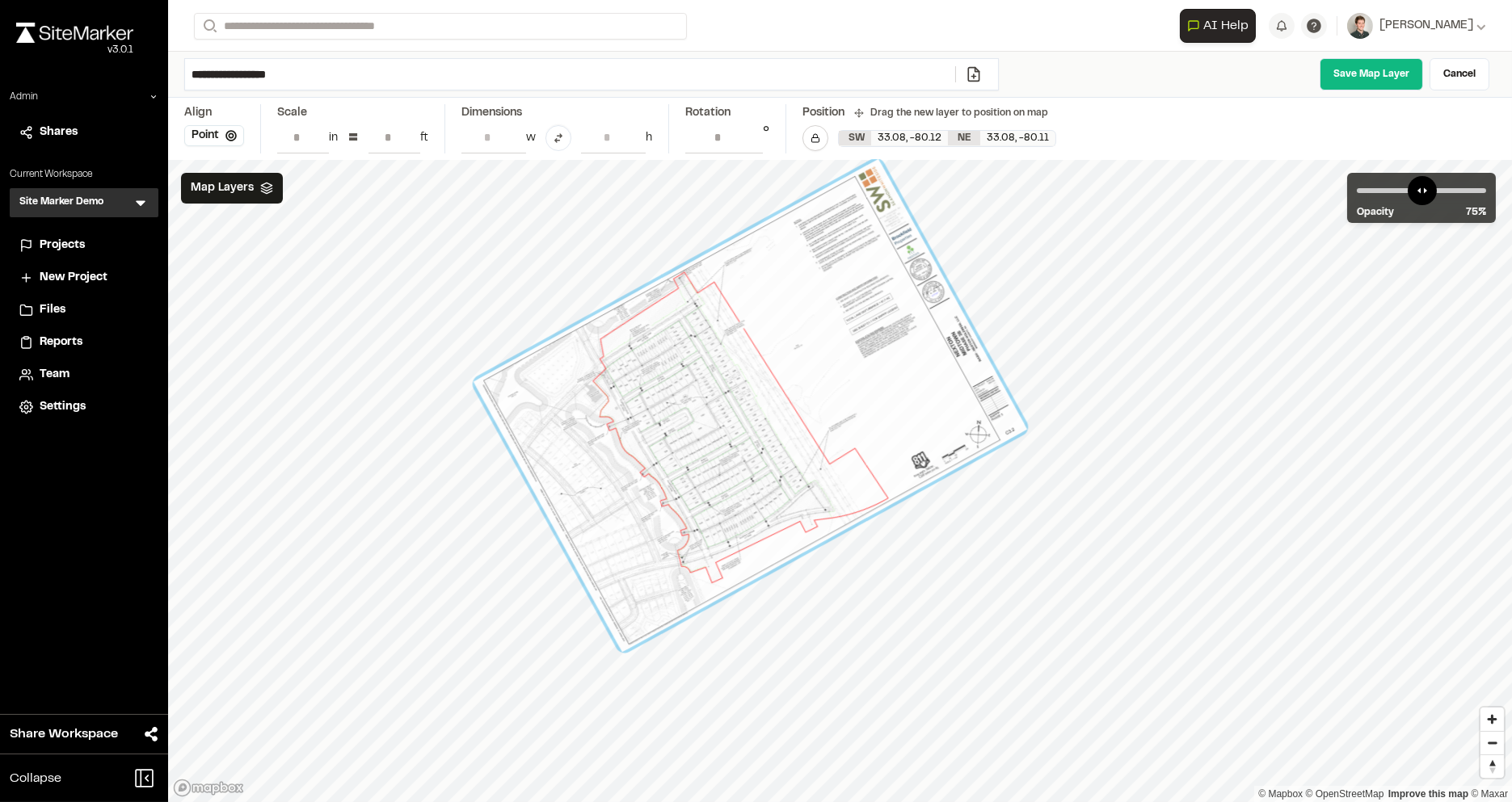
drag, startPoint x: 822, startPoint y: 430, endPoint x: 685, endPoint y: 435, distance: 137.1
click at [685, 435] on div at bounding box center [750, 405] width 553 height 493
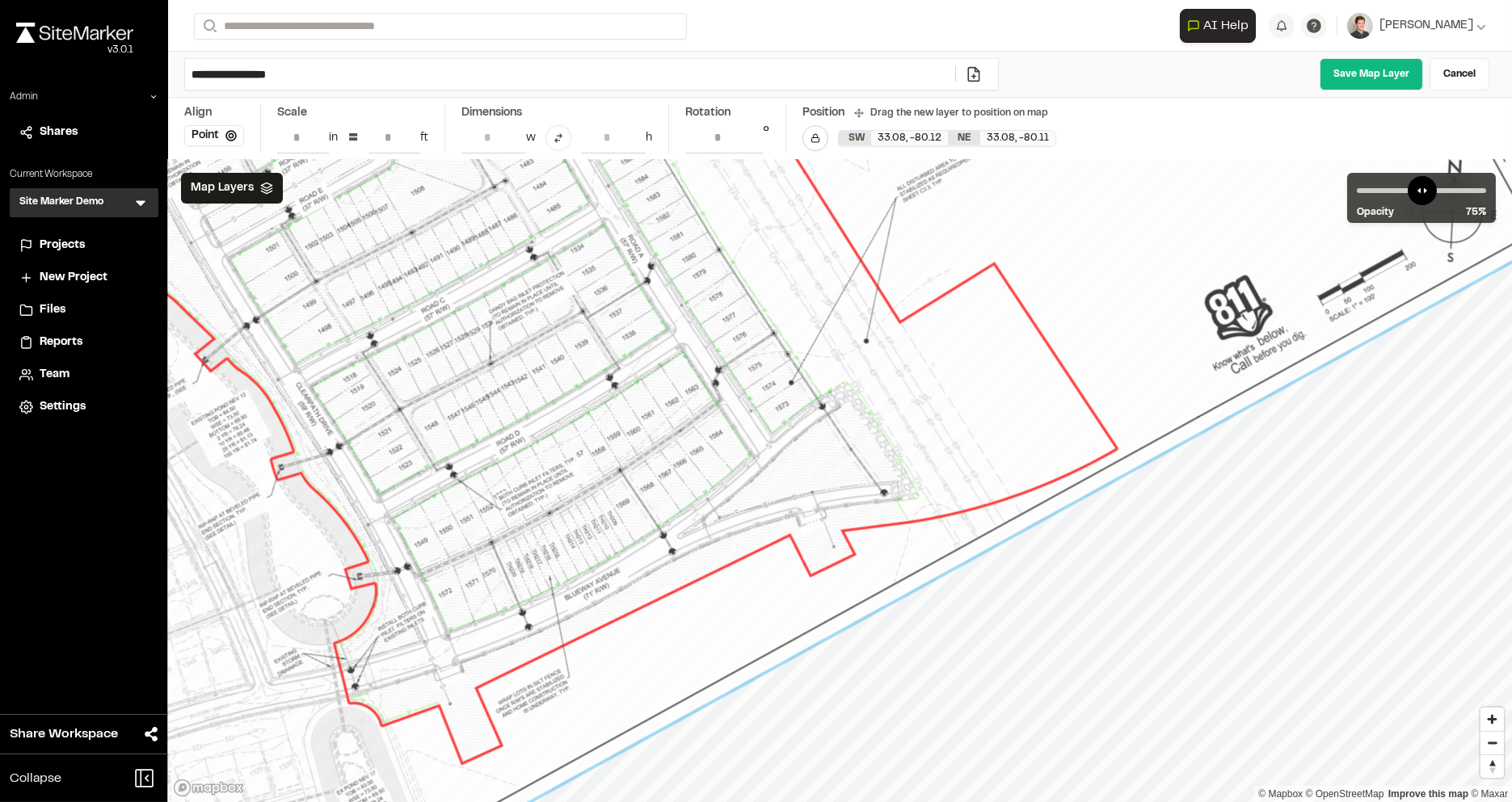
drag, startPoint x: 830, startPoint y: 444, endPoint x: 963, endPoint y: 445, distance: 133.0
click at [963, 445] on div at bounding box center [604, 105] width 2059 height 1833
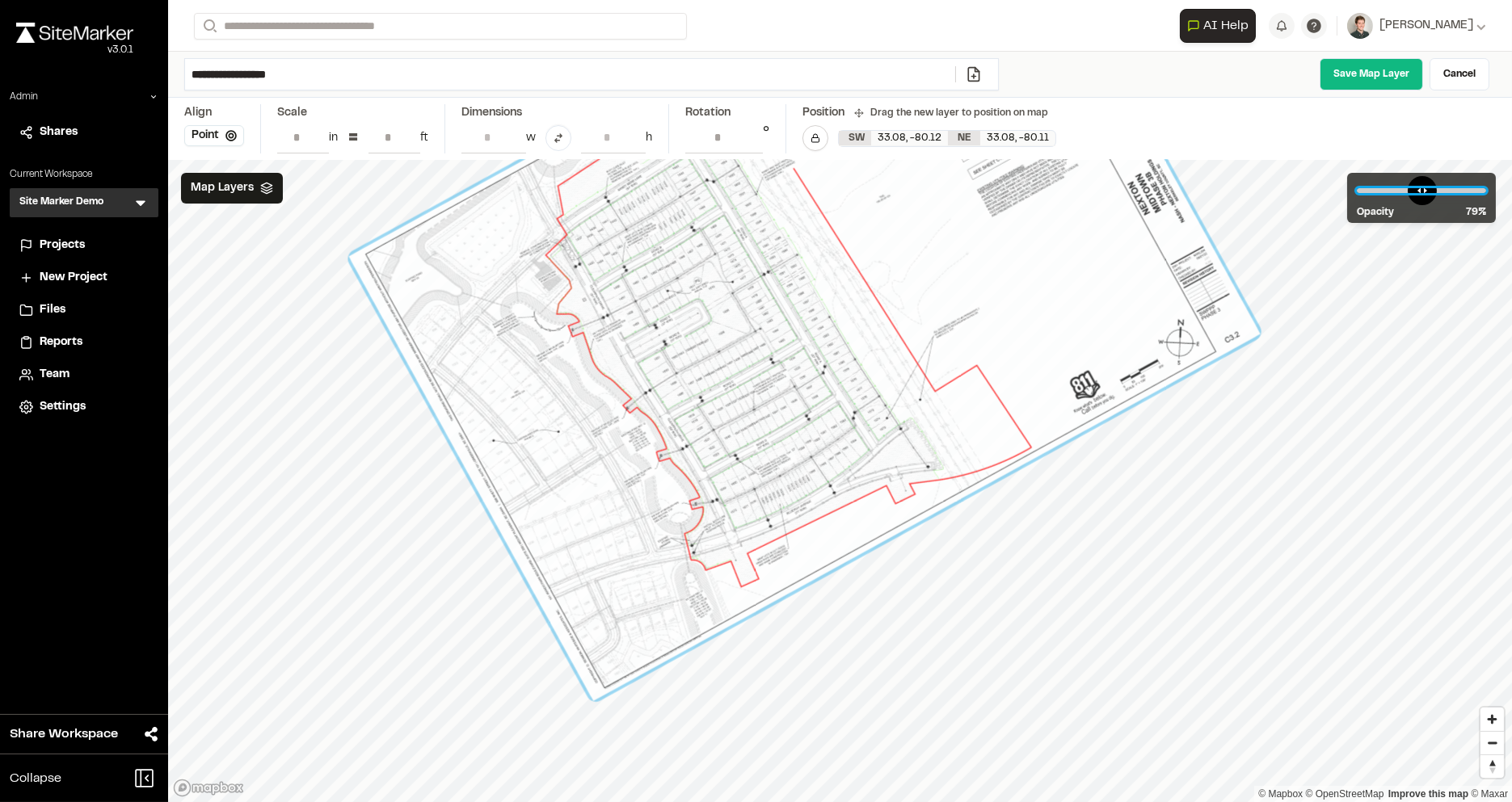
type input "**"
click at [1450, 188] on input "range" at bounding box center [1422, 190] width 130 height 5
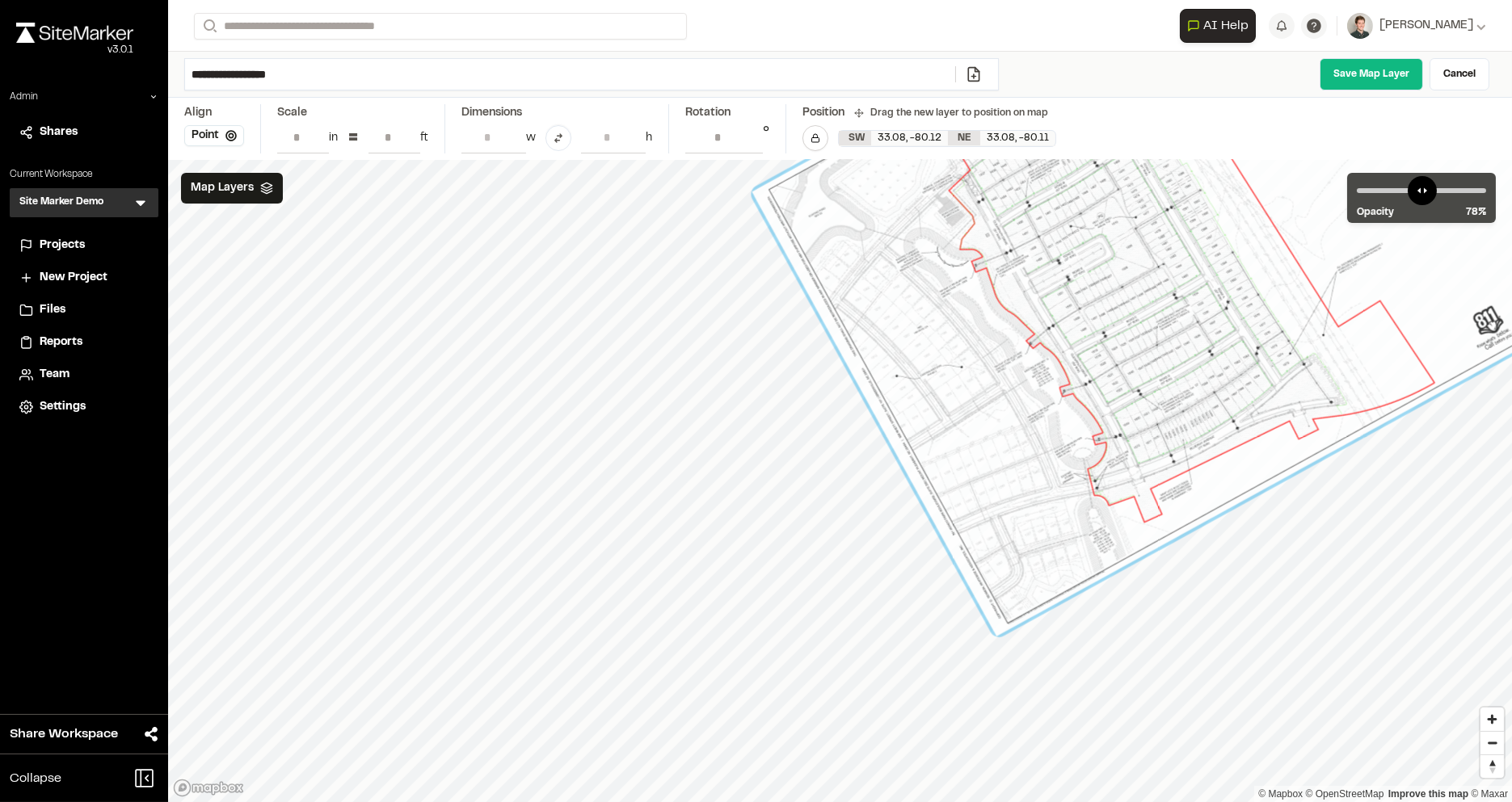
drag, startPoint x: 962, startPoint y: 328, endPoint x: 1365, endPoint y: 257, distance: 409.2
click at [1365, 257] on div at bounding box center [1207, 231] width 911 height 812
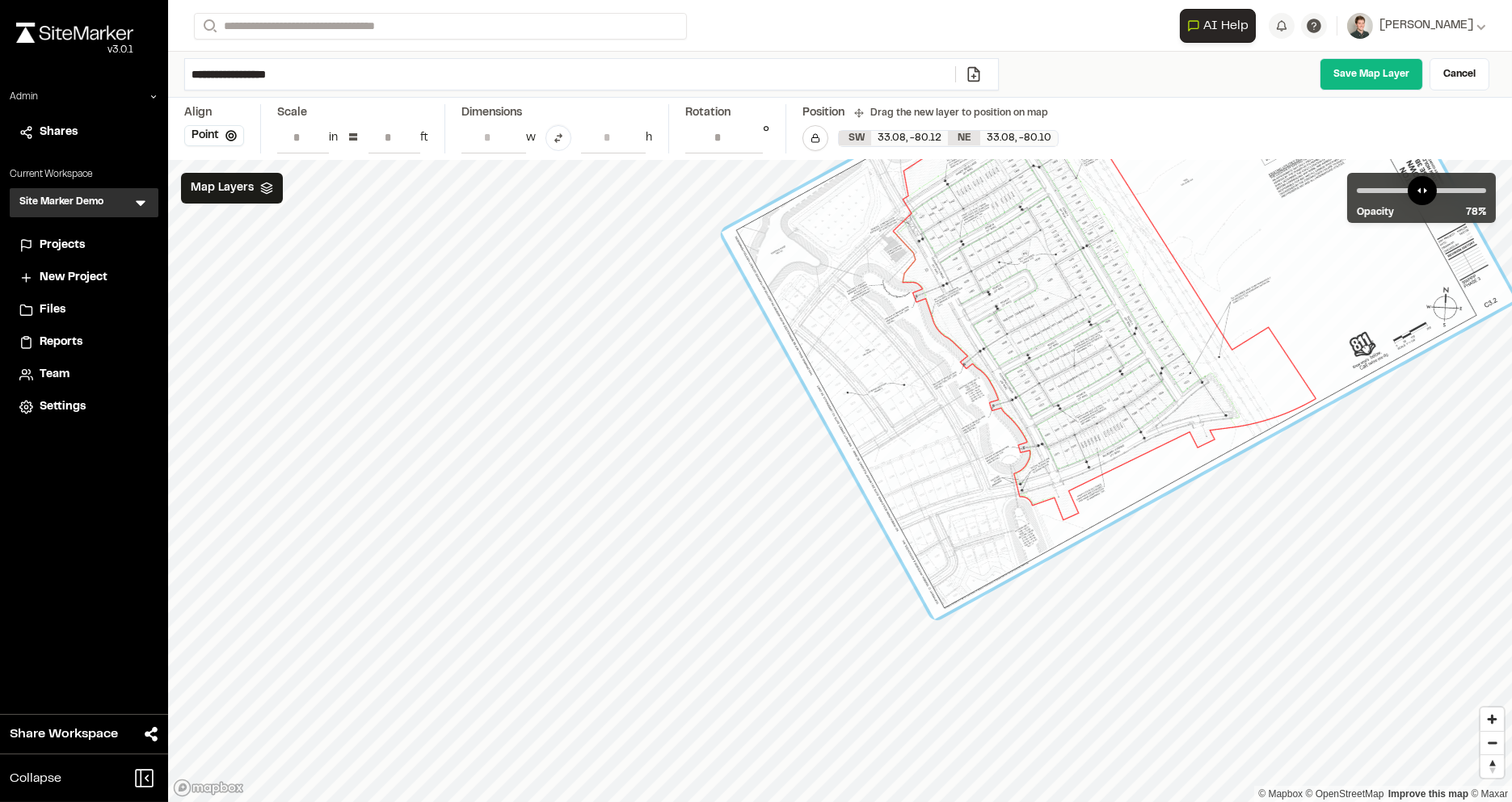
drag, startPoint x: 873, startPoint y: 523, endPoint x: 905, endPoint y: 466, distance: 65.4
click at [905, 466] on div at bounding box center [1118, 265] width 793 height 706
click at [217, 134] on button "Point" at bounding box center [214, 135] width 60 height 21
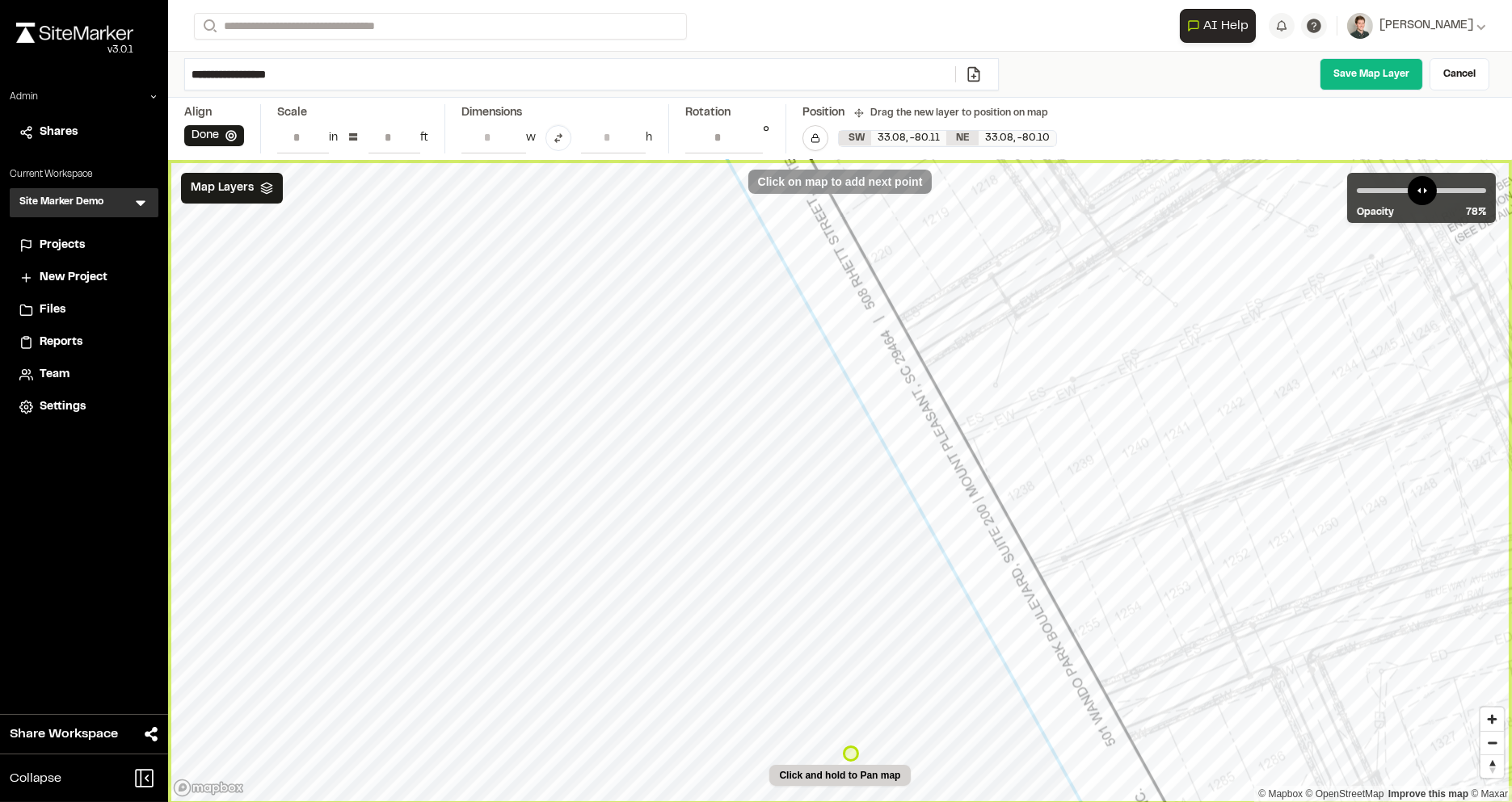
type input "**********"
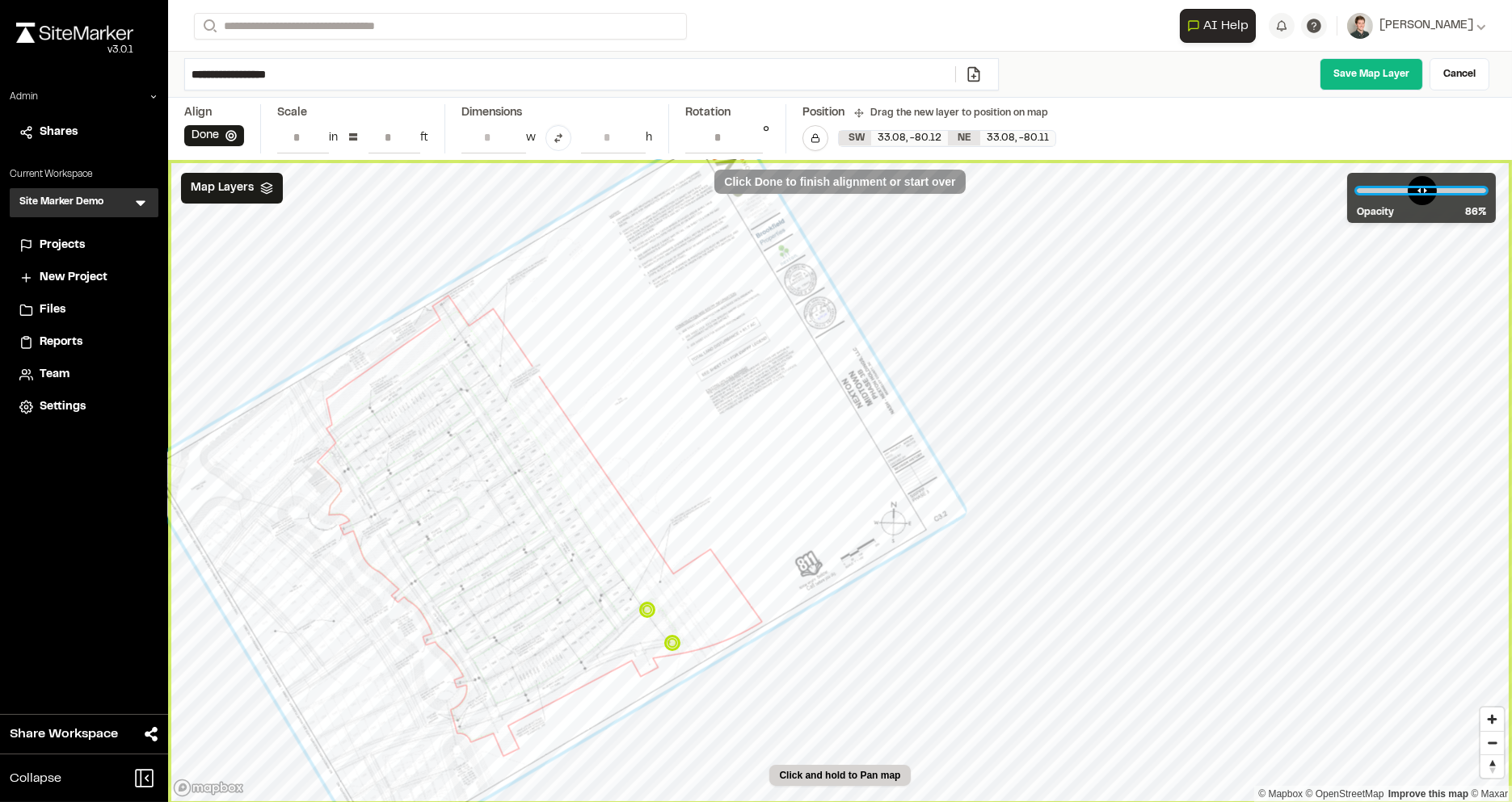
type input "**"
click at [1454, 188] on input "range" at bounding box center [1422, 190] width 130 height 5
click at [977, 77] on icon at bounding box center [973, 74] width 16 height 16
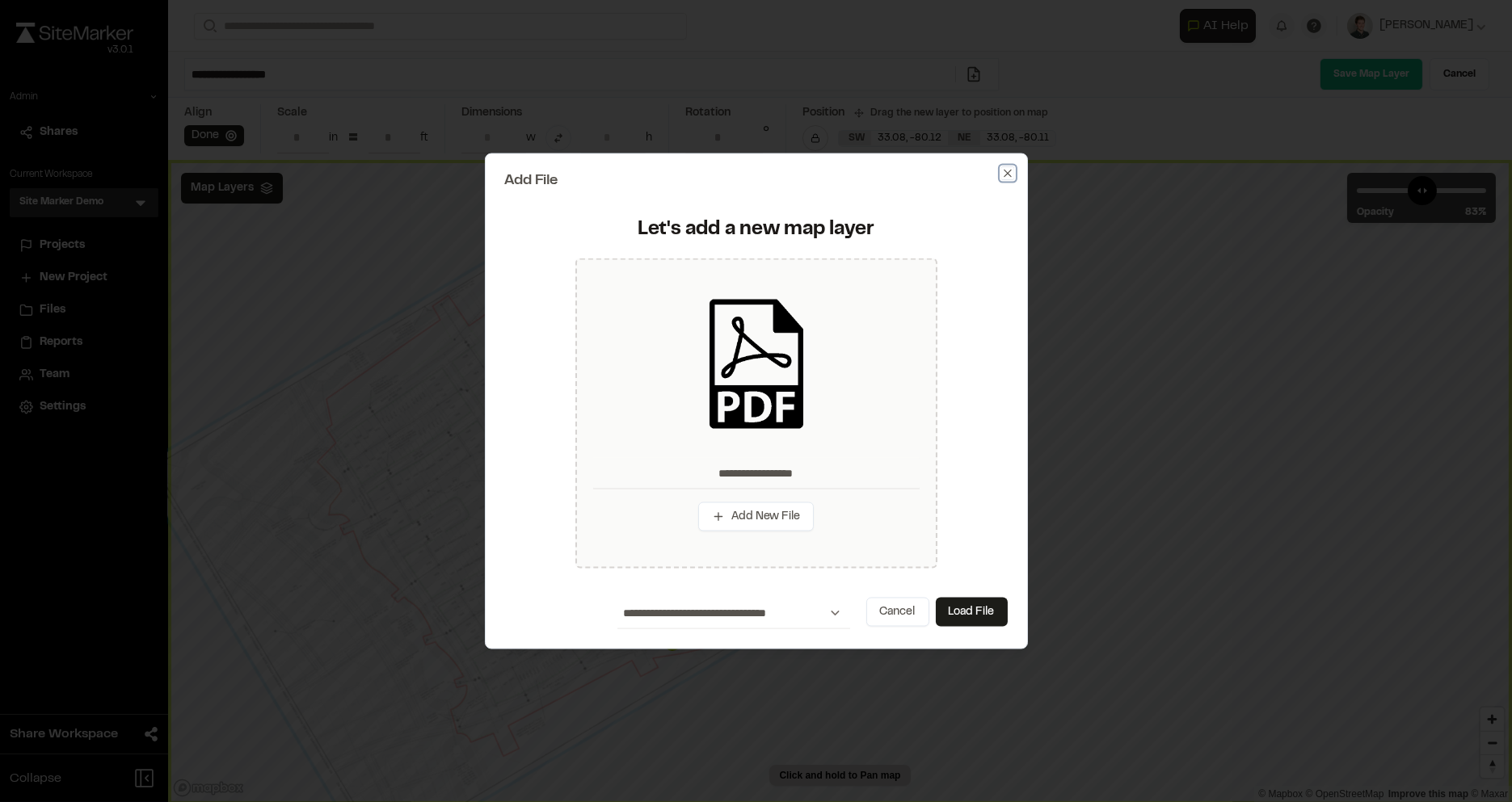
click at [1007, 171] on icon "button" at bounding box center [1007, 172] width 12 height 12
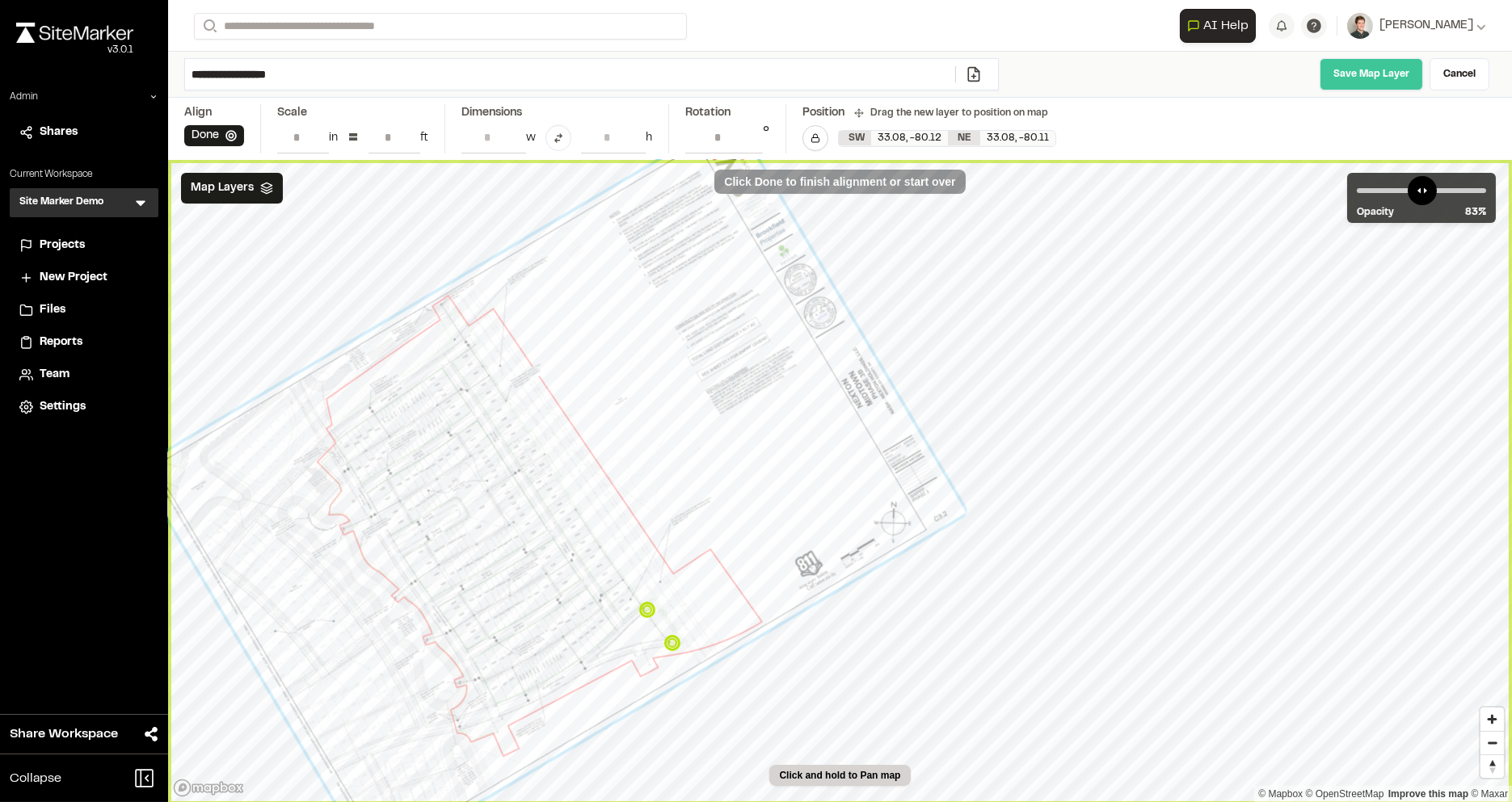
click at [1368, 79] on link "Save Map Layer" at bounding box center [1372, 75] width 104 height 33
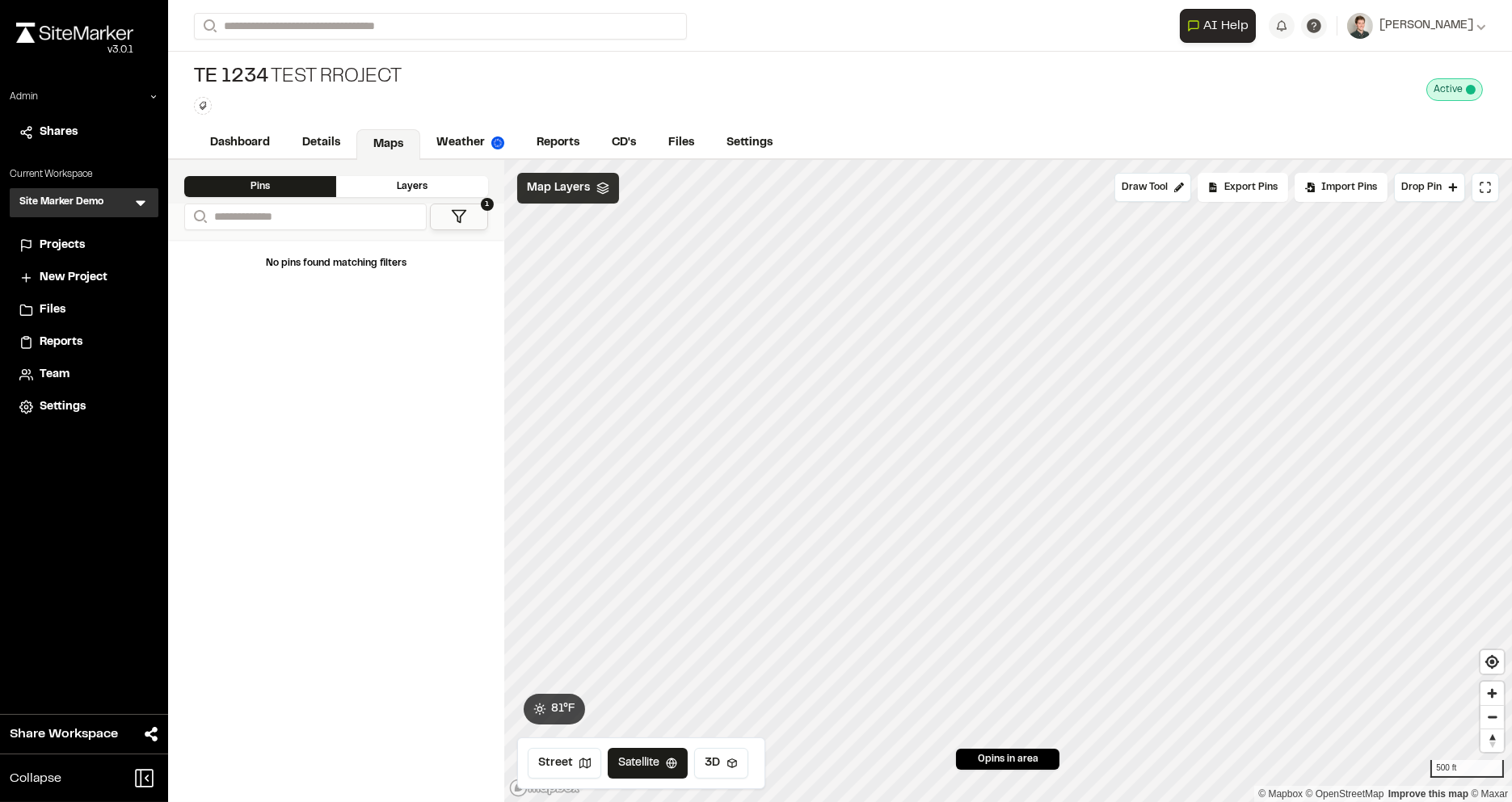
click at [565, 189] on span "Map Layers" at bounding box center [559, 188] width 63 height 18
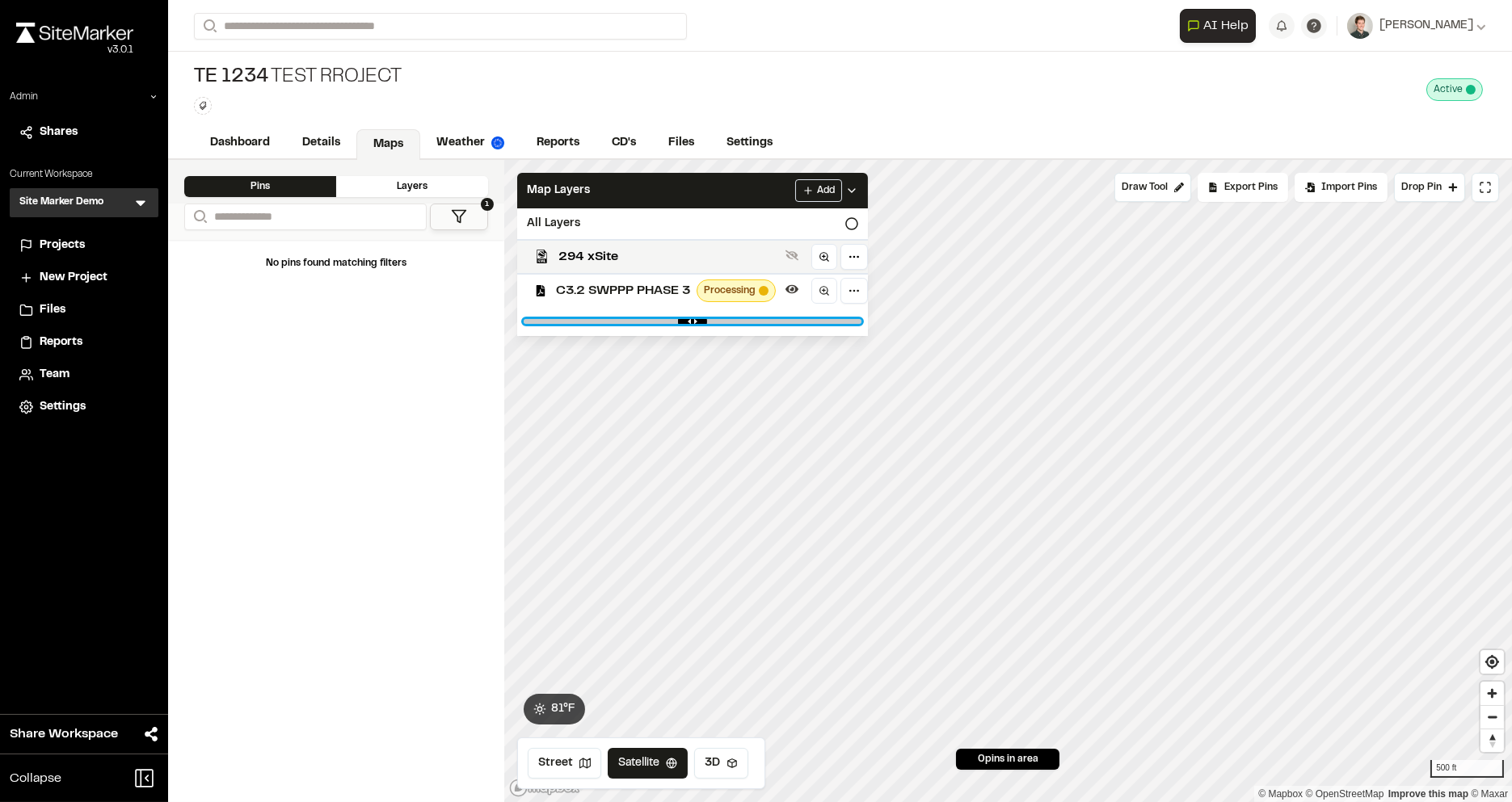
drag, startPoint x: 838, startPoint y: 318, endPoint x: 744, endPoint y: 318, distance: 94.0
click at [744, 319] on input "range" at bounding box center [693, 321] width 338 height 5
click at [685, 254] on span "294 xSite" at bounding box center [669, 256] width 221 height 19
drag, startPoint x: 738, startPoint y: 313, endPoint x: 784, endPoint y: 313, distance: 46.0
click at [787, 313] on div at bounding box center [692, 322] width 351 height 29
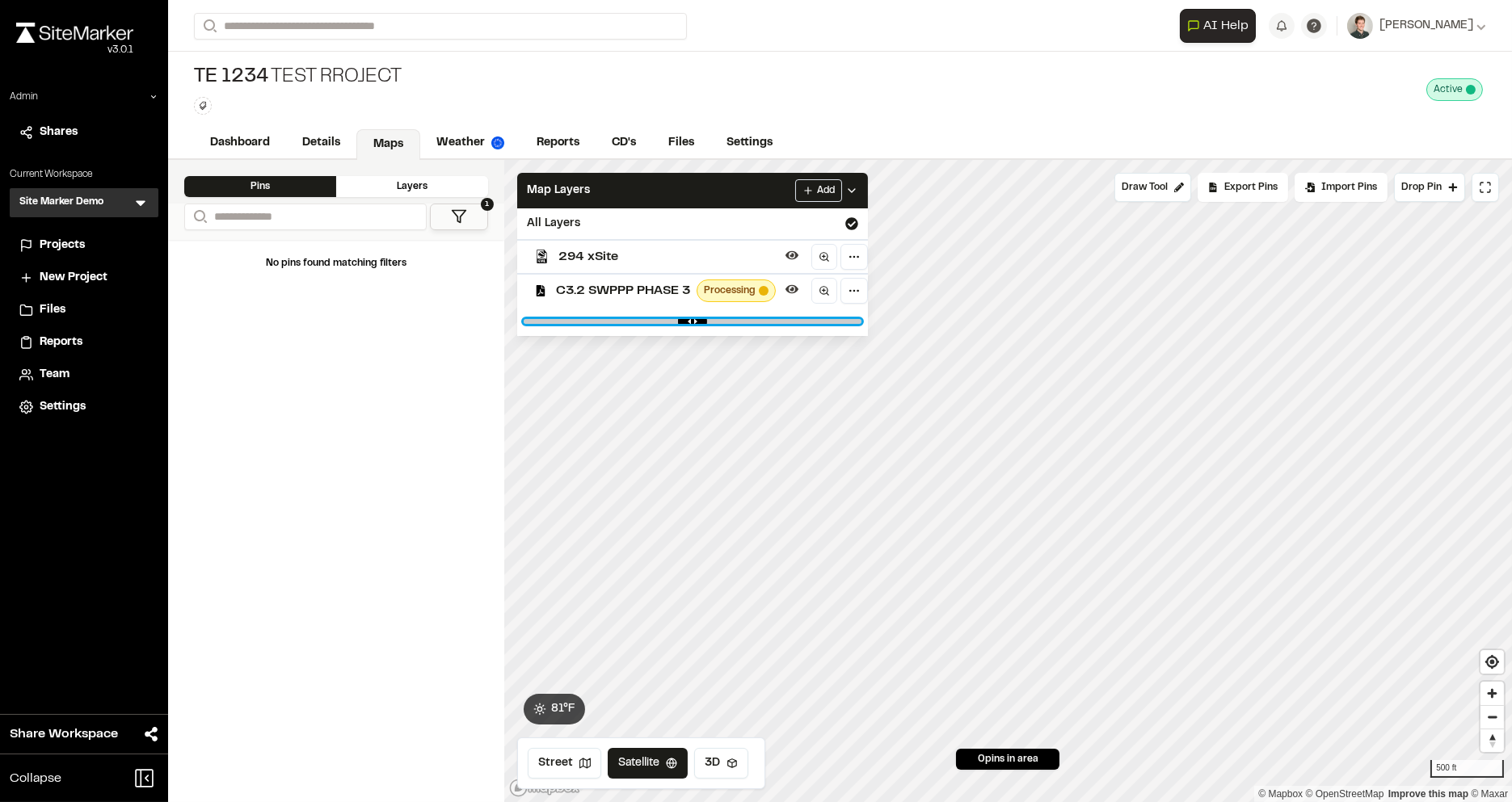
drag, startPoint x: 743, startPoint y: 320, endPoint x: 808, endPoint y: 320, distance: 65.0
type input "****"
click at [808, 320] on input "range" at bounding box center [693, 321] width 338 height 5
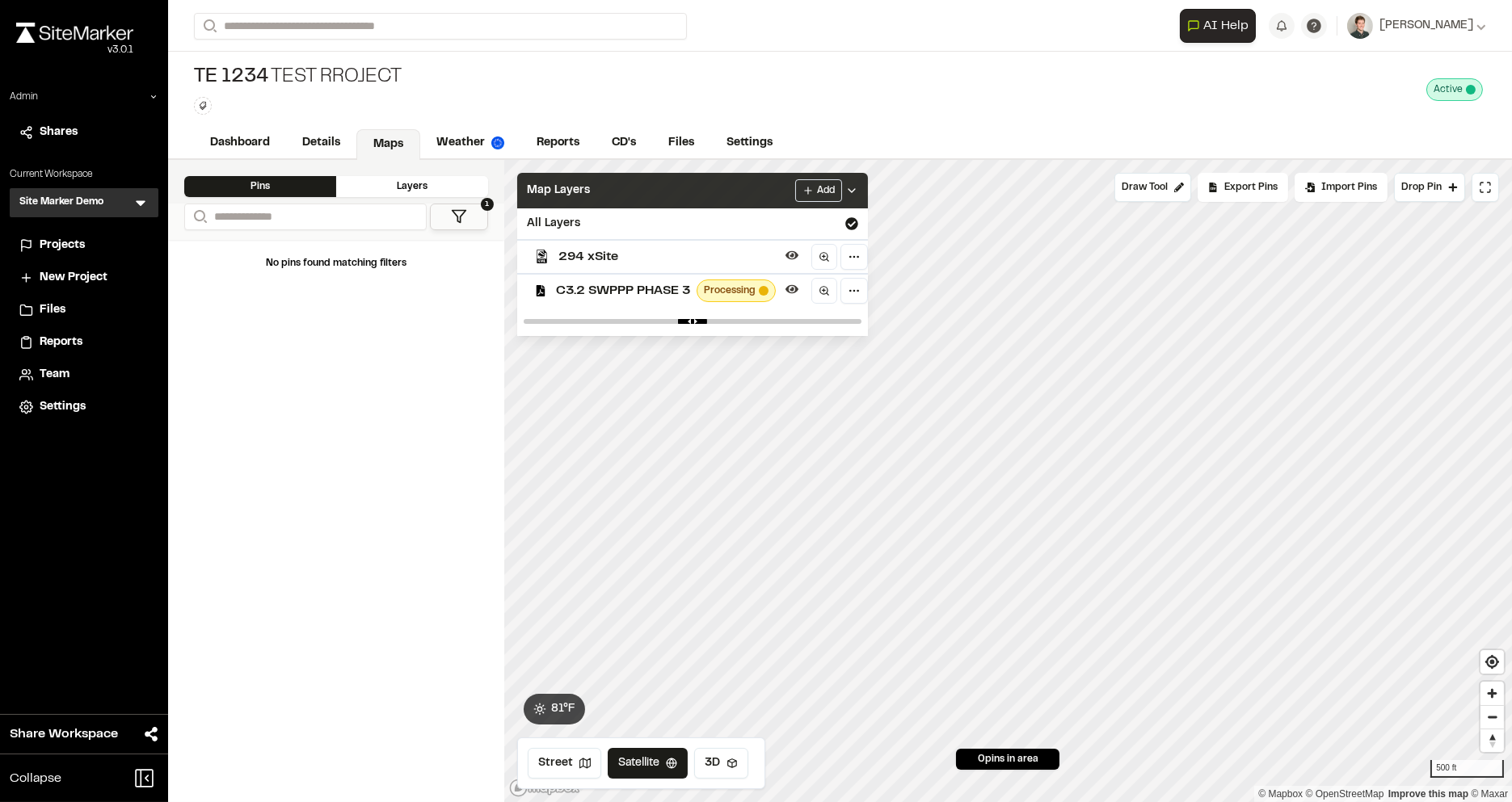
click at [713, 185] on div "Map Layers Add" at bounding box center [692, 190] width 351 height 36
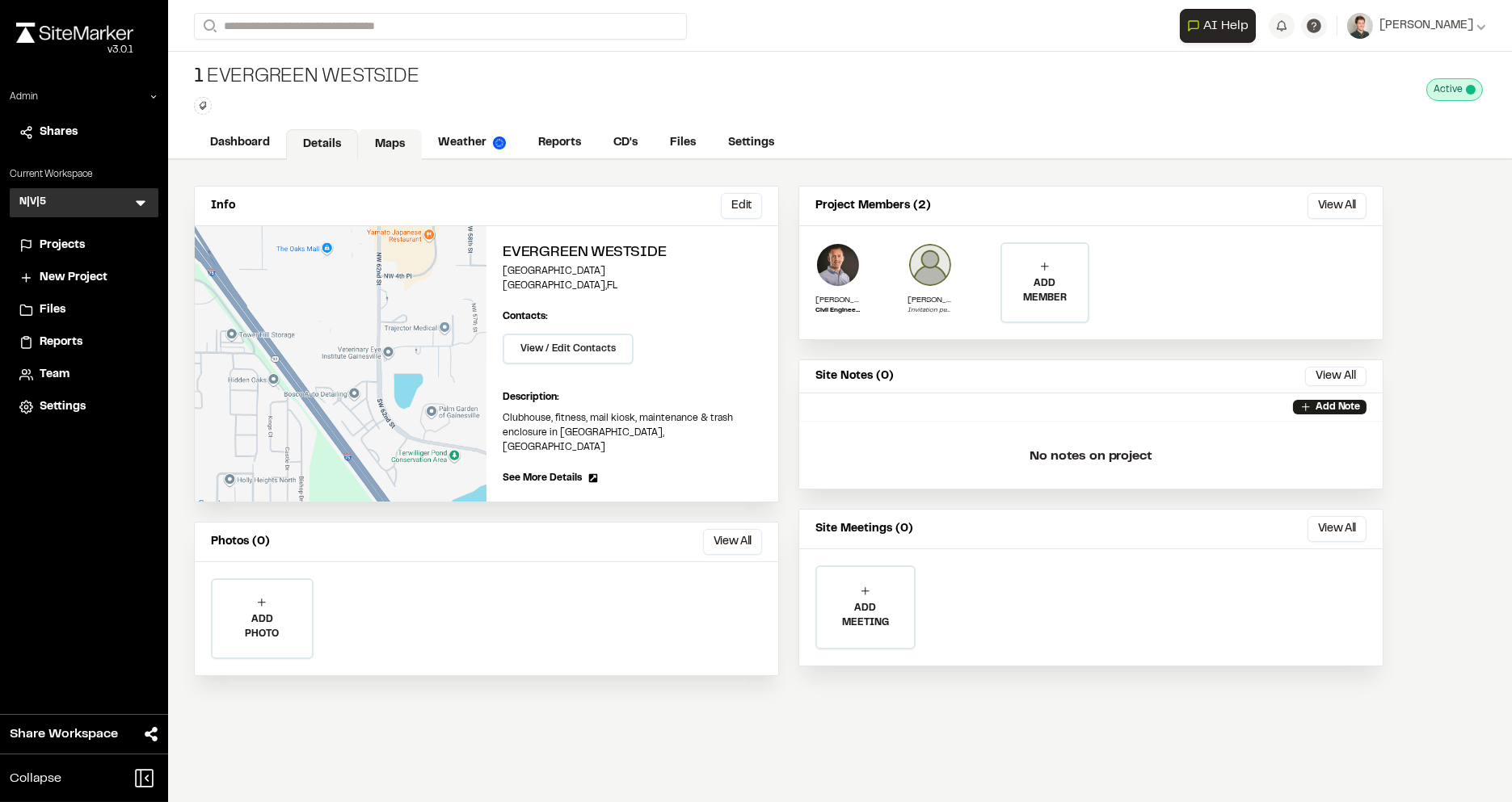
click at [384, 140] on link "Maps" at bounding box center [390, 145] width 63 height 31
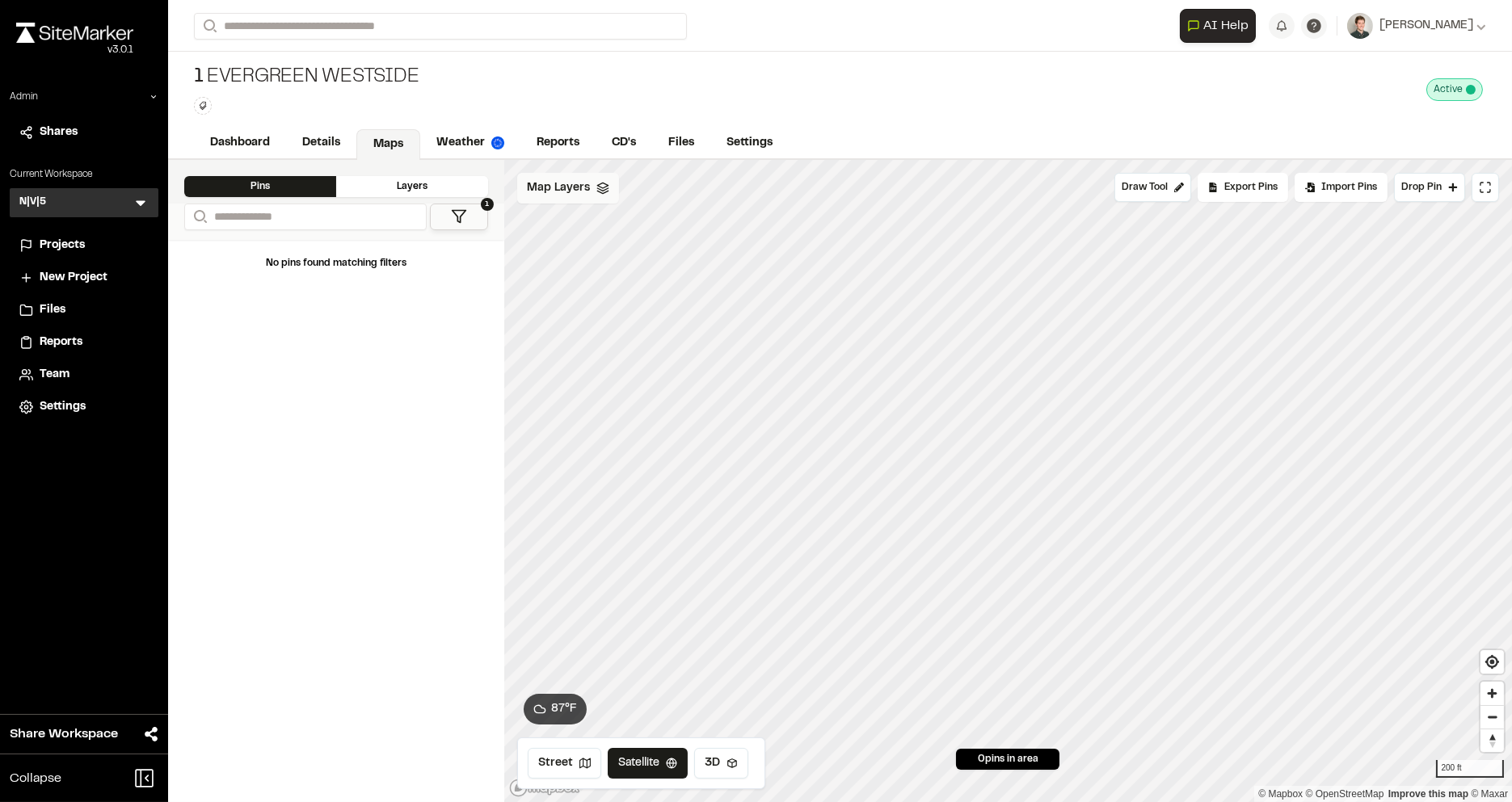
click at [581, 196] on div "Map Layers" at bounding box center [568, 188] width 102 height 31
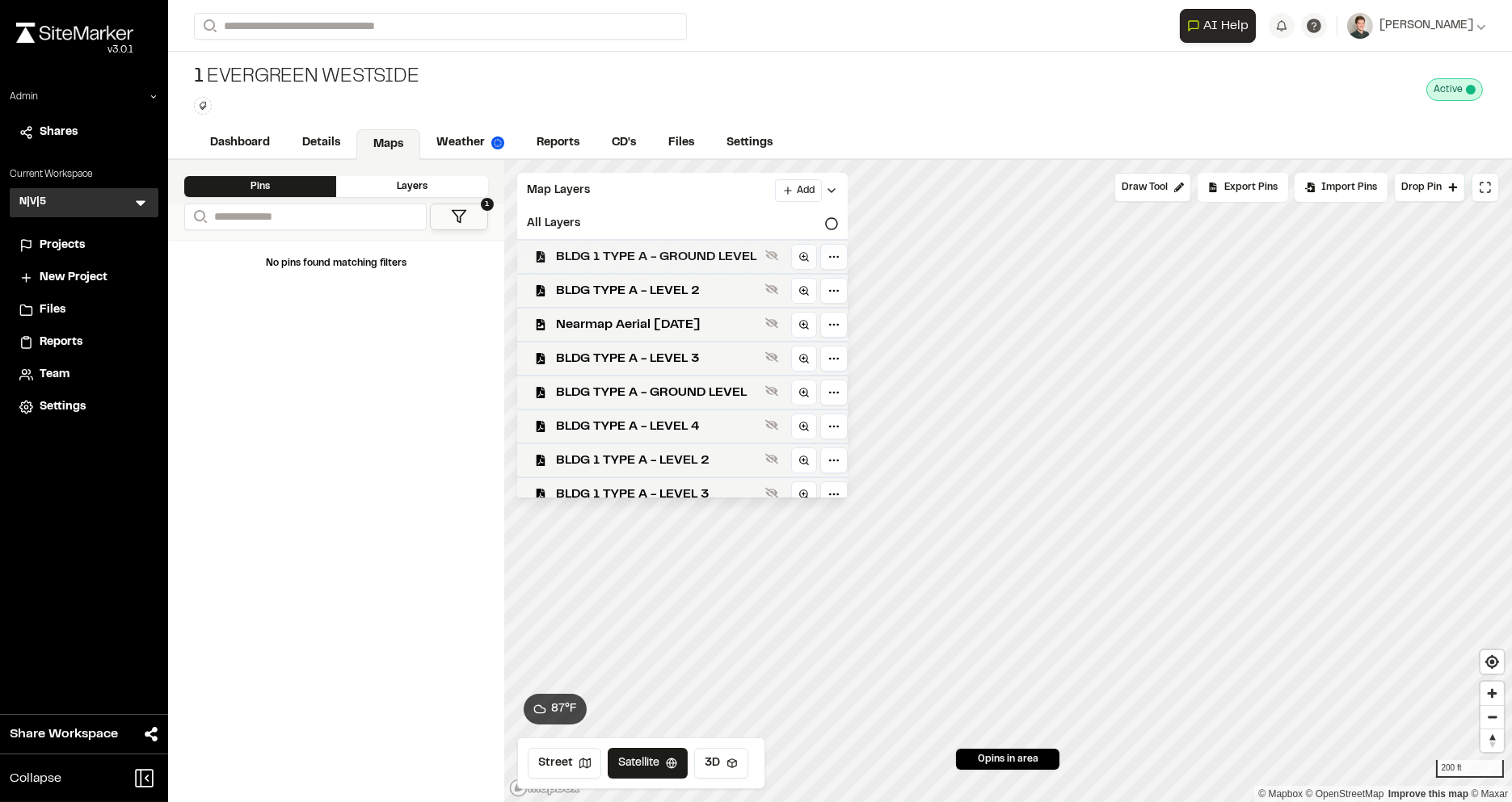
click at [615, 257] on span "BLDG 1 TYPE A - GROUND LEVEL" at bounding box center [657, 256] width 203 height 19
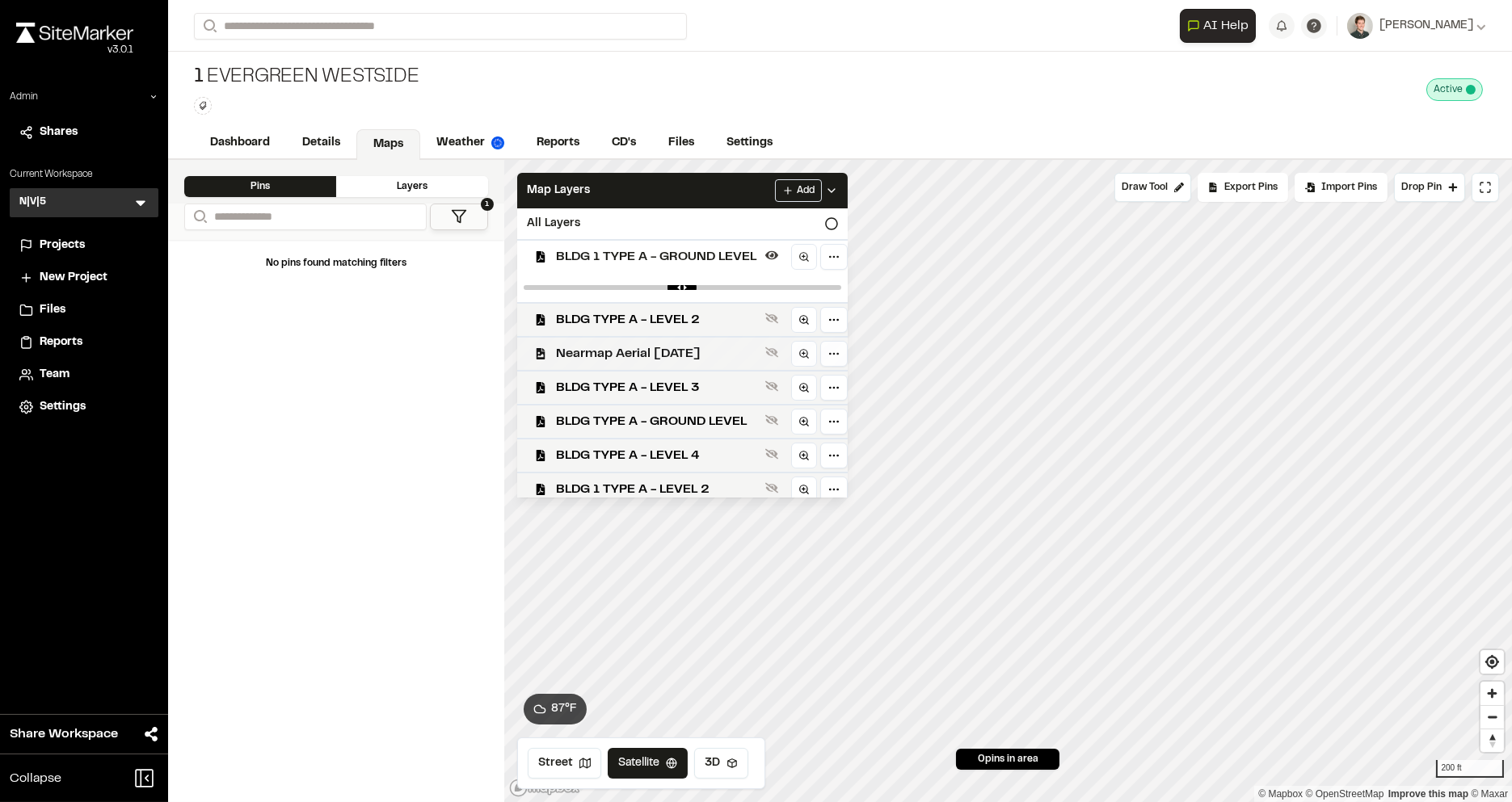
click at [622, 352] on span "Nearmap Aerial Nov 15th 2024" at bounding box center [657, 353] width 203 height 19
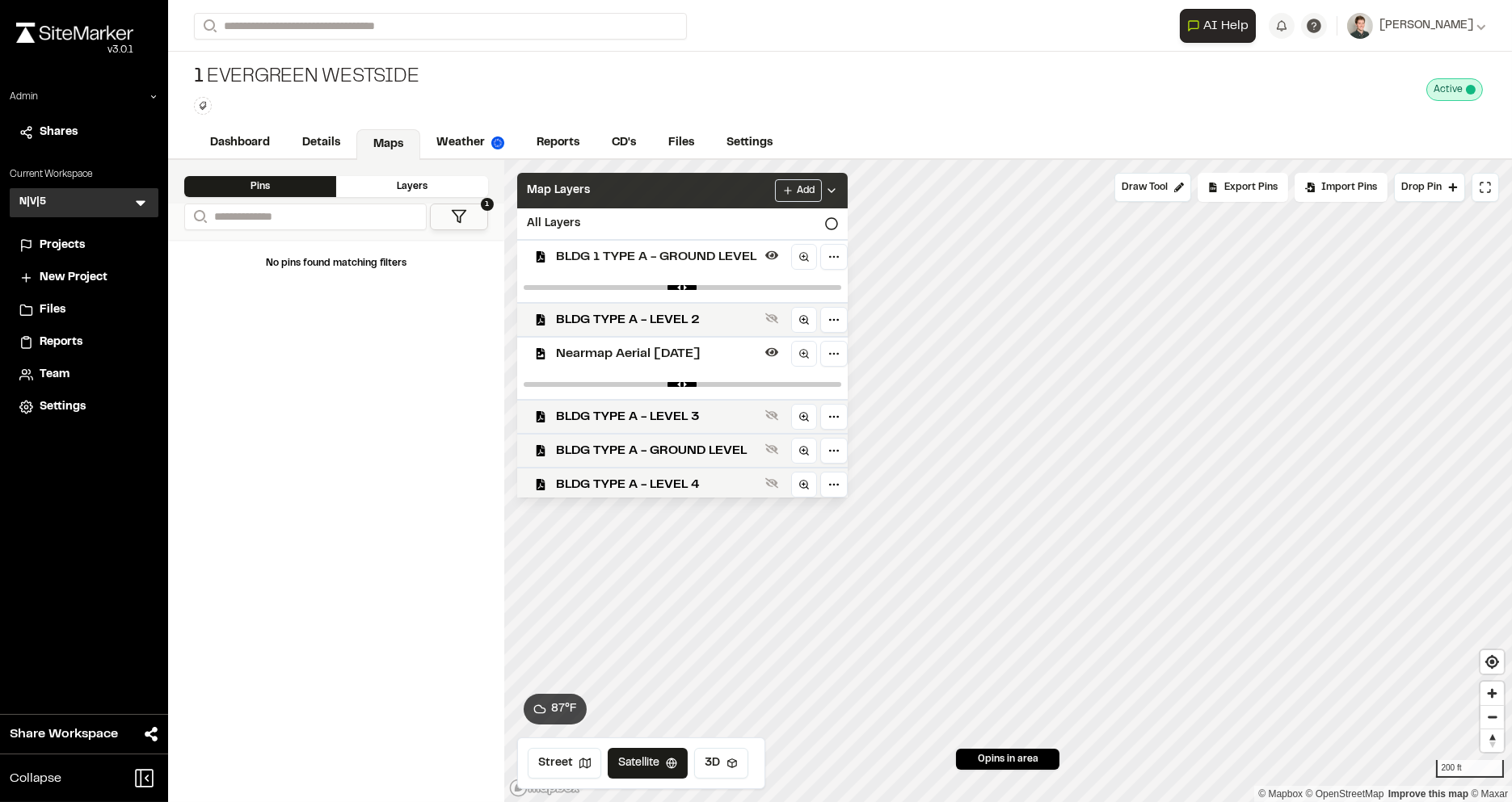
click at [713, 186] on div "Map Layers Add" at bounding box center [682, 190] width 330 height 36
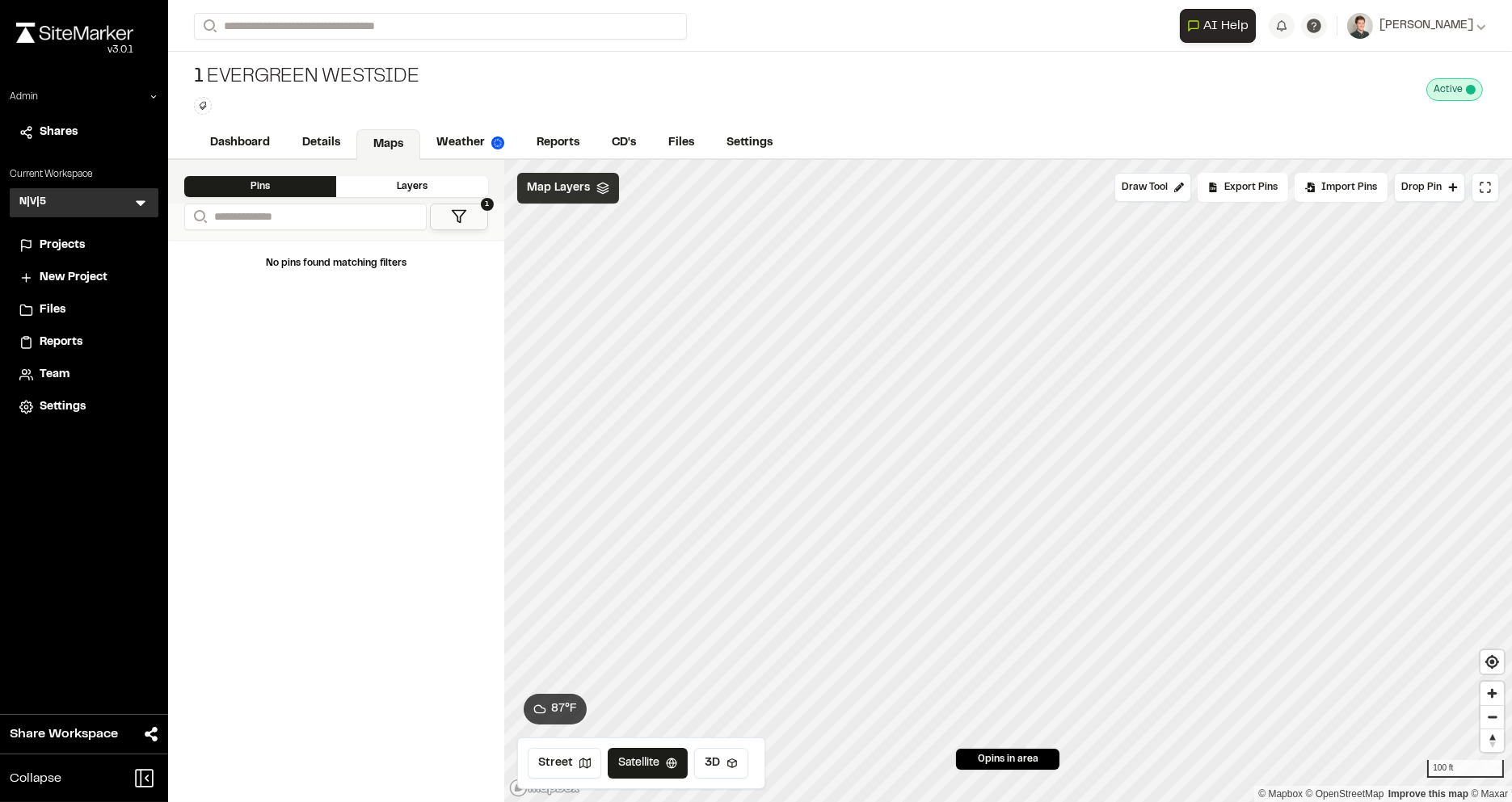
click at [536, 186] on span "Map Layers" at bounding box center [559, 188] width 63 height 18
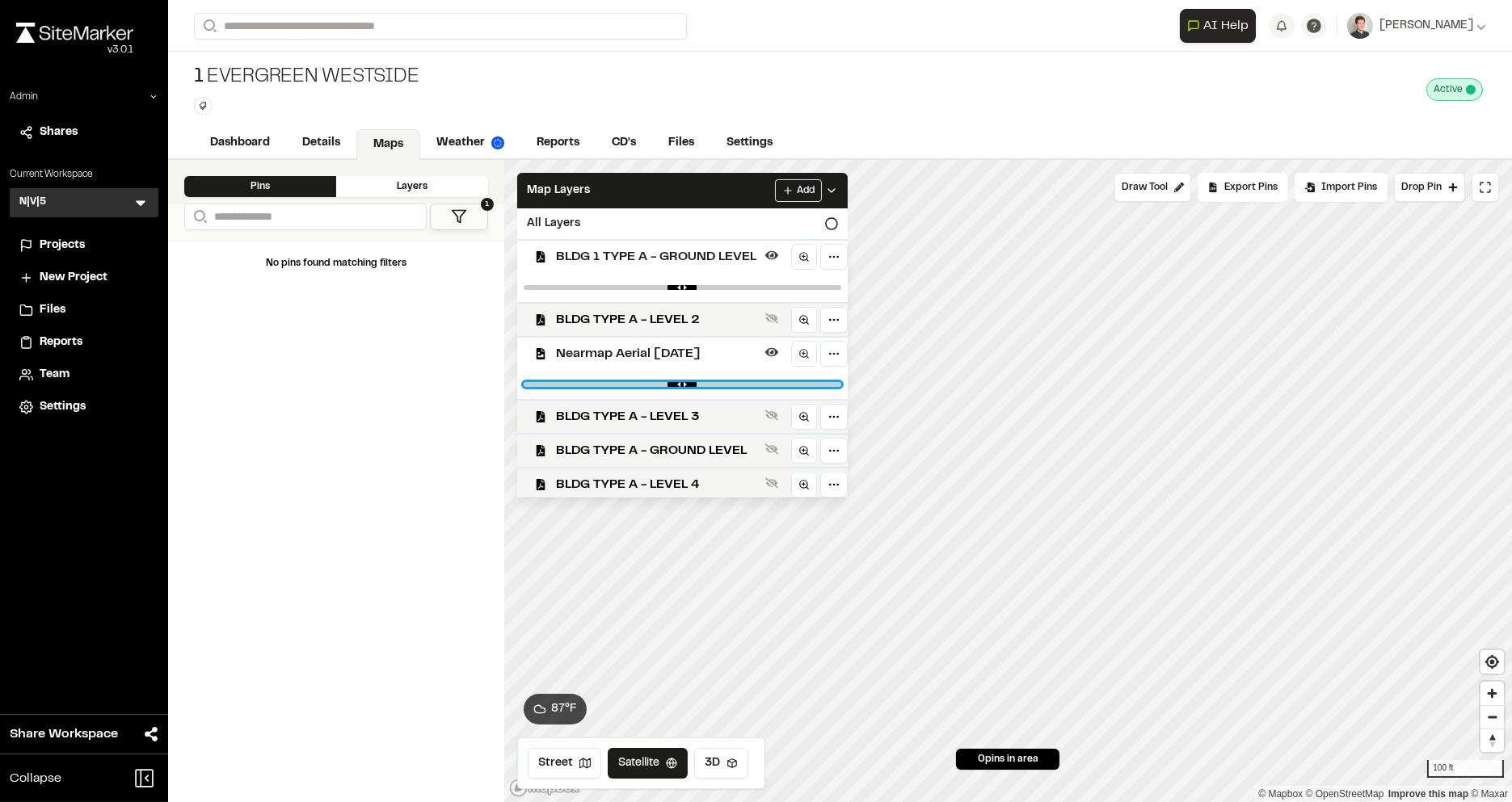
type input "*"
drag, startPoint x: 816, startPoint y: 379, endPoint x: 843, endPoint y: 403, distance: 36.1
click at [841, 387] on input "range" at bounding box center [682, 384] width 318 height 5
click at [664, 257] on span "BLDG 1 TYPE A - GROUND LEVEL" at bounding box center [657, 256] width 203 height 19
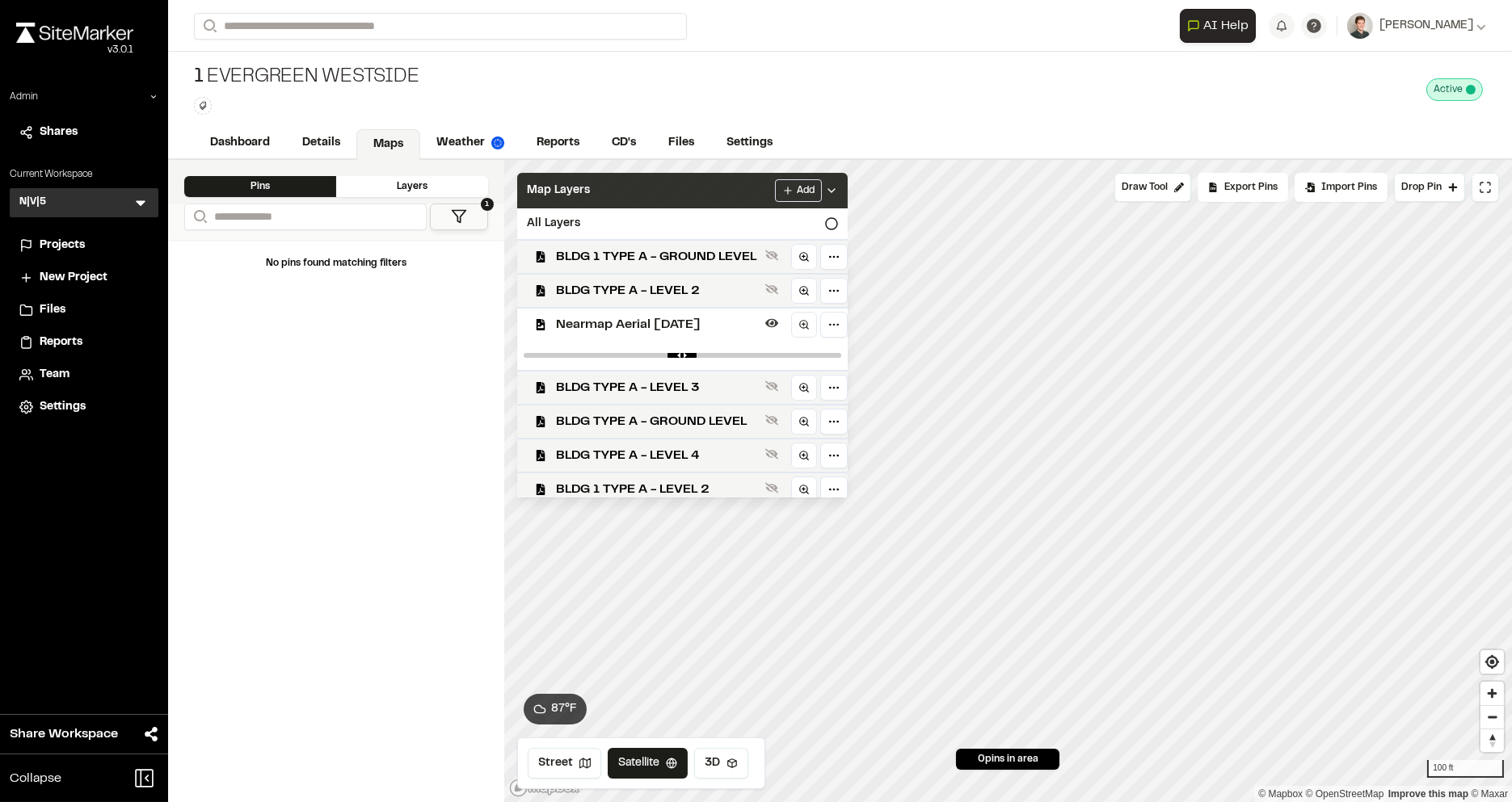
click at [650, 185] on div "Map Layers Add" at bounding box center [682, 190] width 330 height 36
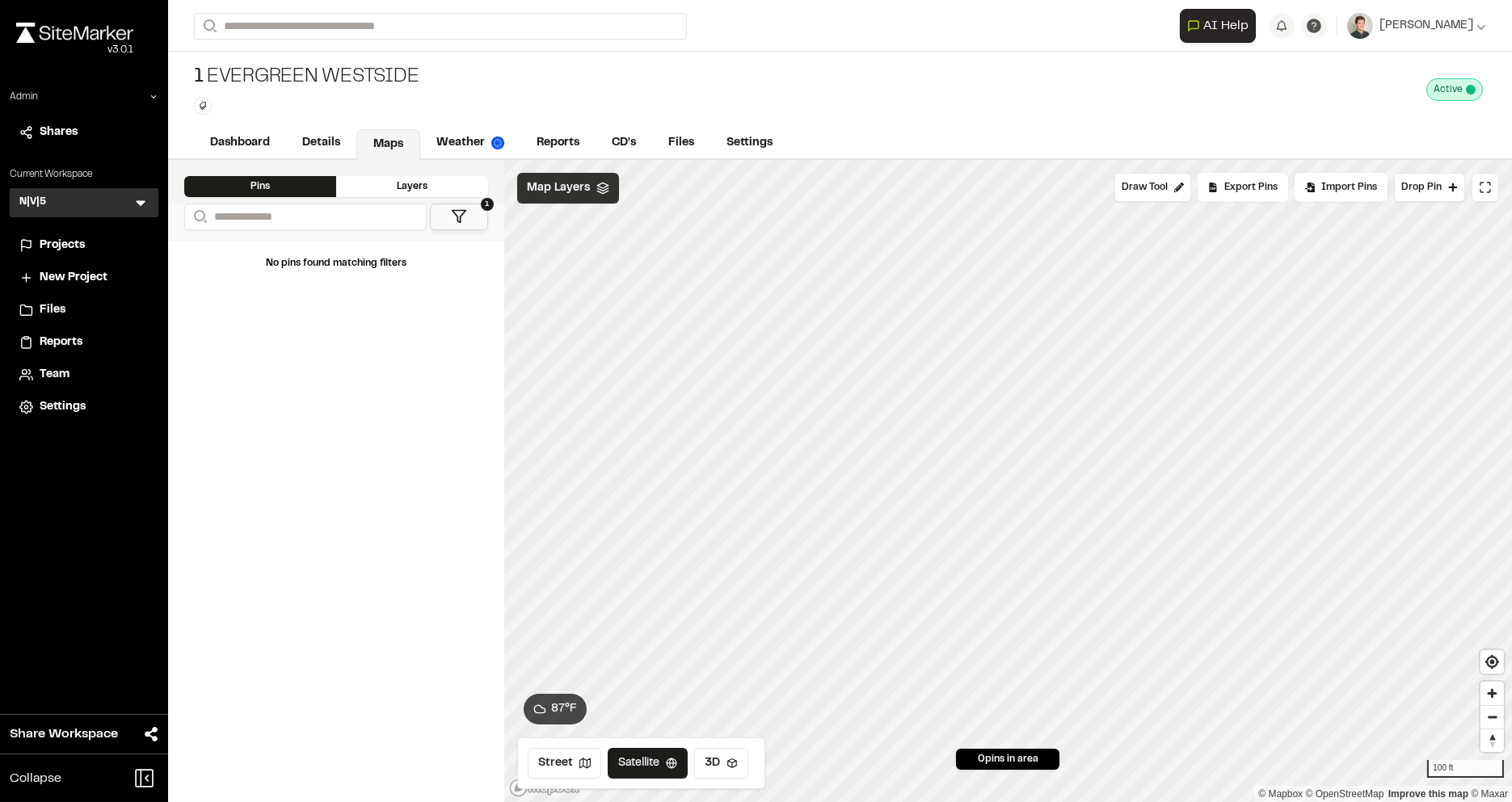
click at [590, 197] on div "Map Layers" at bounding box center [568, 188] width 102 height 31
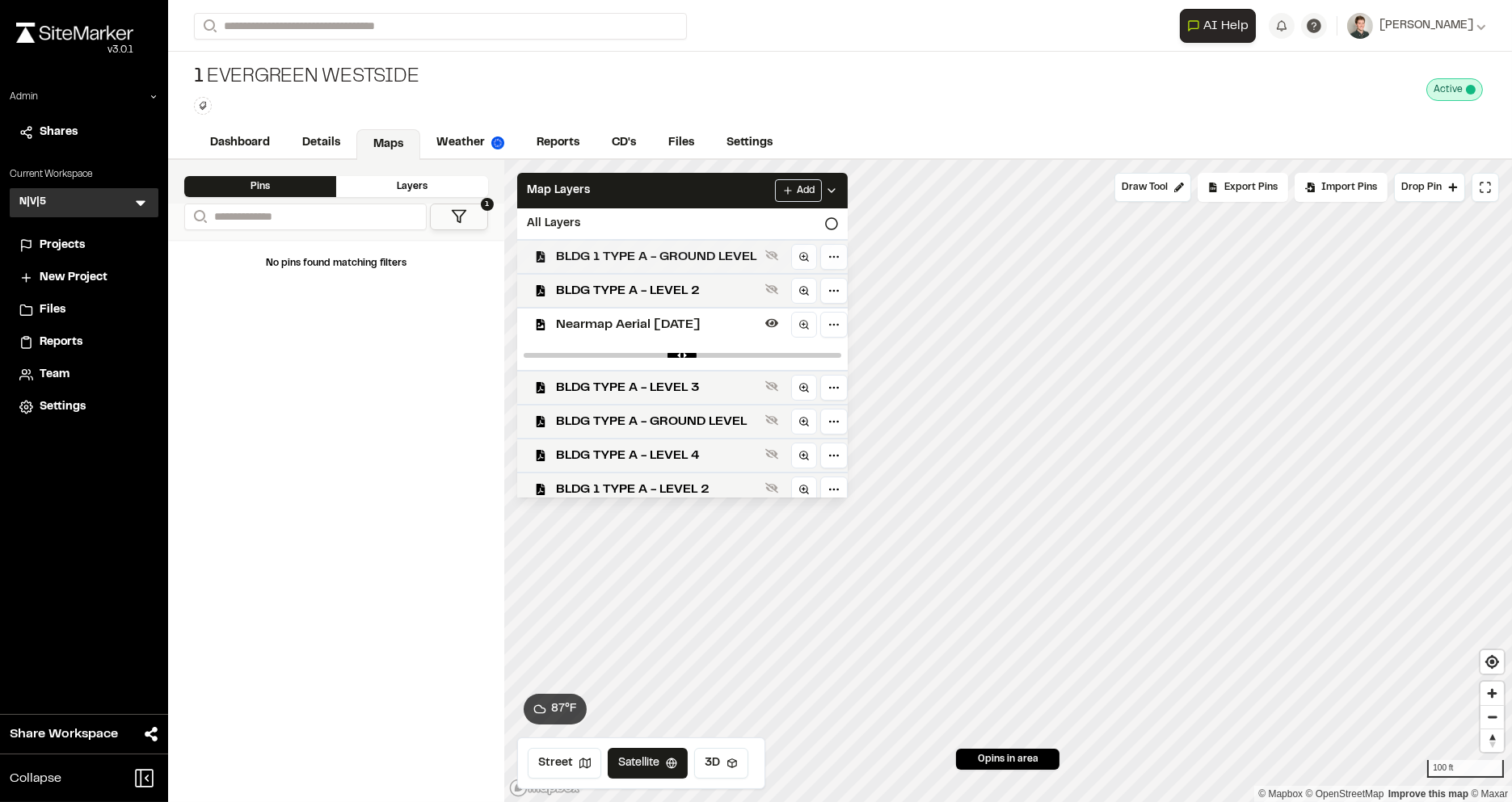
click at [701, 251] on span "BLDG 1 TYPE A - GROUND LEVEL" at bounding box center [657, 256] width 203 height 19
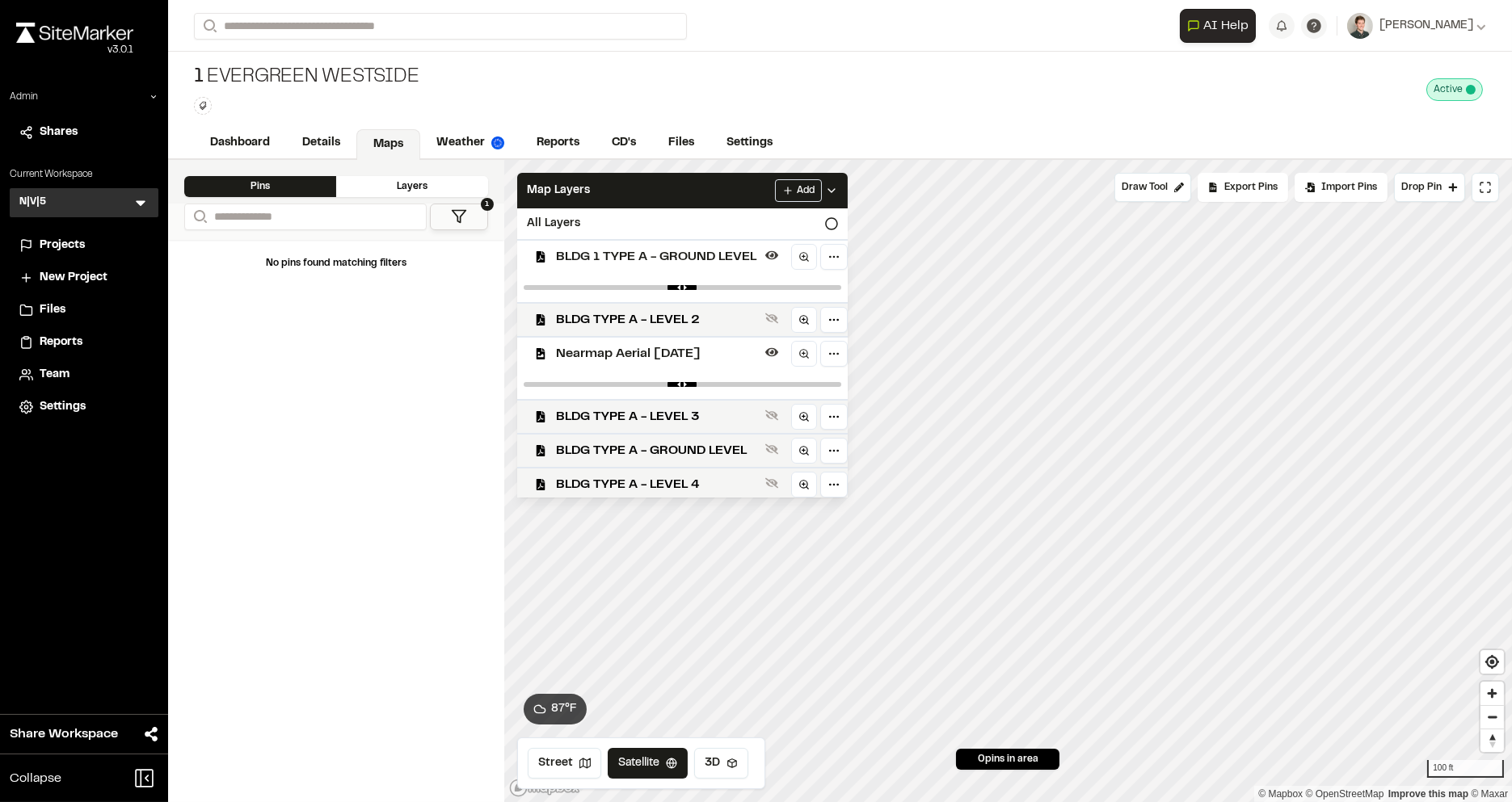
click at [658, 354] on span "Nearmap Aerial Nov 15th 2024" at bounding box center [657, 353] width 203 height 19
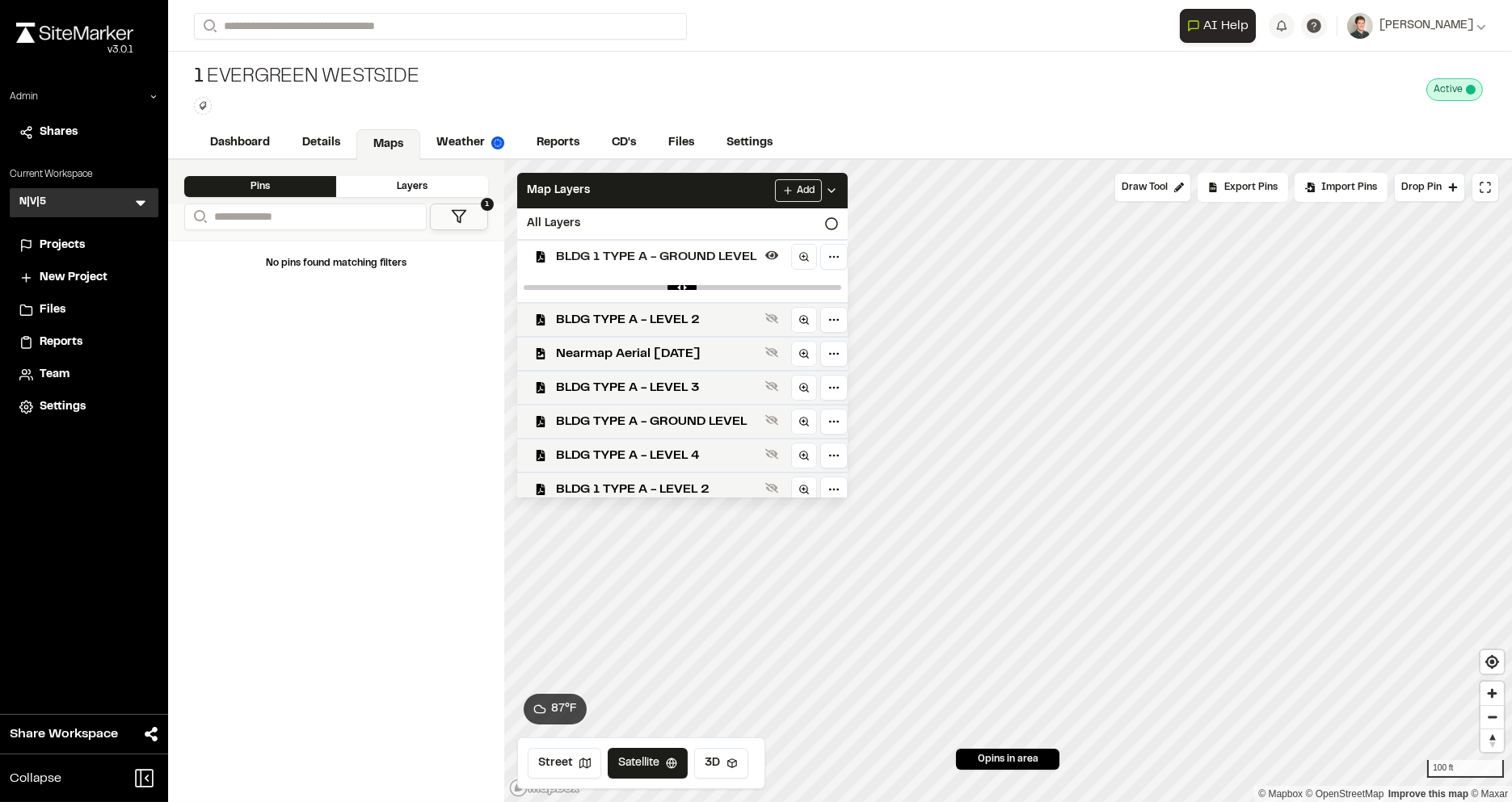
click at [654, 264] on div "BLDG 1 TYPE A - GROUND LEVEL" at bounding box center [676, 255] width 344 height 34
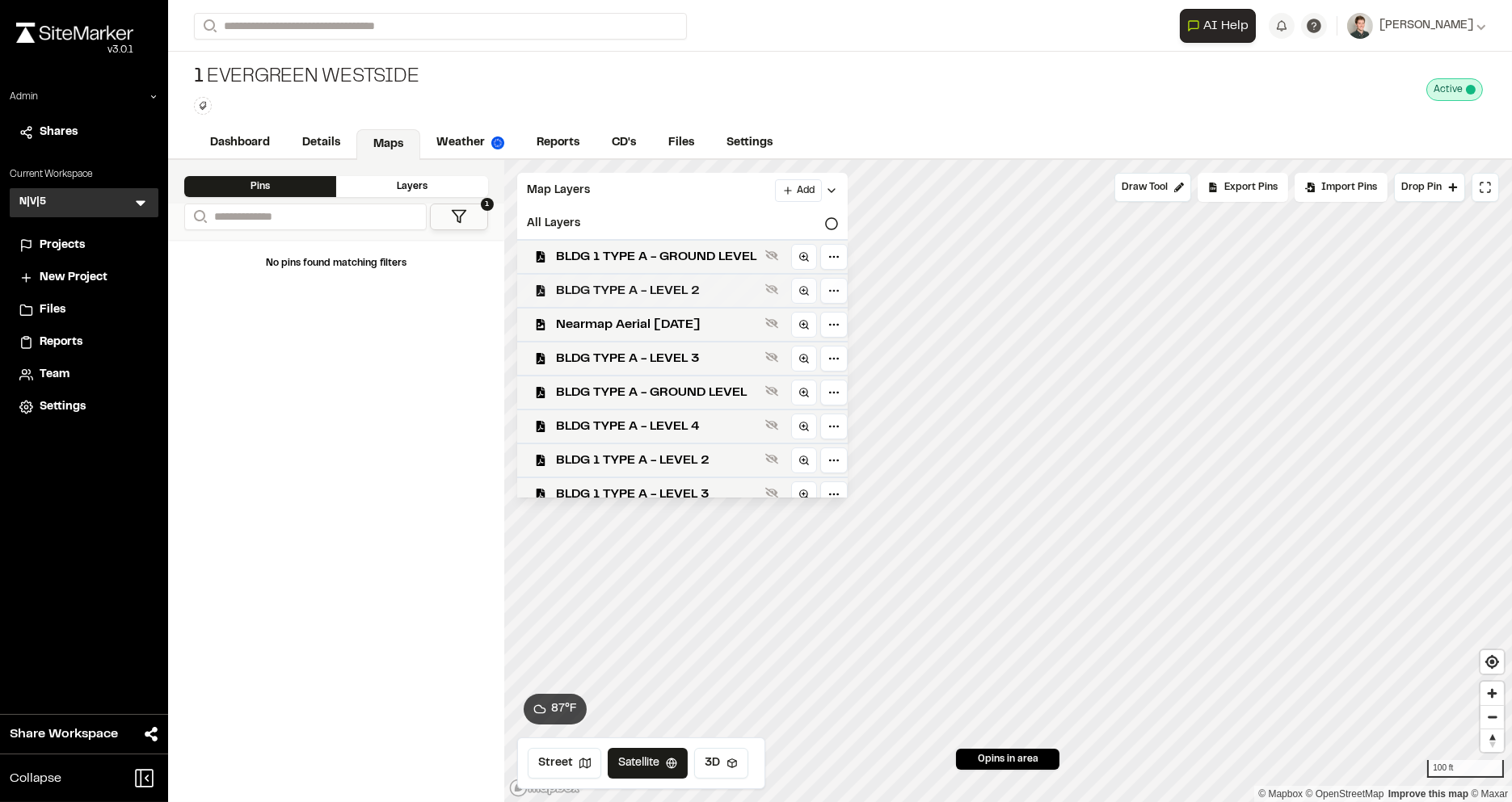
click at [650, 283] on span "BLDG TYPE A - LEVEL 2" at bounding box center [657, 291] width 203 height 19
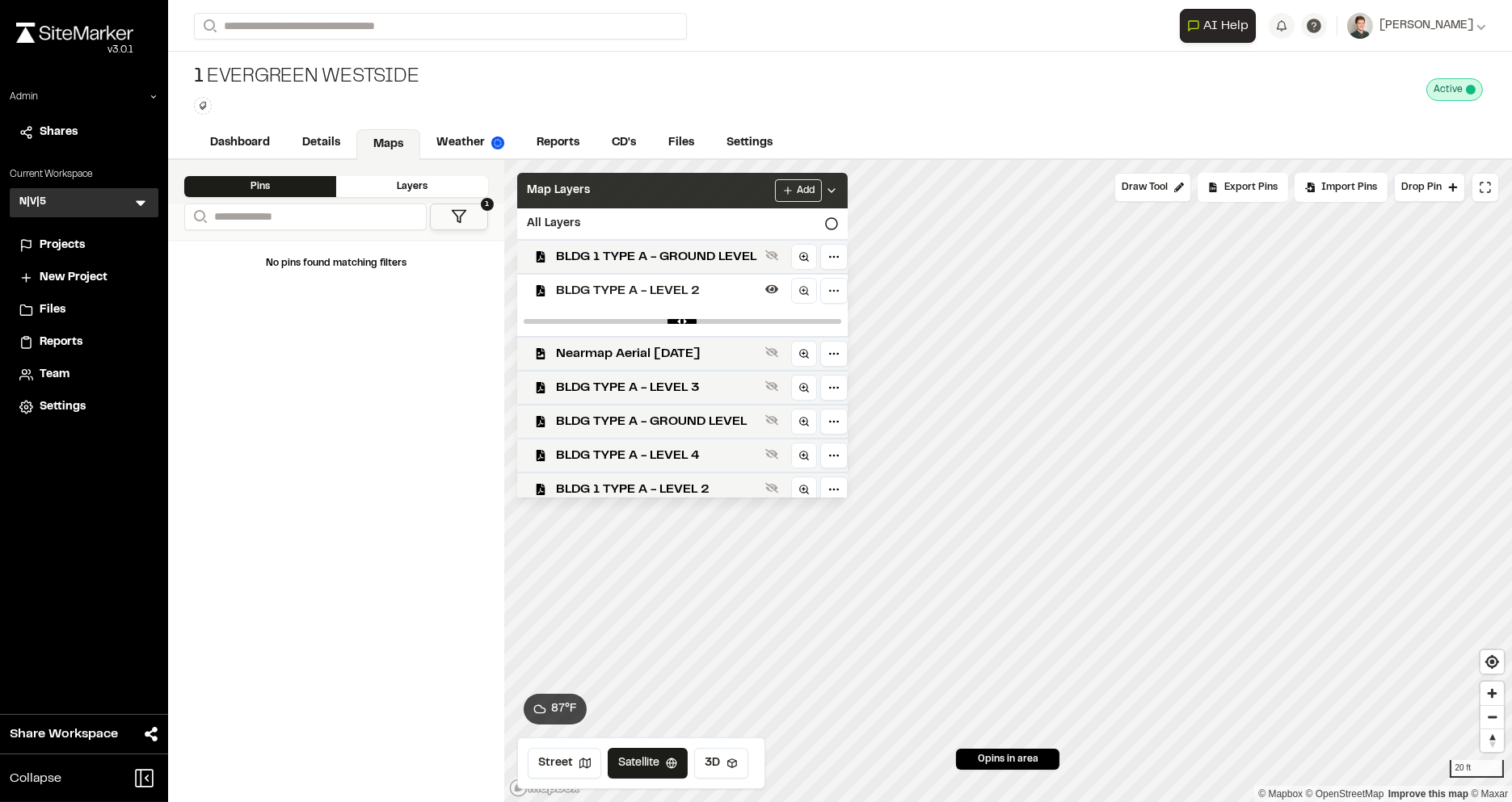
click at [695, 190] on div "Map Layers Add" at bounding box center [682, 190] width 330 height 36
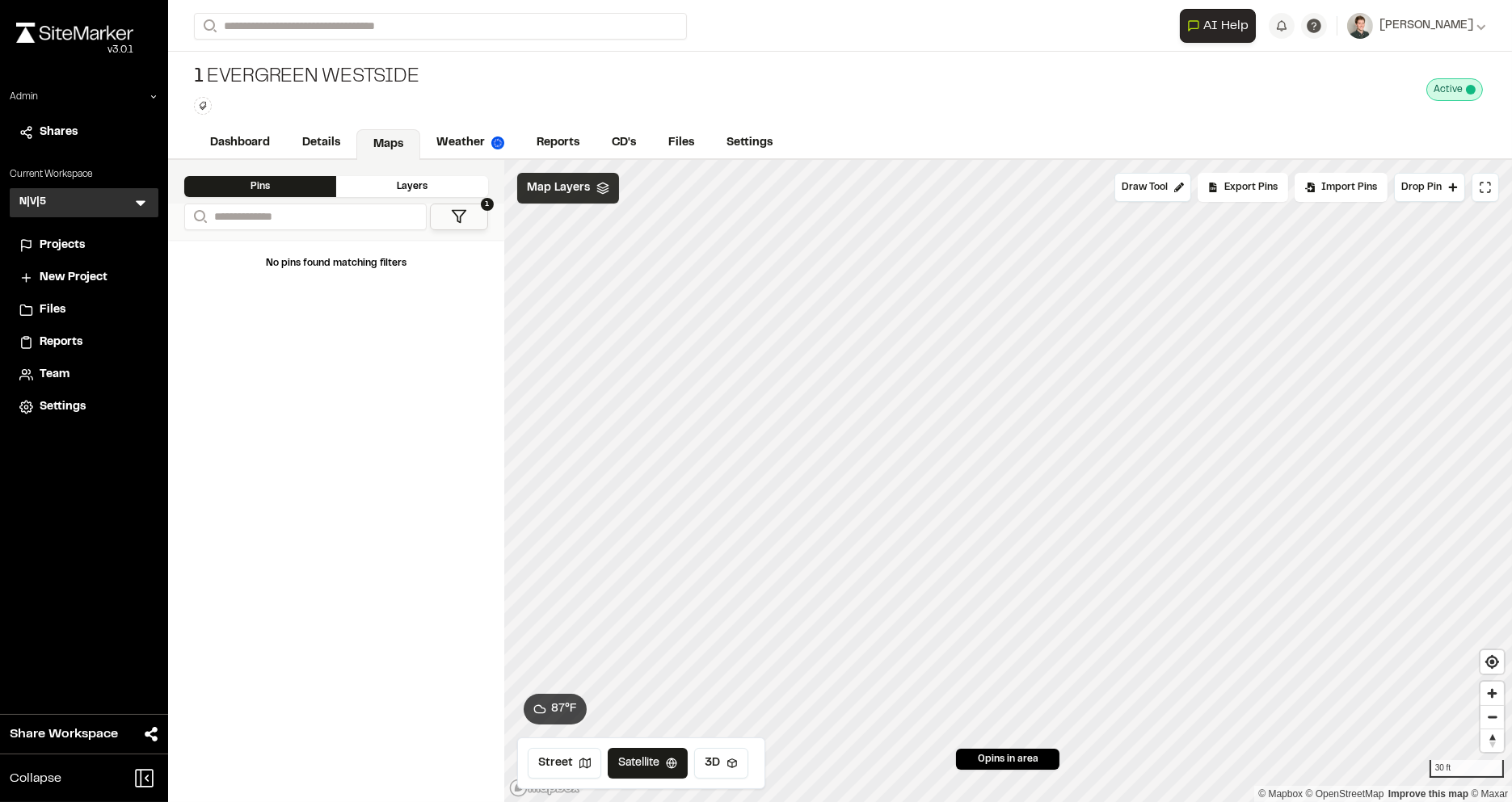
click at [592, 184] on div "Map Layers" at bounding box center [568, 188] width 102 height 31
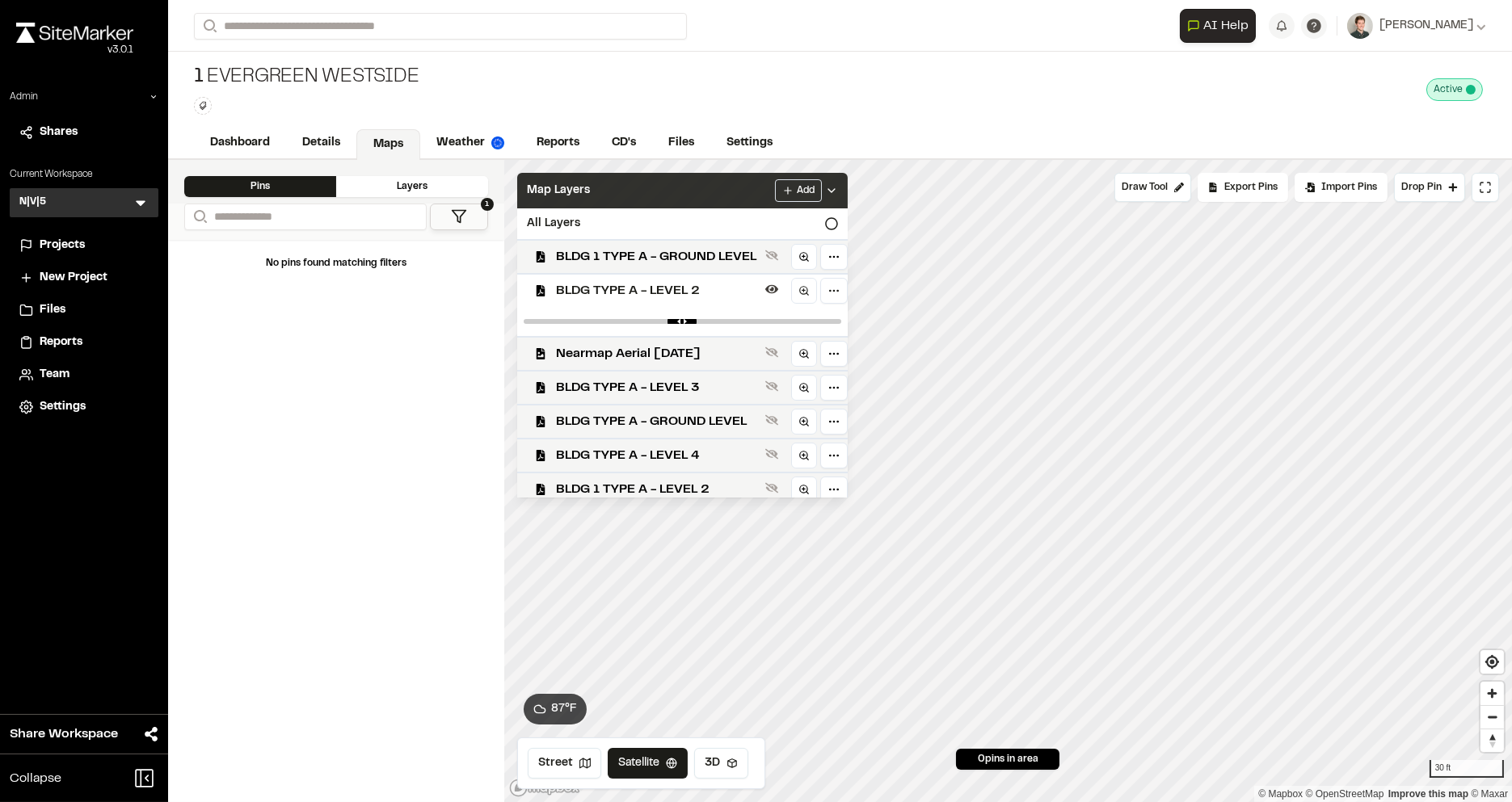
click at [632, 182] on div "Map Layers Add" at bounding box center [682, 190] width 330 height 36
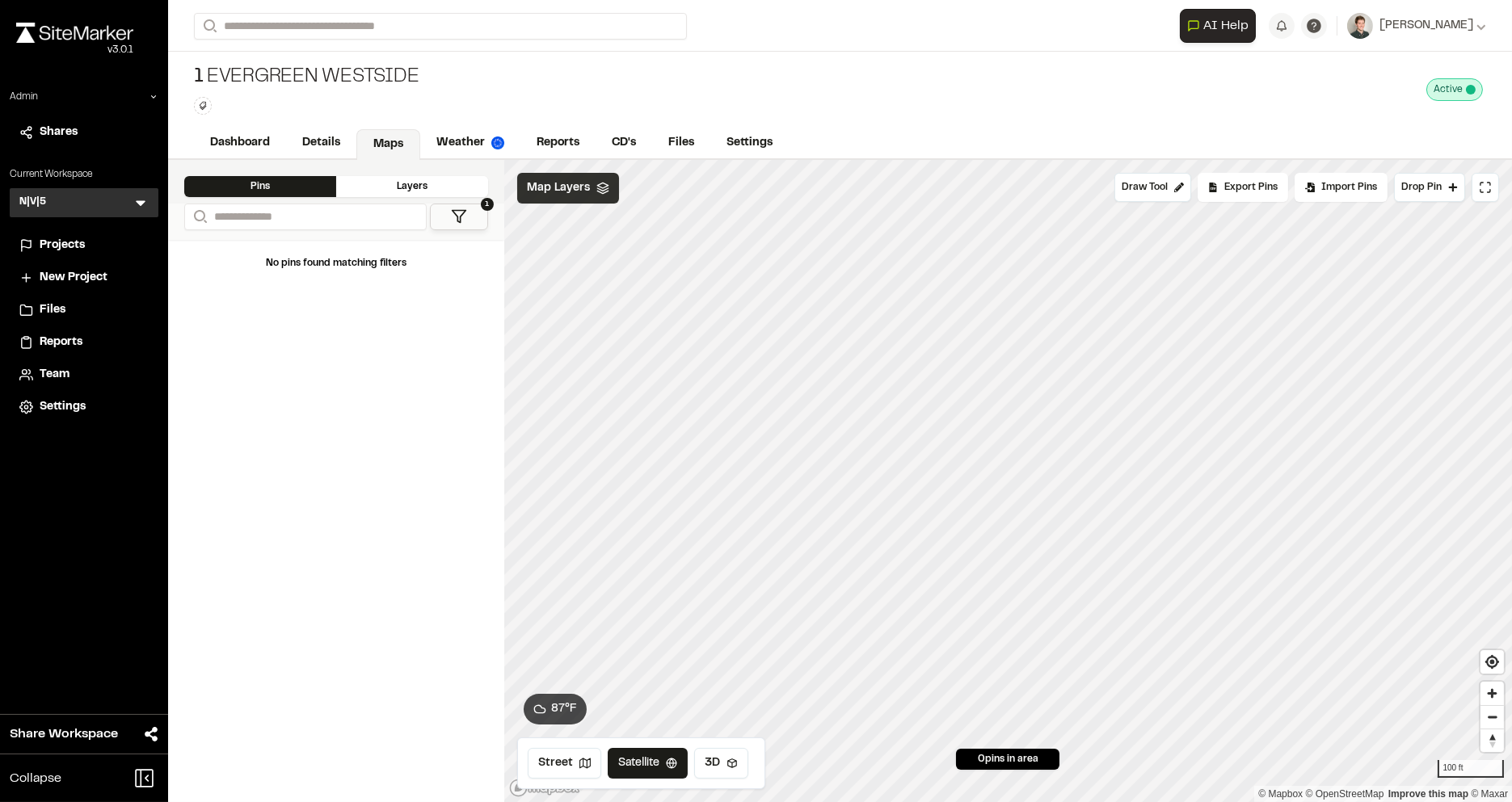
click at [573, 191] on span "Map Layers" at bounding box center [559, 188] width 63 height 18
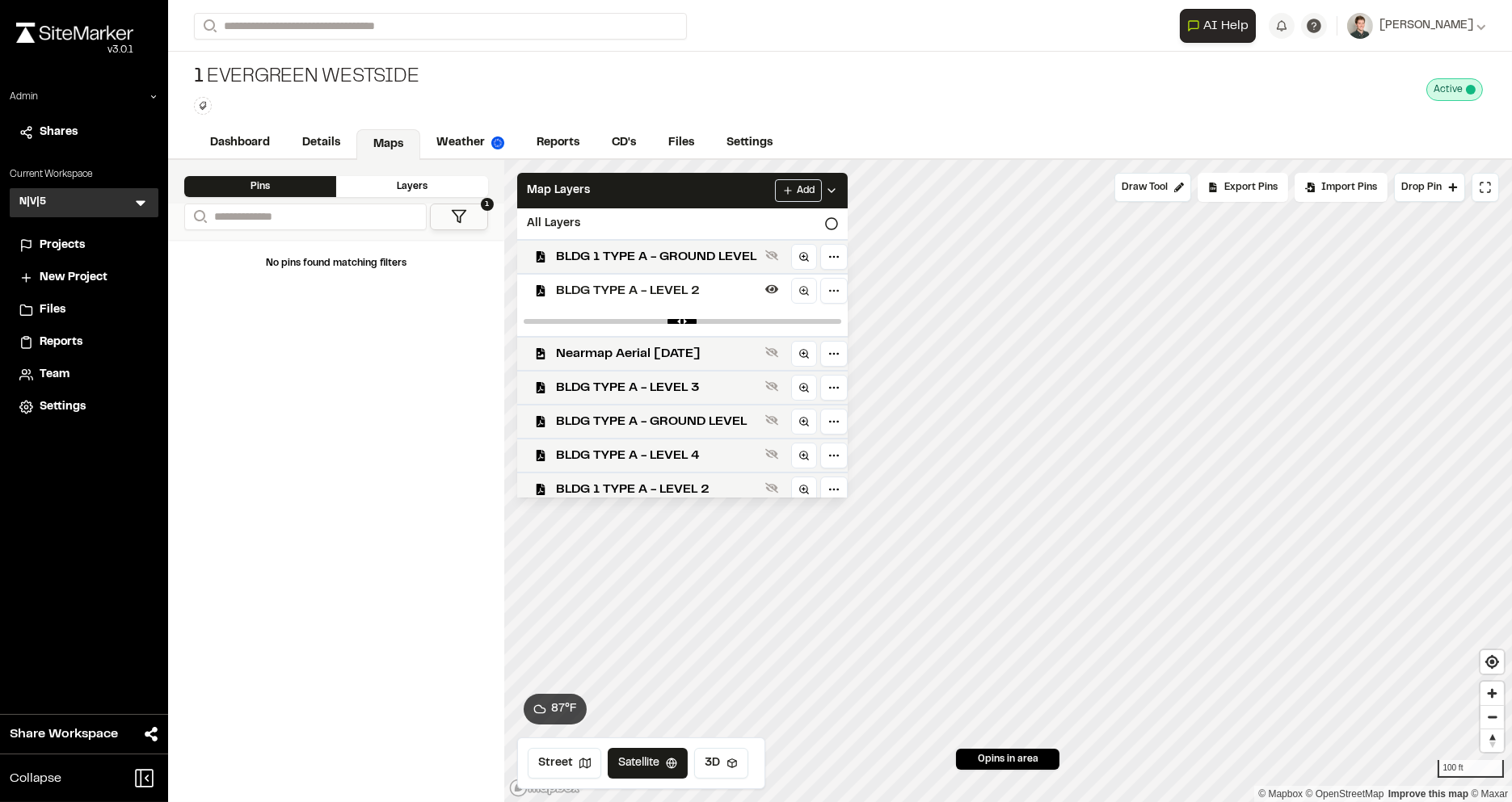
click at [618, 281] on span "BLDG TYPE A - LEVEL 2" at bounding box center [657, 291] width 203 height 19
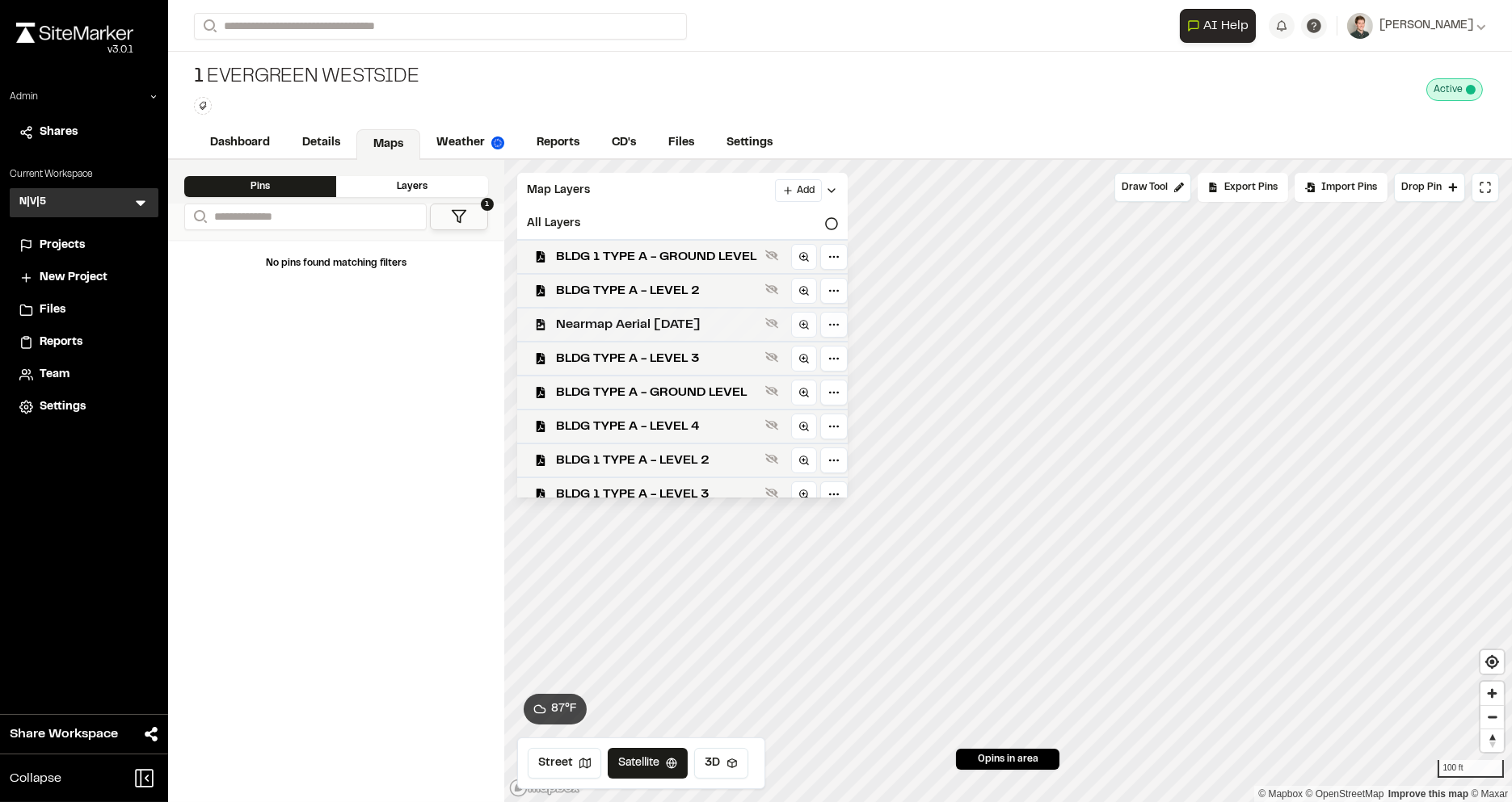
click at [627, 316] on span "Nearmap Aerial Nov 15th 2024" at bounding box center [657, 325] width 203 height 19
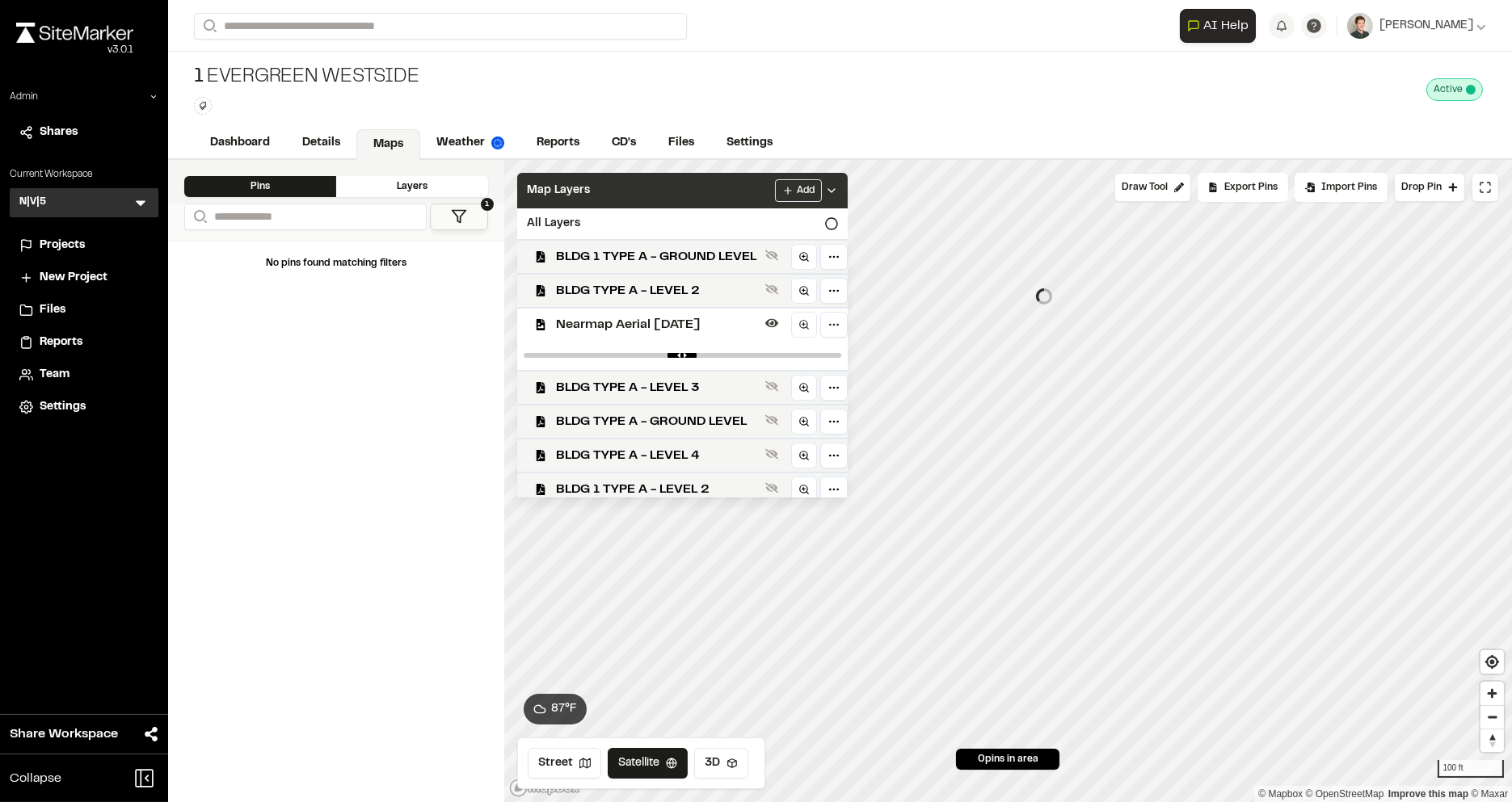
click at [654, 186] on div "Map Layers Add" at bounding box center [682, 190] width 330 height 36
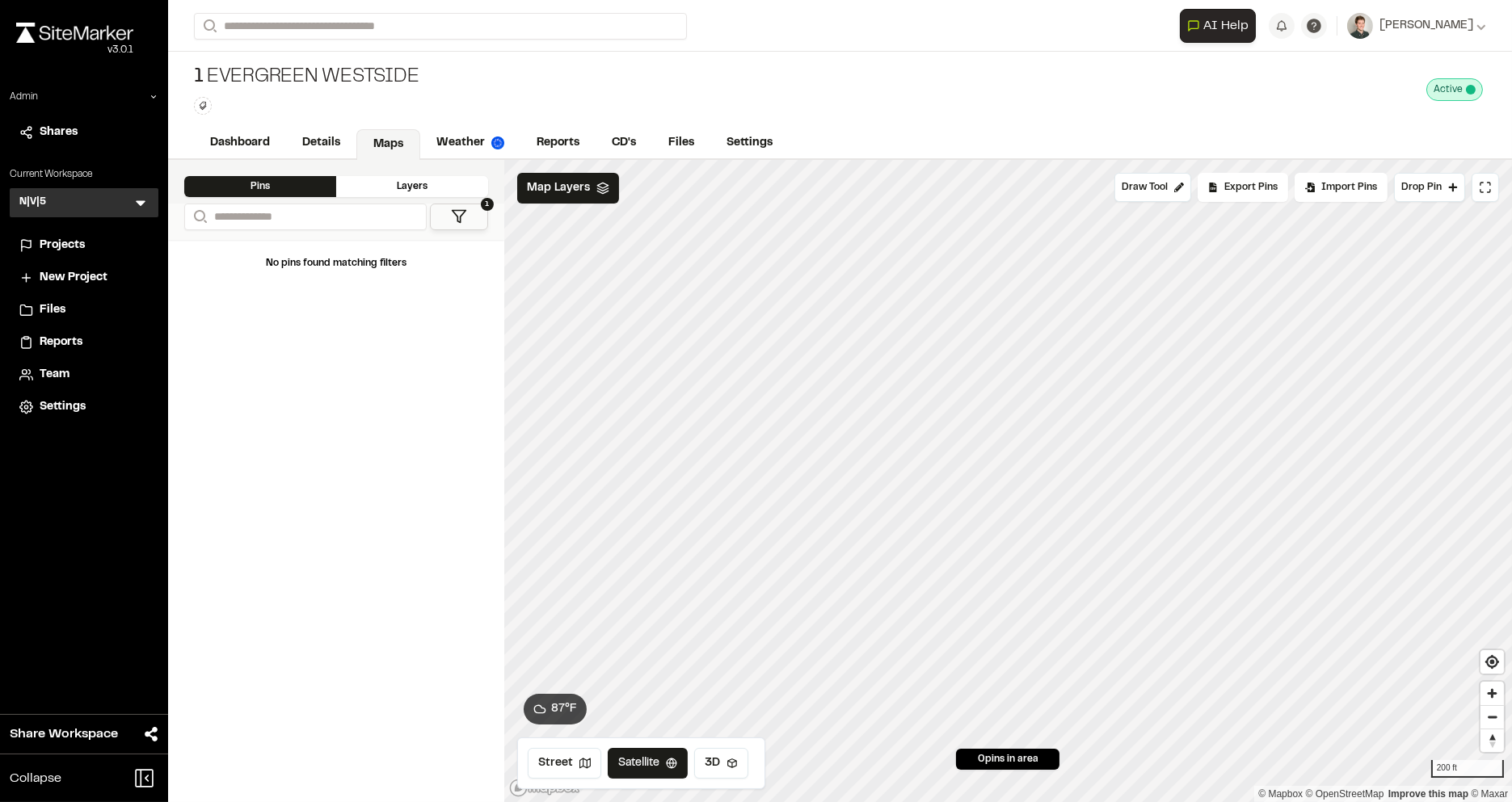
click at [453, 215] on icon at bounding box center [458, 216] width 16 height 16
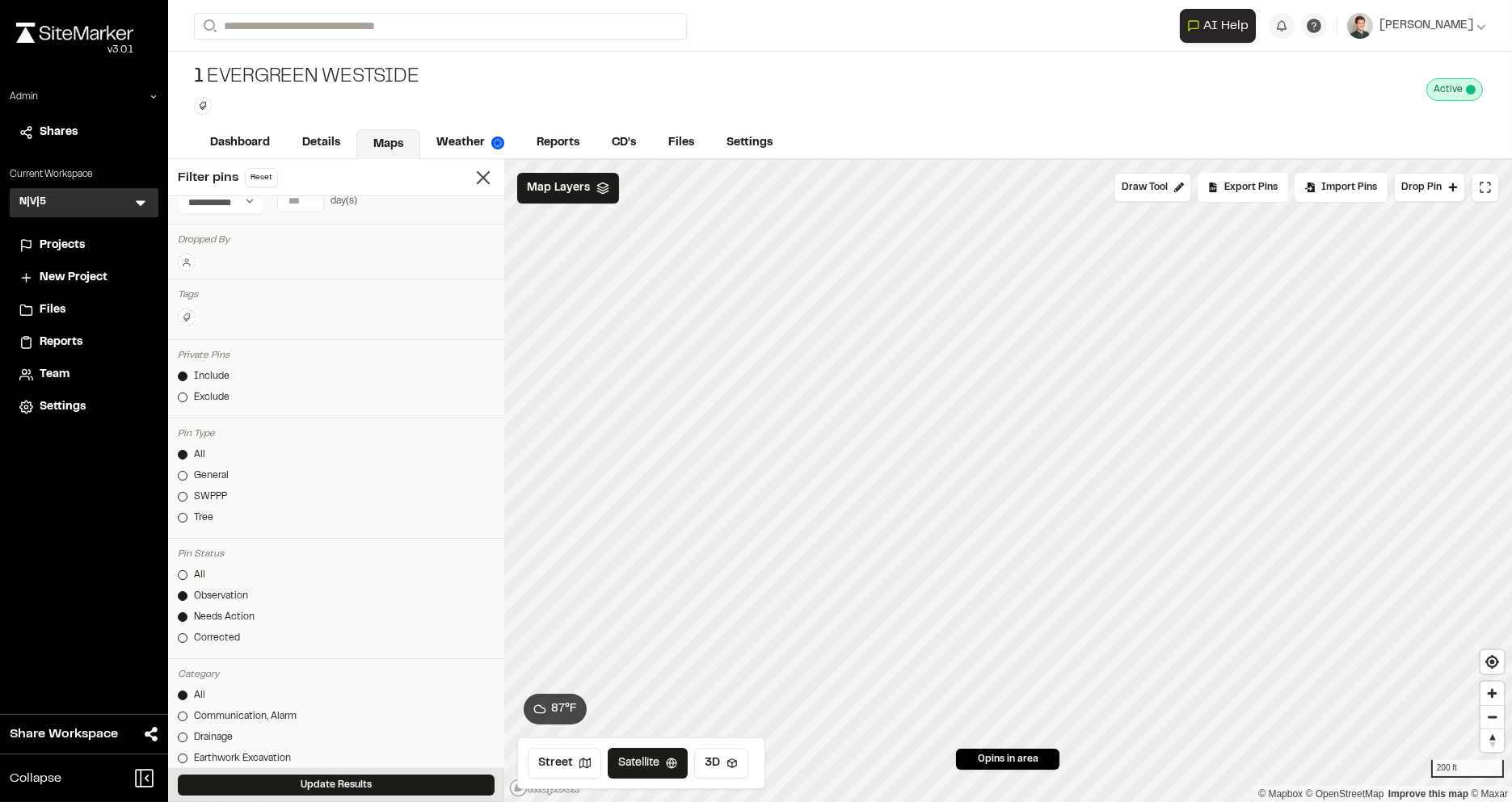
scroll to position [26, 0]
click at [485, 170] on icon at bounding box center [483, 178] width 23 height 23
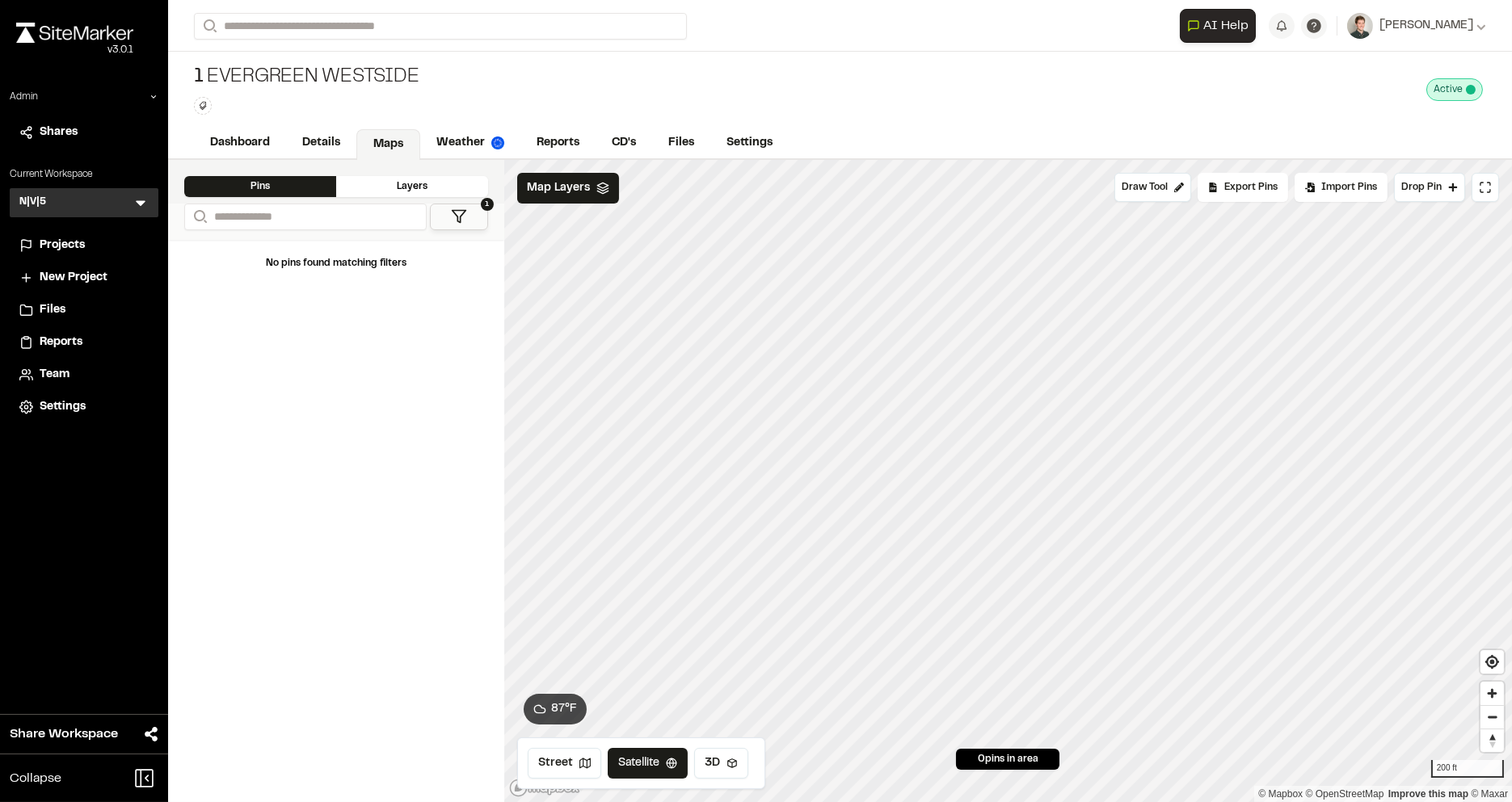
click at [442, 222] on button "1" at bounding box center [459, 217] width 59 height 27
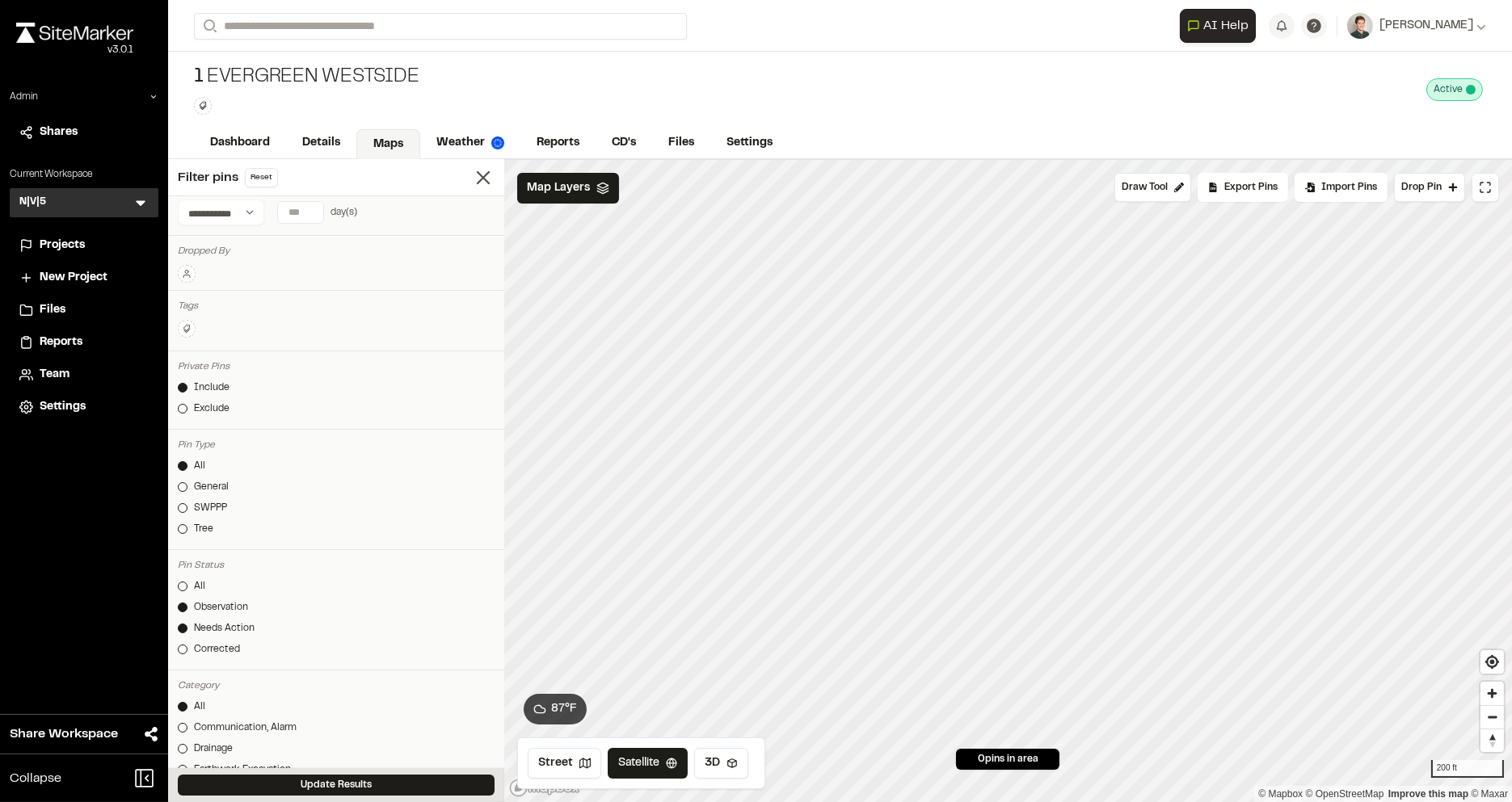
click at [183, 328] on icon at bounding box center [186, 328] width 10 height 10
click at [232, 344] on input "text" at bounding box center [281, 353] width 206 height 29
type input "*******"
click at [486, 172] on div at bounding box center [756, 401] width 1512 height 802
click at [483, 181] on icon at bounding box center [483, 178] width 23 height 23
